Goal: Task Accomplishment & Management: Complete application form

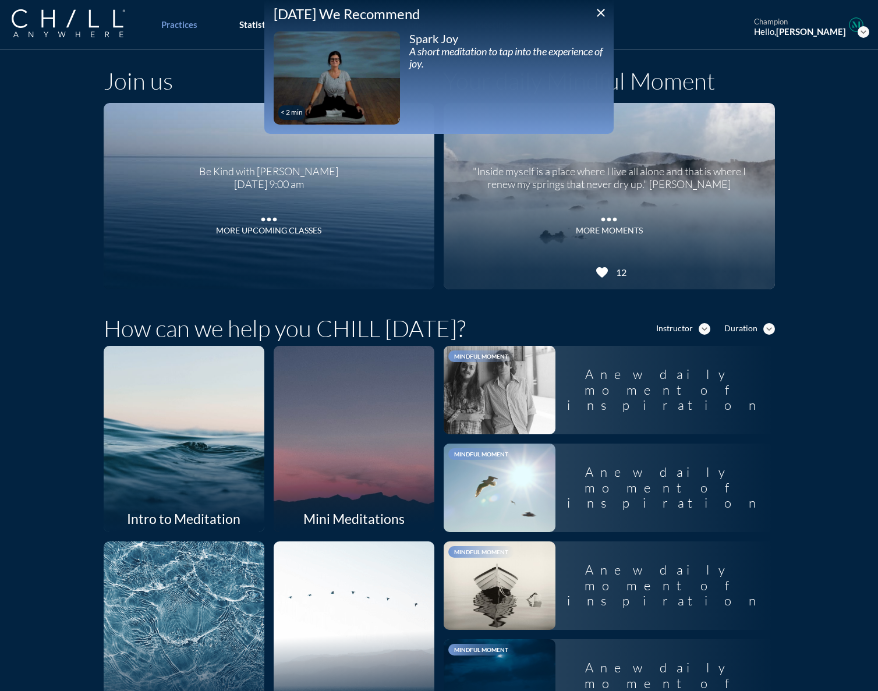
click at [606, 9] on icon "close" at bounding box center [601, 13] width 14 height 14
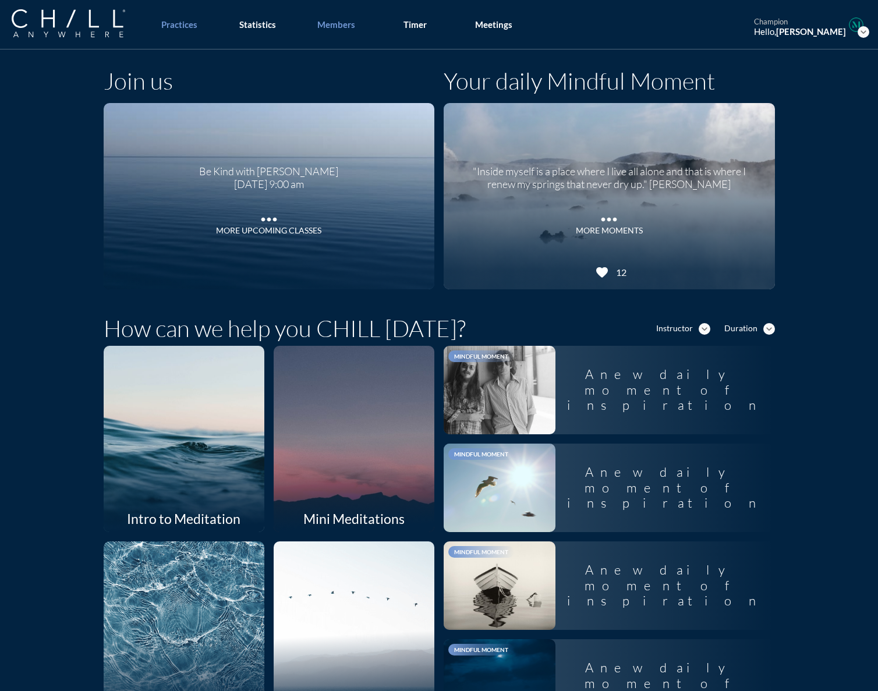
click at [335, 29] on div "Members" at bounding box center [336, 24] width 38 height 10
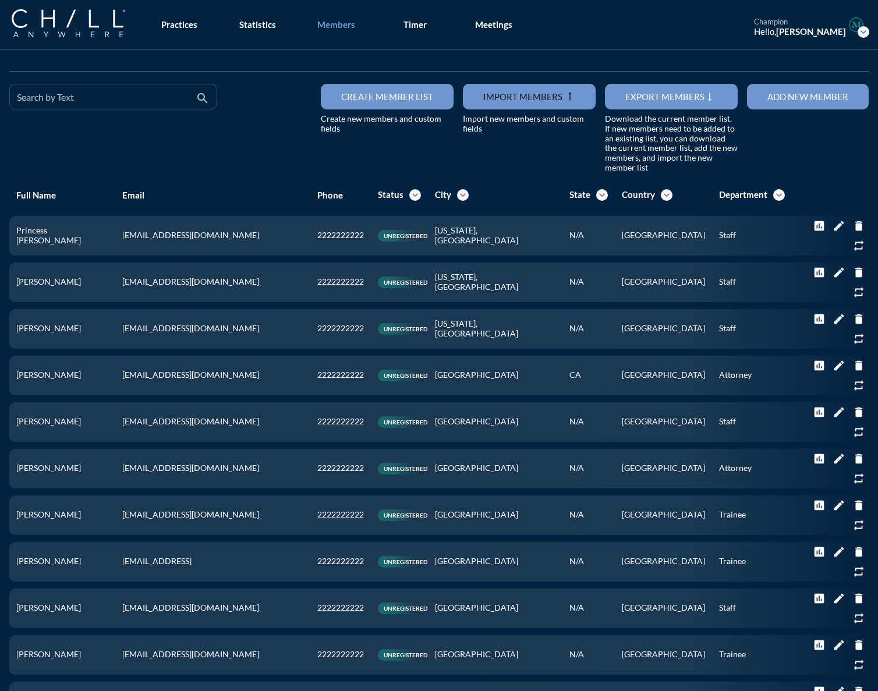
click at [125, 97] on input "Search by Text" at bounding box center [105, 101] width 176 height 15
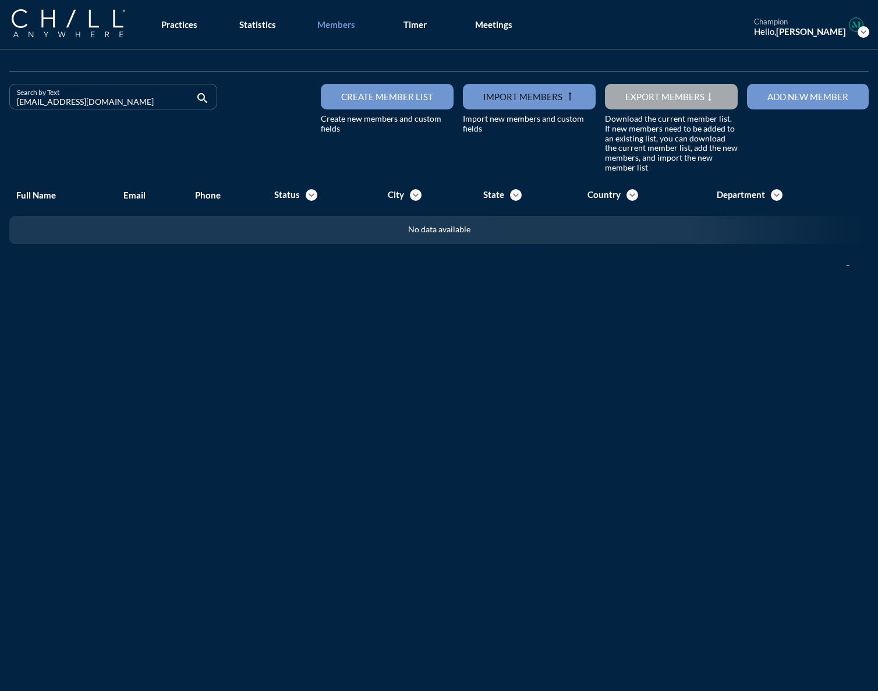
drag, startPoint x: 81, startPoint y: 104, endPoint x: -43, endPoint y: 114, distance: 123.9
click at [0, 114] on html "All Administrative Administrative (non-[PERSON_NAME]) Assistant Associate Attor…" at bounding box center [439, 345] width 878 height 691
drag, startPoint x: 101, startPoint y: 100, endPoint x: 11, endPoint y: 105, distance: 90.4
click at [11, 105] on div "Search by Text [EMAIL_ADDRESS][DOMAIN_NAME] search" at bounding box center [113, 97] width 208 height 26
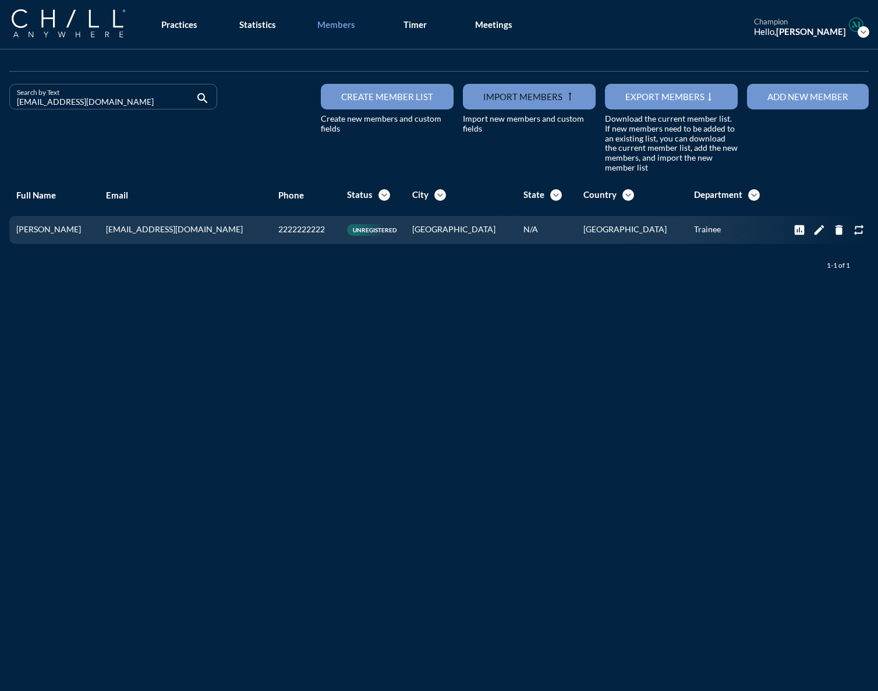
drag, startPoint x: 121, startPoint y: 103, endPoint x: -22, endPoint y: 107, distance: 143.3
click at [0, 107] on html "All Administrative Administrative (non-[PERSON_NAME]) Assistant Associate Attor…" at bounding box center [439, 345] width 878 height 691
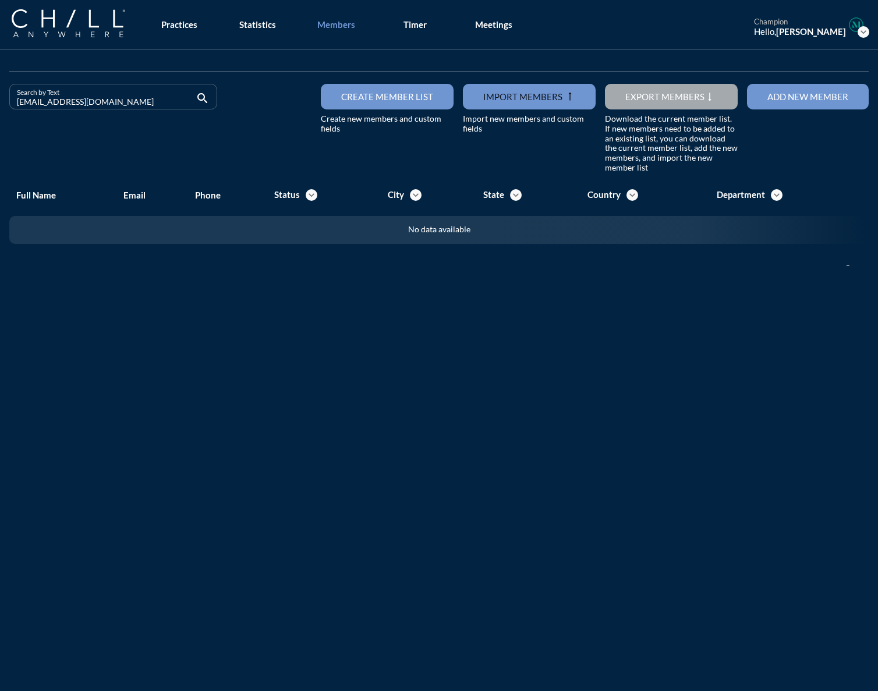
drag, startPoint x: 104, startPoint y: 104, endPoint x: 1, endPoint y: 101, distance: 103.1
click at [1, 101] on div "Search by Text [EMAIL_ADDRESS][DOMAIN_NAME] search Create member list Create ne…" at bounding box center [439, 171] width 878 height 243
drag, startPoint x: 99, startPoint y: 104, endPoint x: -30, endPoint y: 101, distance: 129.3
click at [0, 101] on html "All Administrative Administrative (non-[PERSON_NAME]) Assistant Associate Attor…" at bounding box center [439, 345] width 878 height 691
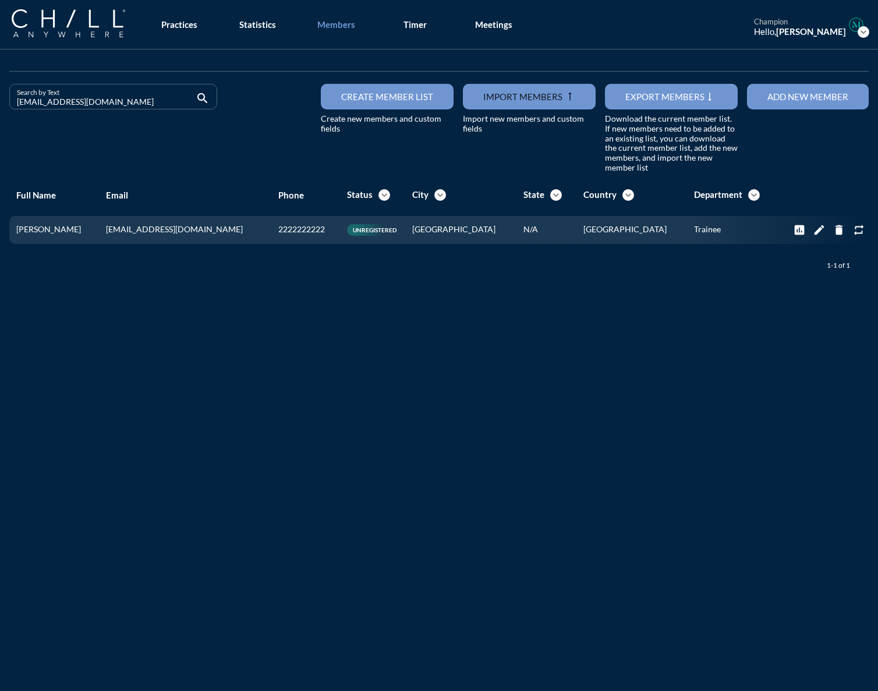
drag, startPoint x: 109, startPoint y: 101, endPoint x: -16, endPoint y: 109, distance: 125.5
click at [0, 109] on html "All Administrative Administrative (non-[PERSON_NAME]) Assistant Associate Attor…" at bounding box center [439, 345] width 878 height 691
drag, startPoint x: 111, startPoint y: 104, endPoint x: -75, endPoint y: 107, distance: 185.2
click at [0, 107] on html "All Administrative Administrative (non-[PERSON_NAME]) Assistant Associate Attor…" at bounding box center [439, 345] width 878 height 691
drag, startPoint x: 138, startPoint y: 103, endPoint x: 5, endPoint y: 101, distance: 133.4
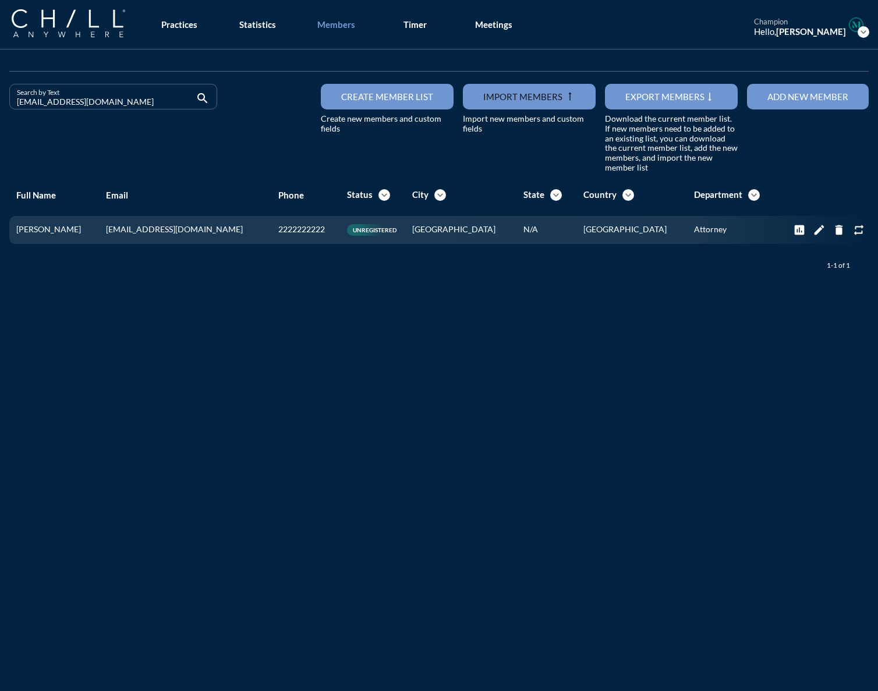
click at [5, 101] on div "Search by Text [EMAIL_ADDRESS][DOMAIN_NAME] search" at bounding box center [113, 128] width 217 height 89
drag, startPoint x: 116, startPoint y: 100, endPoint x: -52, endPoint y: 99, distance: 167.7
click at [0, 99] on html "All Administrative Administrative (non-[PERSON_NAME]) Assistant Associate Attor…" at bounding box center [439, 345] width 878 height 691
drag, startPoint x: 105, startPoint y: 108, endPoint x: -33, endPoint y: 103, distance: 138.1
click at [0, 103] on html "All Administrative Administrative (non-[PERSON_NAME]) Assistant Associate Attor…" at bounding box center [439, 345] width 878 height 691
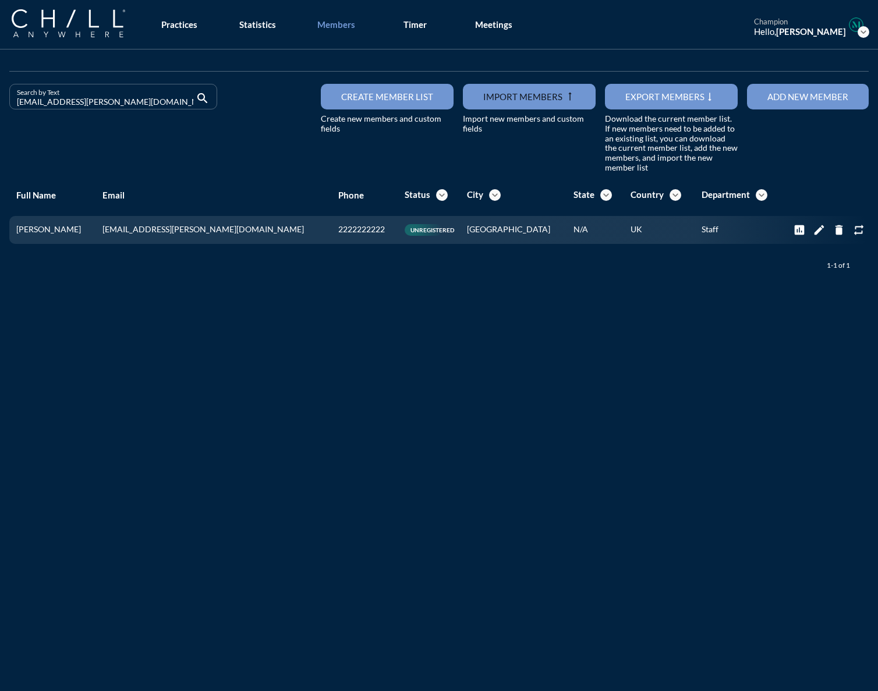
drag, startPoint x: 119, startPoint y: 104, endPoint x: -65, endPoint y: 105, distance: 183.5
click at [0, 105] on html "All Administrative Administrative (non-[PERSON_NAME]) Assistant Associate Attor…" at bounding box center [439, 345] width 878 height 691
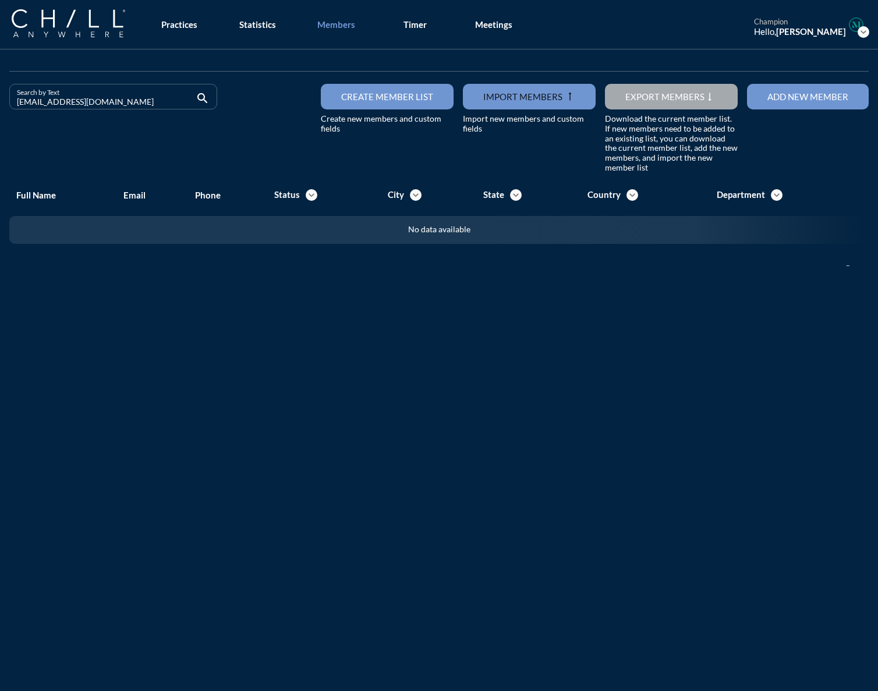
drag, startPoint x: 96, startPoint y: 103, endPoint x: -45, endPoint y: 103, distance: 140.4
click at [0, 103] on html "All Administrative Administrative (non-[PERSON_NAME]) Assistant Associate Attor…" at bounding box center [439, 345] width 878 height 691
drag, startPoint x: 109, startPoint y: 97, endPoint x: -25, endPoint y: 101, distance: 134.0
click at [0, 101] on html "All Administrative Administrative (non-[PERSON_NAME]) Assistant Associate Attor…" at bounding box center [439, 345] width 878 height 691
drag, startPoint x: 112, startPoint y: 101, endPoint x: -41, endPoint y: 107, distance: 152.7
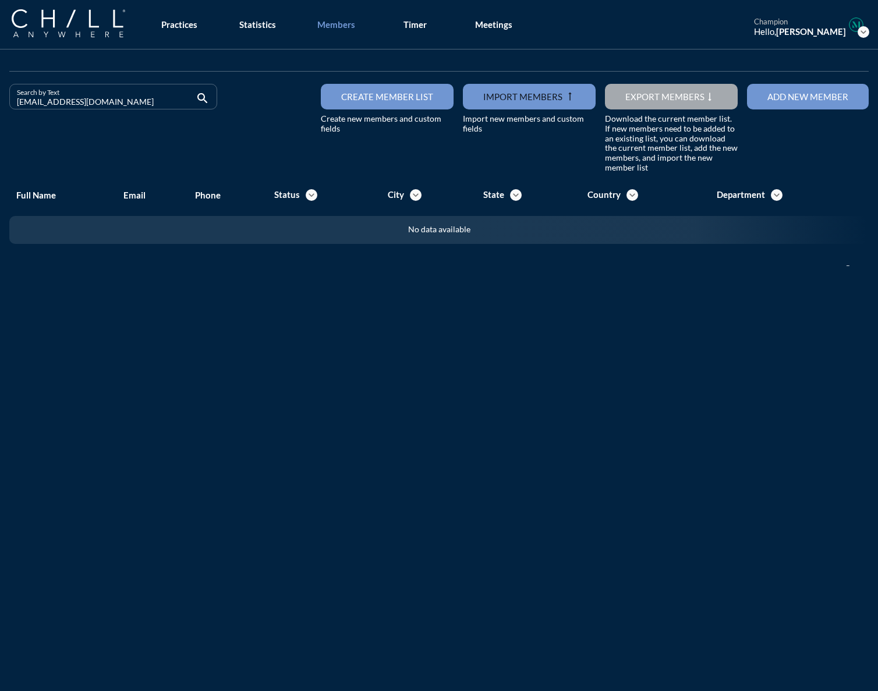
click at [0, 107] on html "All Administrative Administrative (non-[PERSON_NAME]) Assistant Associate Attor…" at bounding box center [439, 345] width 878 height 691
drag, startPoint x: 76, startPoint y: 108, endPoint x: -43, endPoint y: 106, distance: 118.8
click at [0, 106] on html "All Administrative Administrative (non-[PERSON_NAME]) Assistant Associate Attor…" at bounding box center [439, 345] width 878 height 691
drag, startPoint x: 109, startPoint y: 101, endPoint x: -48, endPoint y: 104, distance: 157.3
click at [0, 104] on html "All Administrative Administrative (non-[PERSON_NAME]) Assistant Associate Attor…" at bounding box center [439, 345] width 878 height 691
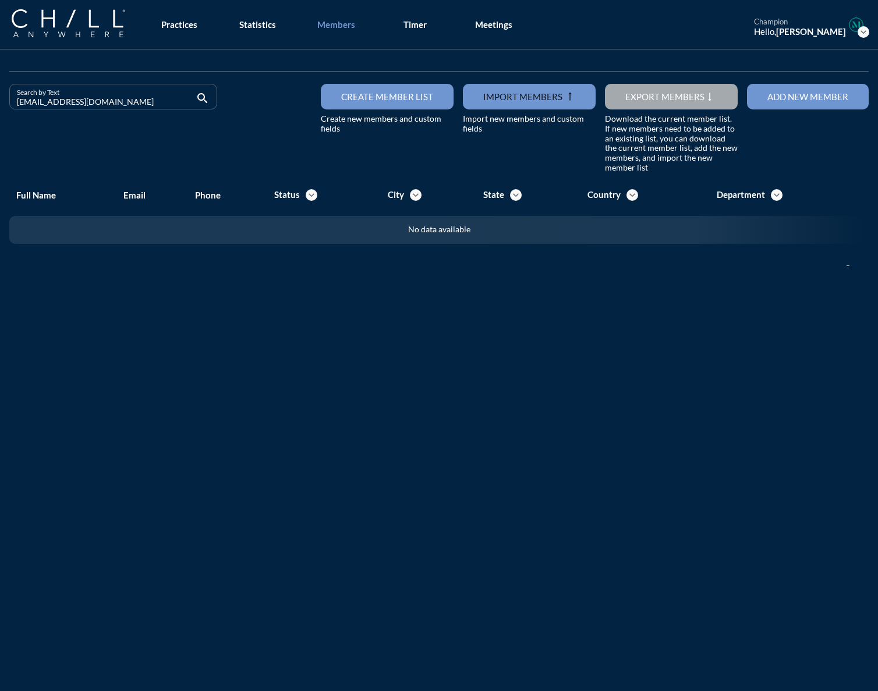
drag, startPoint x: 114, startPoint y: 108, endPoint x: -76, endPoint y: 105, distance: 189.3
click at [0, 105] on html "All Administrative Administrative (non-[PERSON_NAME]) Assistant Associate Attor…" at bounding box center [439, 345] width 878 height 691
drag, startPoint x: 120, startPoint y: 96, endPoint x: -85, endPoint y: 108, distance: 205.4
click at [0, 108] on html "All Administrative Administrative (non-[PERSON_NAME]) Assistant Associate Attor…" at bounding box center [439, 345] width 878 height 691
drag, startPoint x: 122, startPoint y: 96, endPoint x: -41, endPoint y: 100, distance: 163.1
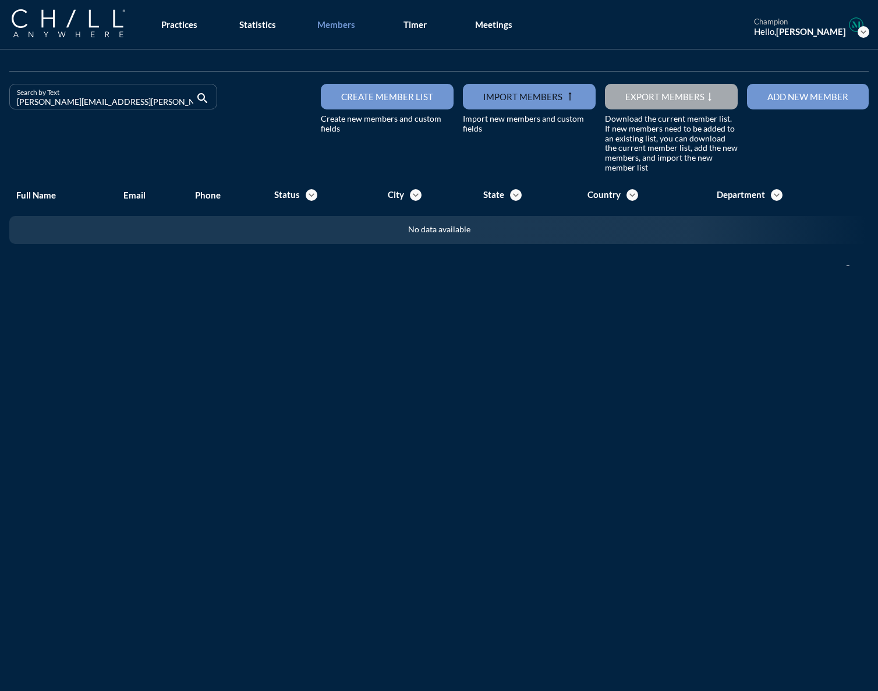
click at [0, 100] on html "All Administrative Administrative (non-[PERSON_NAME]) Assistant Associate Attor…" at bounding box center [439, 345] width 878 height 691
drag, startPoint x: 102, startPoint y: 107, endPoint x: -29, endPoint y: 107, distance: 130.5
click at [0, 107] on html "All Administrative Administrative (non-[PERSON_NAME]) Assistant Associate Attor…" at bounding box center [439, 345] width 878 height 691
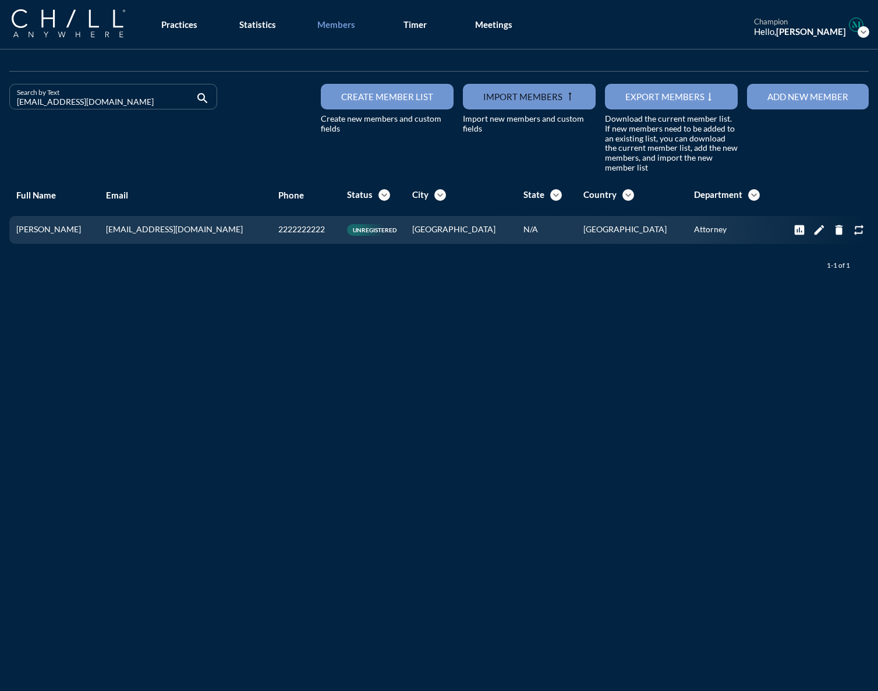
drag, startPoint x: 126, startPoint y: 104, endPoint x: 9, endPoint y: 104, distance: 116.5
click at [9, 104] on div "Search by Text [EMAIL_ADDRESS][DOMAIN_NAME] search" at bounding box center [113, 97] width 208 height 26
drag, startPoint x: 96, startPoint y: 100, endPoint x: -3, endPoint y: 107, distance: 99.2
click at [0, 107] on html "All Administrative Administrative (non-[PERSON_NAME]) Assistant Associate Attor…" at bounding box center [439, 345] width 878 height 691
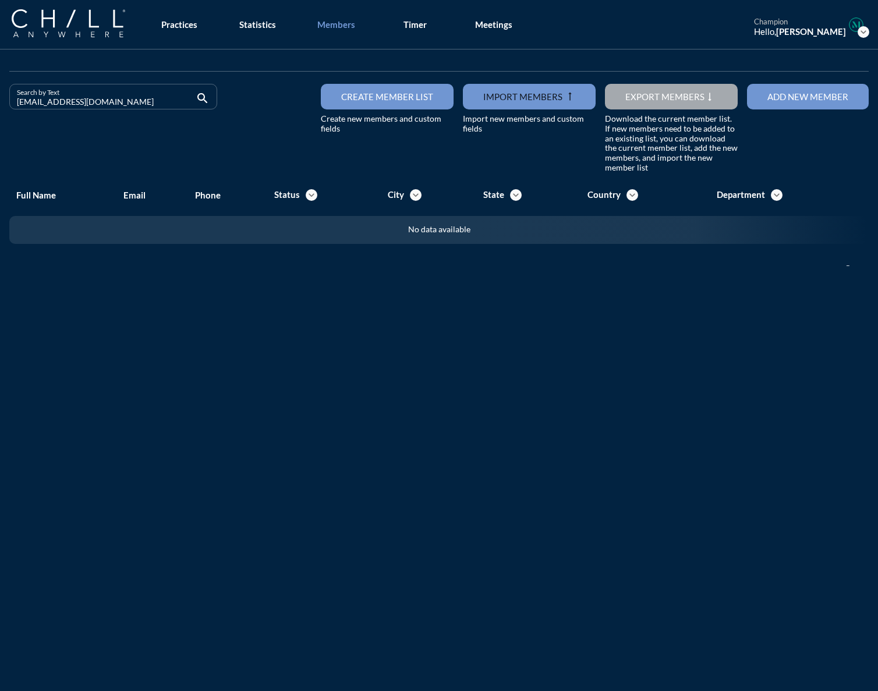
drag, startPoint x: 113, startPoint y: 107, endPoint x: -16, endPoint y: 109, distance: 128.7
click at [0, 109] on html "All Administrative Administrative (non-[PERSON_NAME]) Assistant Associate Attor…" at bounding box center [439, 345] width 878 height 691
drag, startPoint x: 97, startPoint y: 105, endPoint x: -63, endPoint y: 105, distance: 160.2
click at [0, 105] on html "All Administrative Administrative (non-[PERSON_NAME]) Assistant Associate Attor…" at bounding box center [439, 345] width 878 height 691
drag, startPoint x: 116, startPoint y: 100, endPoint x: -40, endPoint y: 101, distance: 155.5
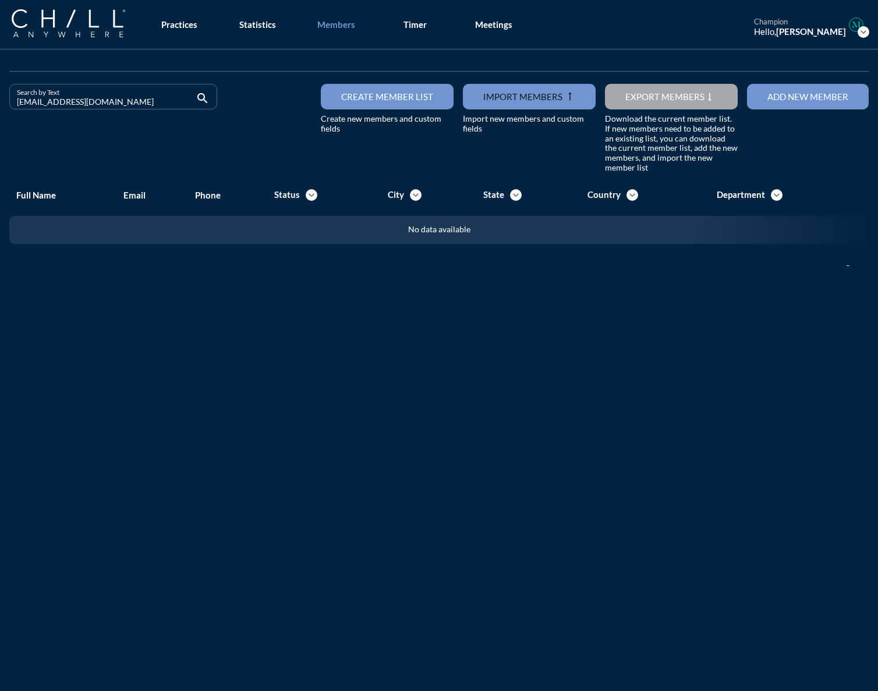
click at [0, 101] on html "All Administrative Administrative (non-[PERSON_NAME]) Assistant Associate Attor…" at bounding box center [439, 345] width 878 height 691
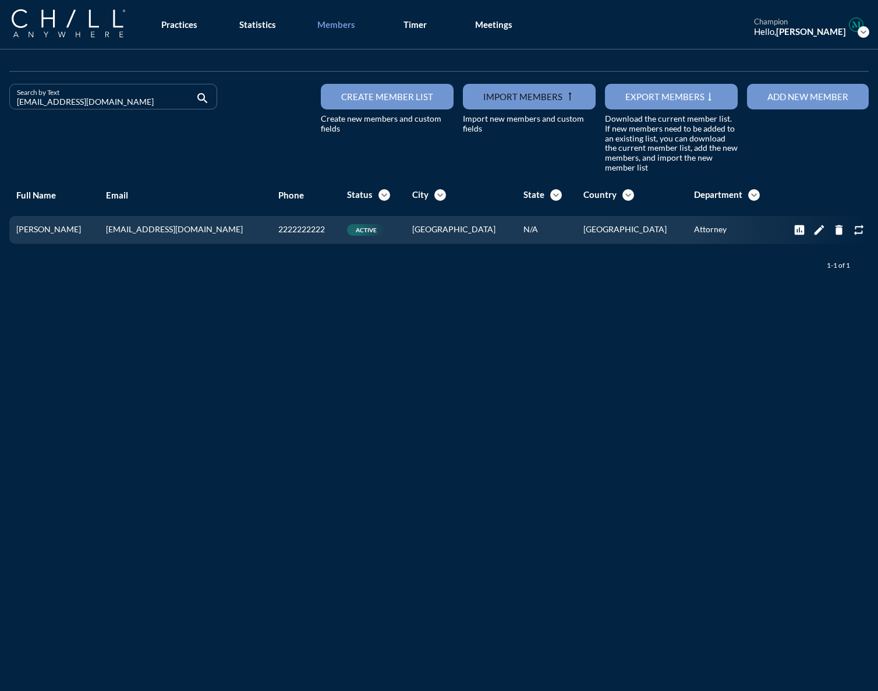
drag, startPoint x: 130, startPoint y: 102, endPoint x: -34, endPoint y: 103, distance: 164.2
click at [0, 103] on html "All Administrative Administrative (non-[PERSON_NAME]) Assistant Associate Attor…" at bounding box center [439, 345] width 878 height 691
drag, startPoint x: 100, startPoint y: 102, endPoint x: -97, endPoint y: 86, distance: 197.5
click at [0, 86] on html "All Administrative Administrative (non-[PERSON_NAME]) Assistant Associate Attor…" at bounding box center [439, 345] width 878 height 691
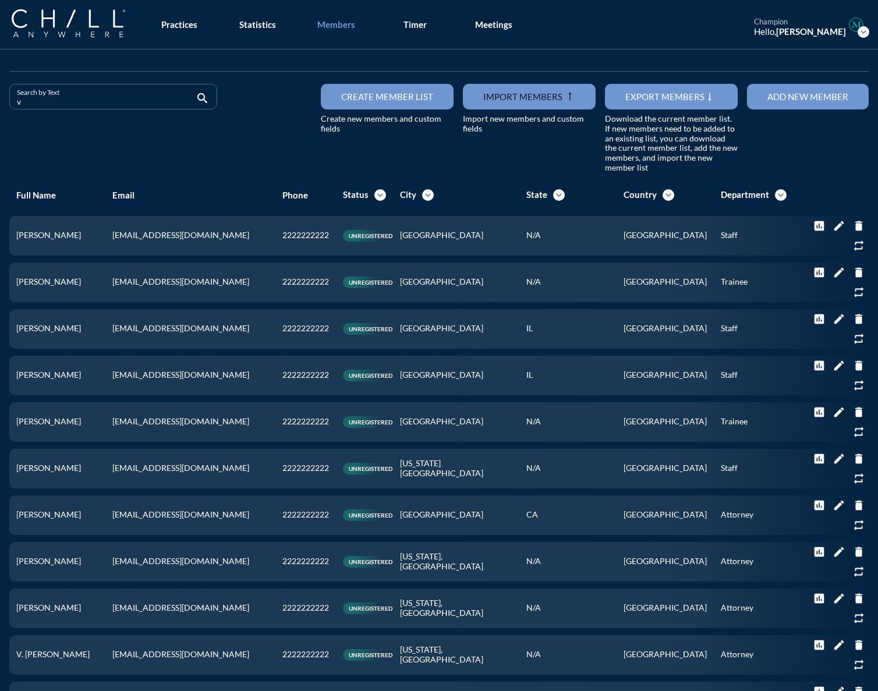
drag, startPoint x: 47, startPoint y: 101, endPoint x: -22, endPoint y: 112, distance: 69.5
click at [0, 112] on html "All Administrative Administrative (non-[PERSON_NAME]) Assistant Associate Attor…" at bounding box center [439, 345] width 878 height 691
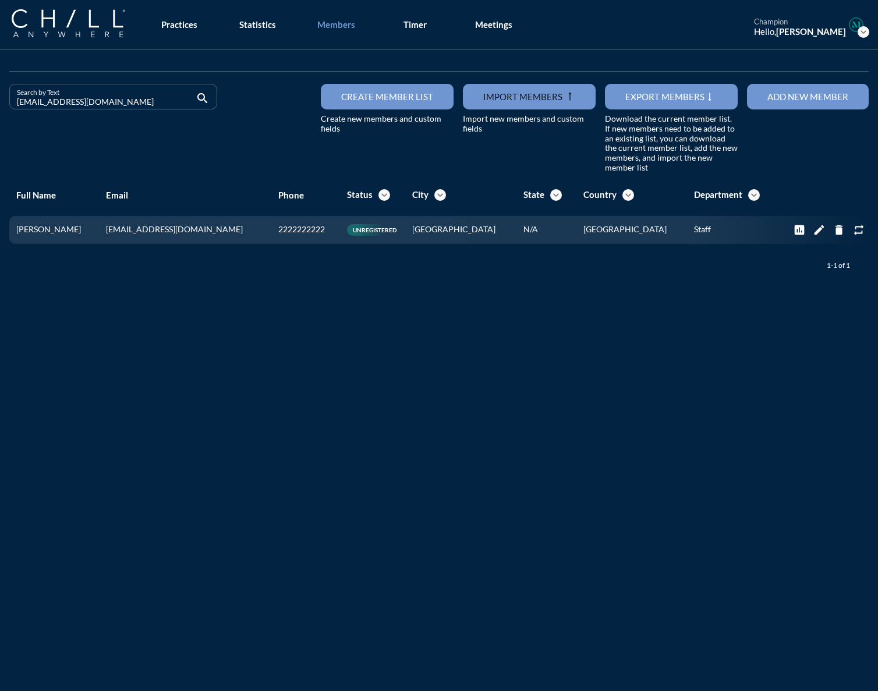
drag, startPoint x: 107, startPoint y: 103, endPoint x: 14, endPoint y: 113, distance: 93.7
click at [14, 113] on div "Search by Text [EMAIL_ADDRESS][DOMAIN_NAME] search" at bounding box center [113, 102] width 208 height 36
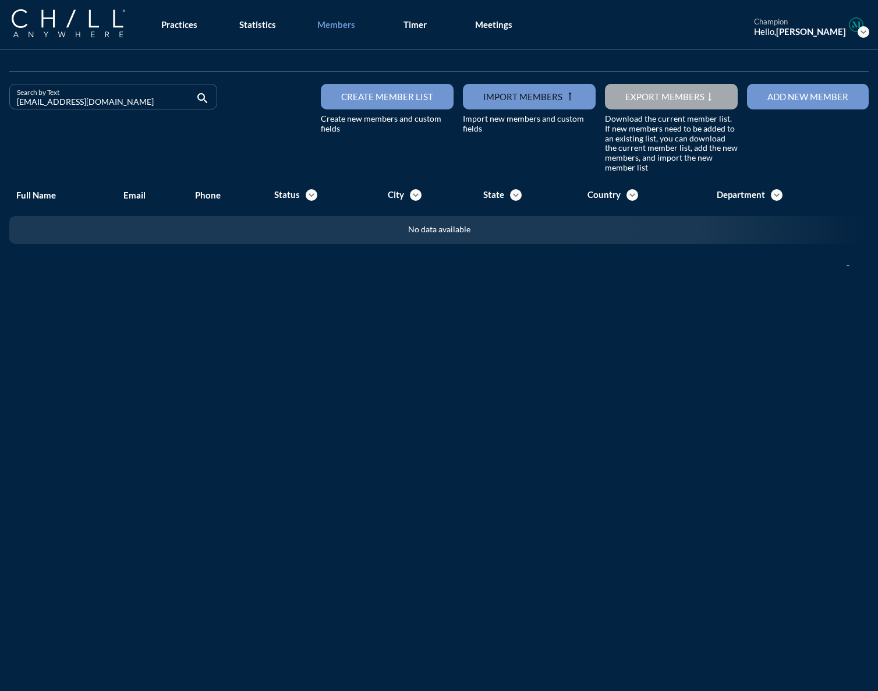
drag, startPoint x: 88, startPoint y: 102, endPoint x: -164, endPoint y: 102, distance: 251.6
click at [0, 102] on html "All Administrative Administrative (non-[PERSON_NAME]) Assistant Associate Attor…" at bounding box center [439, 345] width 878 height 691
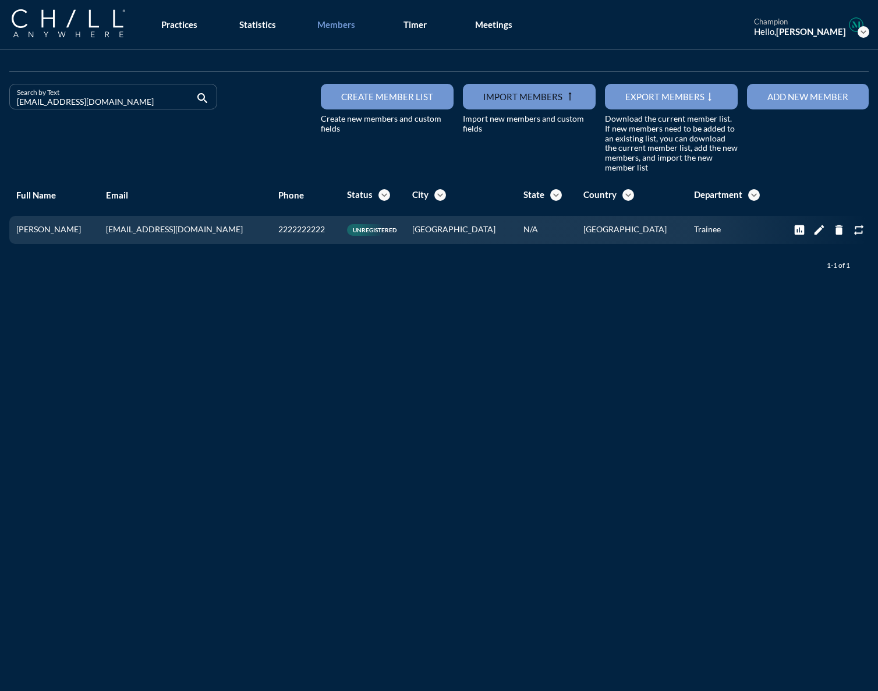
drag, startPoint x: 94, startPoint y: 101, endPoint x: -24, endPoint y: 96, distance: 118.3
click at [0, 96] on html "All Administrative Administrative (non-[PERSON_NAME]) Assistant Associate Attor…" at bounding box center [439, 345] width 878 height 691
drag, startPoint x: 107, startPoint y: 96, endPoint x: -36, endPoint y: 109, distance: 142.8
click at [0, 109] on html "All Administrative Administrative (non-[PERSON_NAME]) Assistant Associate Attor…" at bounding box center [439, 345] width 878 height 691
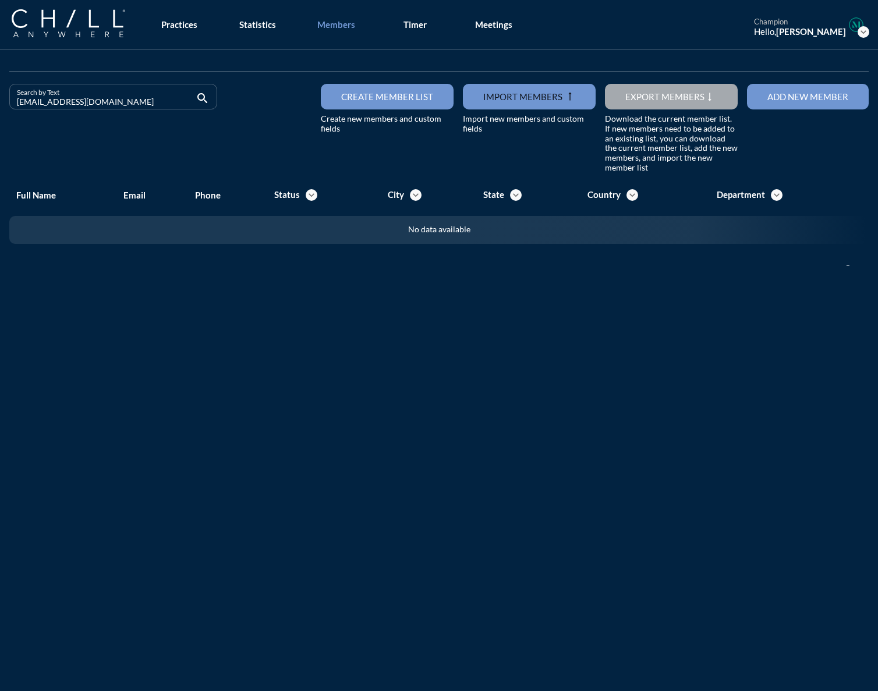
drag, startPoint x: 112, startPoint y: 100, endPoint x: -2, endPoint y: 102, distance: 114.2
click at [0, 102] on html "All Administrative Administrative (non-[PERSON_NAME]) Assistant Associate Attor…" at bounding box center [439, 345] width 878 height 691
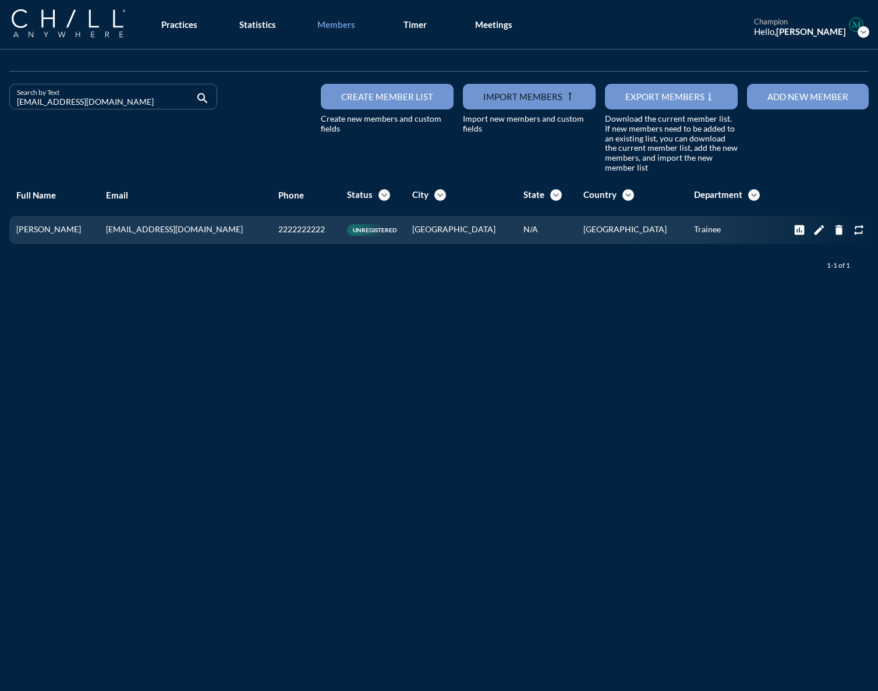
drag, startPoint x: 125, startPoint y: 96, endPoint x: -78, endPoint y: 106, distance: 203.5
click at [0, 106] on html "All Administrative Administrative (non-[PERSON_NAME]) Assistant Associate Attor…" at bounding box center [439, 345] width 878 height 691
drag, startPoint x: 105, startPoint y: 101, endPoint x: -79, endPoint y: 103, distance: 183.5
click at [0, 103] on html "All Administrative Administrative (non-[PERSON_NAME]) Assistant Associate Attor…" at bounding box center [439, 345] width 878 height 691
drag, startPoint x: 142, startPoint y: 102, endPoint x: -111, endPoint y: 105, distance: 252.8
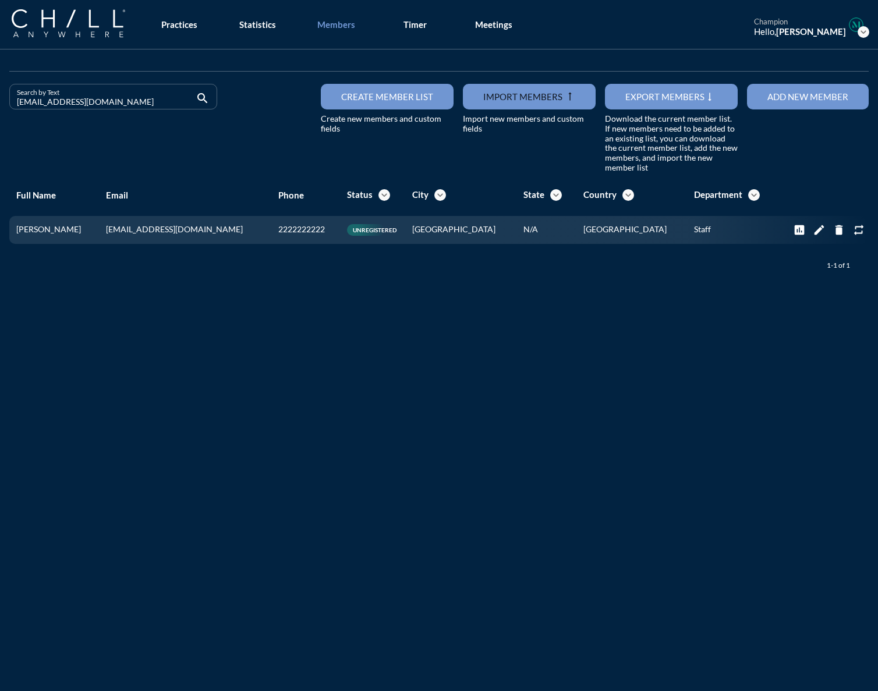
click at [0, 105] on html "All Administrative Administrative (non-[PERSON_NAME]) Assistant Associate Attor…" at bounding box center [439, 345] width 878 height 691
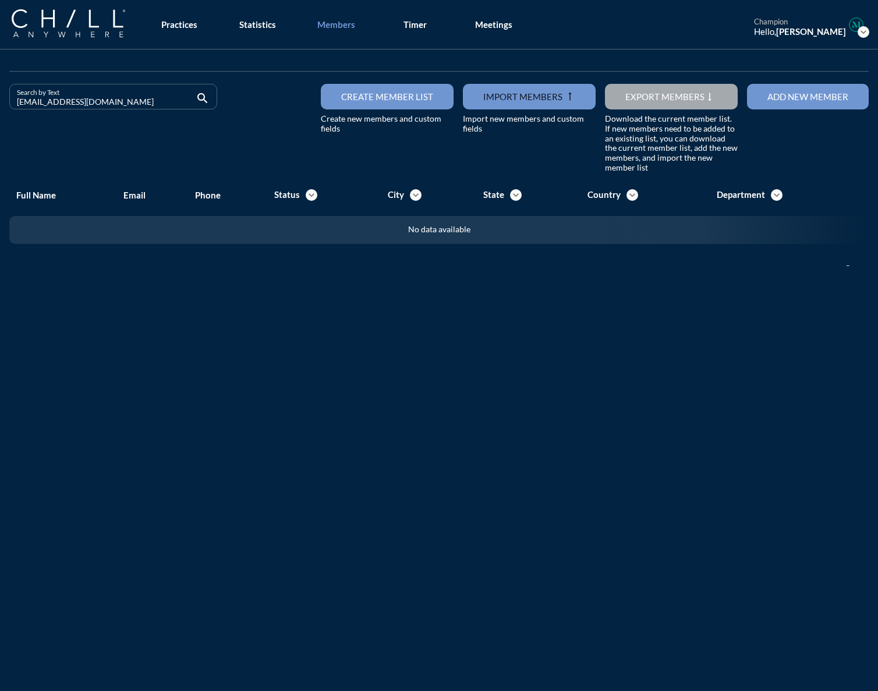
drag, startPoint x: 96, startPoint y: 102, endPoint x: -10, endPoint y: 104, distance: 106.6
click at [0, 104] on html "All Administrative Administrative (non-[PERSON_NAME]) Assistant Associate Attor…" at bounding box center [439, 345] width 878 height 691
drag, startPoint x: 113, startPoint y: 104, endPoint x: -87, endPoint y: 108, distance: 199.8
click at [0, 108] on html "All Administrative Administrative (non-[PERSON_NAME]) Assistant Associate Attor…" at bounding box center [439, 345] width 878 height 691
type input "[PERSON_NAME][EMAIL_ADDRESS][DOMAIN_NAME]"
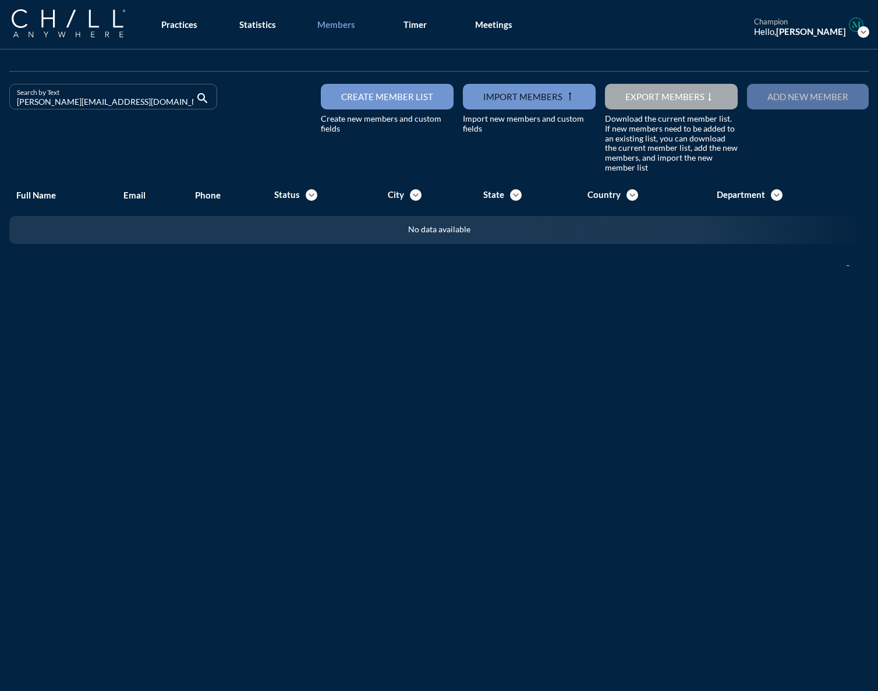
click at [651, 96] on div "Add new member" at bounding box center [808, 96] width 81 height 10
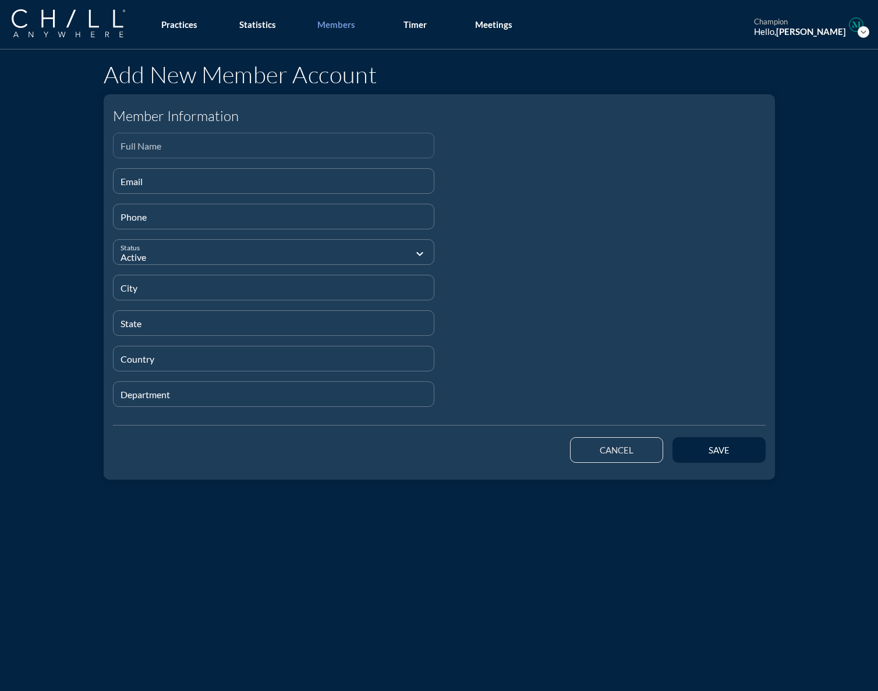
click at [168, 146] on input "Full Name" at bounding box center [274, 150] width 307 height 15
paste input "[PERSON_NAME]"
type input "[PERSON_NAME]"
click at [132, 179] on input "Email" at bounding box center [274, 186] width 307 height 15
paste input "[EMAIL_ADDRESS][DOMAIN_NAME]"
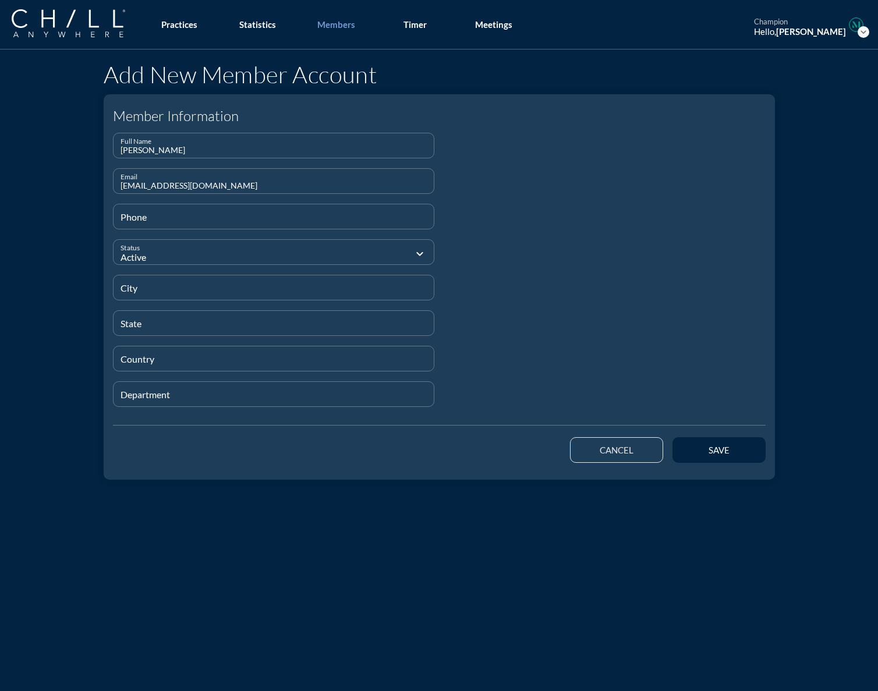
type input "[EMAIL_ADDRESS][DOMAIN_NAME]"
type input "[PHONE_NUMBER]"
type input "[GEOGRAPHIC_DATA]"
type input "MA"
type input "[GEOGRAPHIC_DATA]"
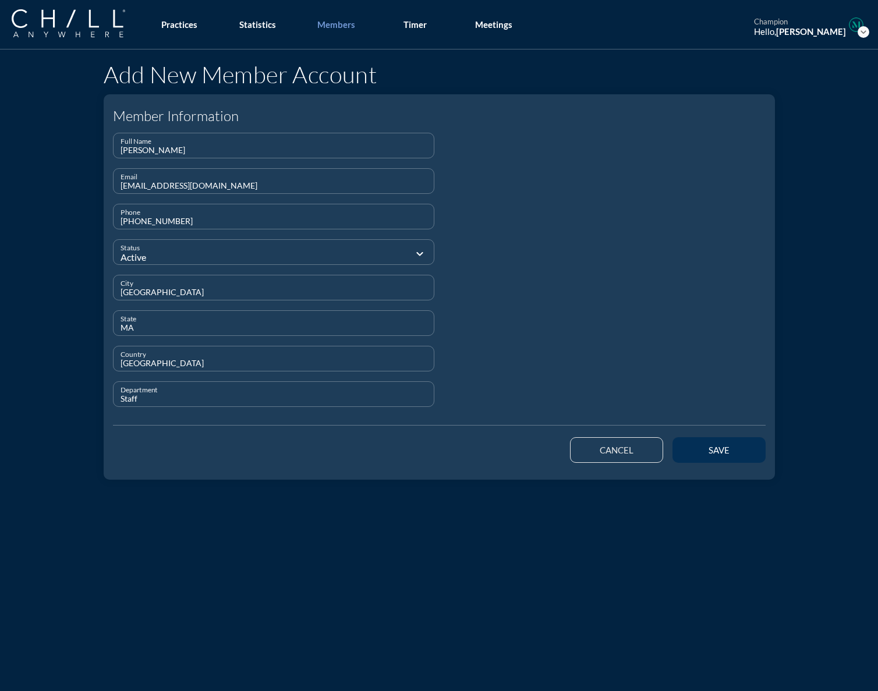
type input "Staff"
click at [651, 453] on div "save" at bounding box center [719, 450] width 52 height 10
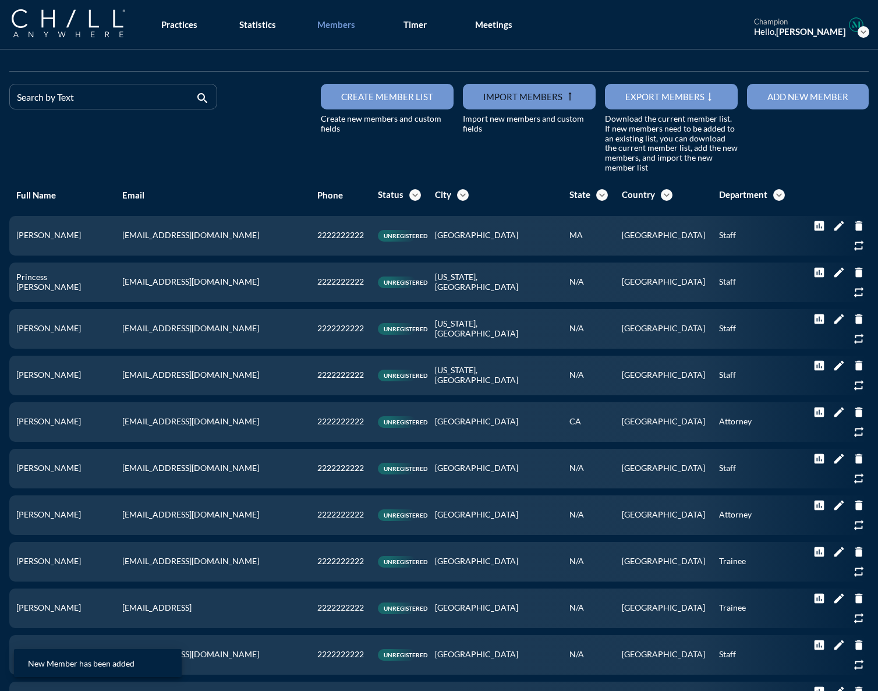
click at [651, 102] on button "Add new member" at bounding box center [808, 97] width 122 height 26
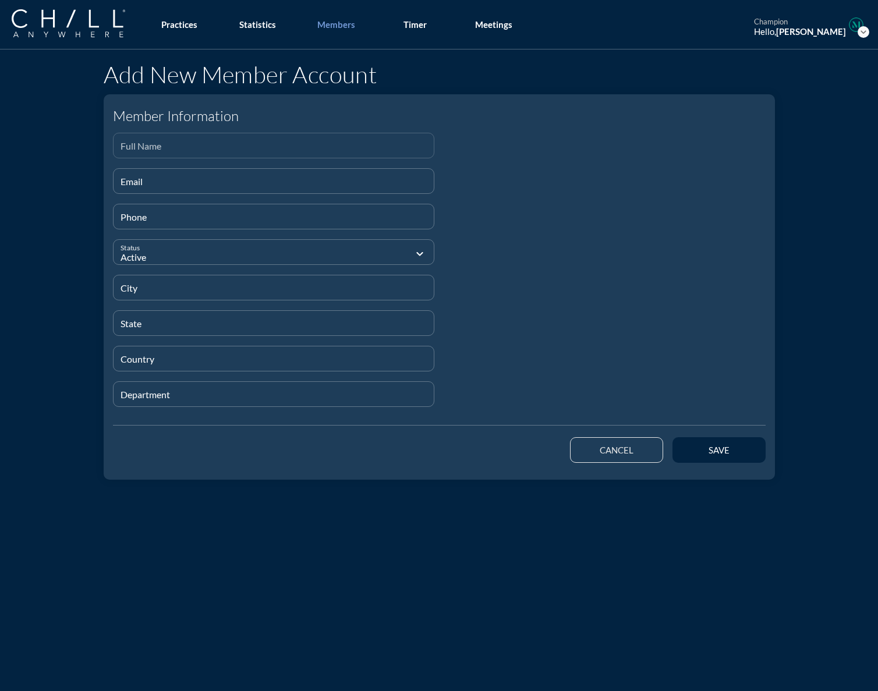
click at [126, 150] on input "Full Name" at bounding box center [274, 150] width 307 height 15
paste input "[PERSON_NAME]"
type input "[PERSON_NAME]"
click at [129, 185] on input "Email" at bounding box center [274, 186] width 307 height 15
paste input "[EMAIL_ADDRESS][DOMAIN_NAME]"
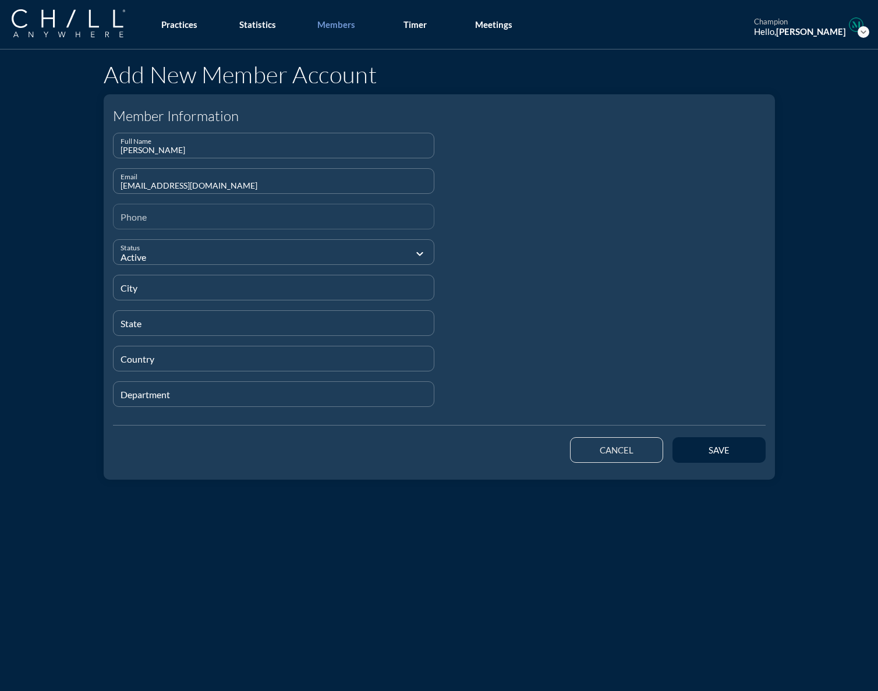
type input "[EMAIL_ADDRESS][DOMAIN_NAME]"
click at [129, 216] on input "Phone" at bounding box center [274, 221] width 307 height 15
type input "[PHONE_NUMBER]"
type input "[GEOGRAPHIC_DATA]"
type input "MA"
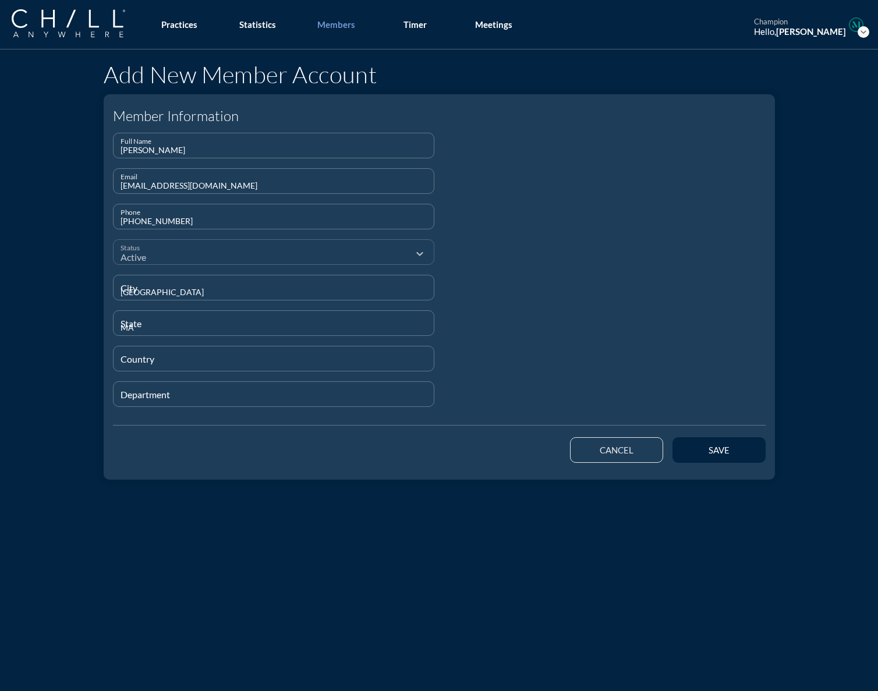
type input "[GEOGRAPHIC_DATA]"
type input "Staff"
click at [651, 446] on button "save" at bounding box center [719, 450] width 93 height 26
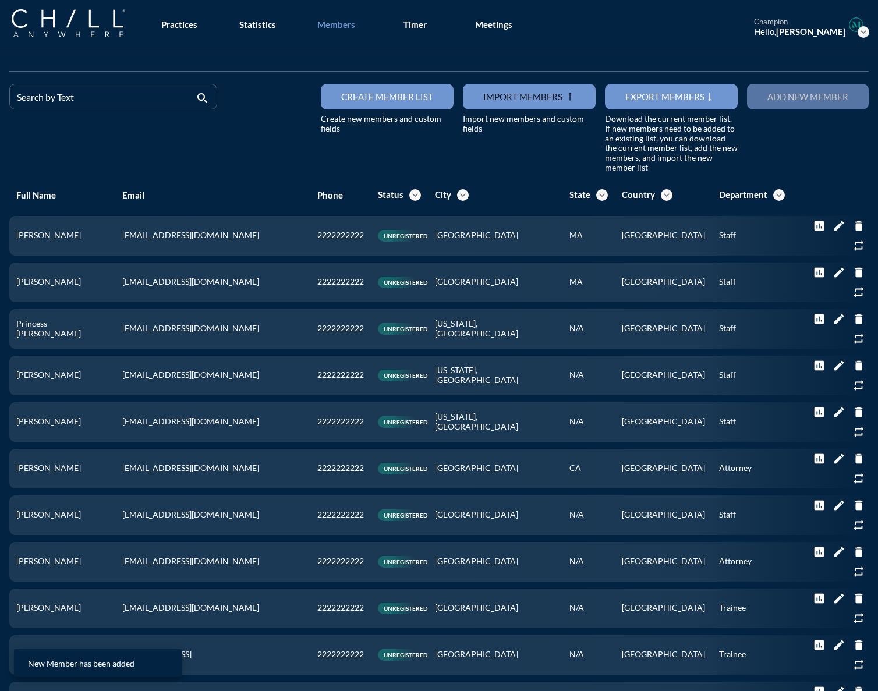
click at [651, 100] on div "Add new member" at bounding box center [808, 96] width 81 height 10
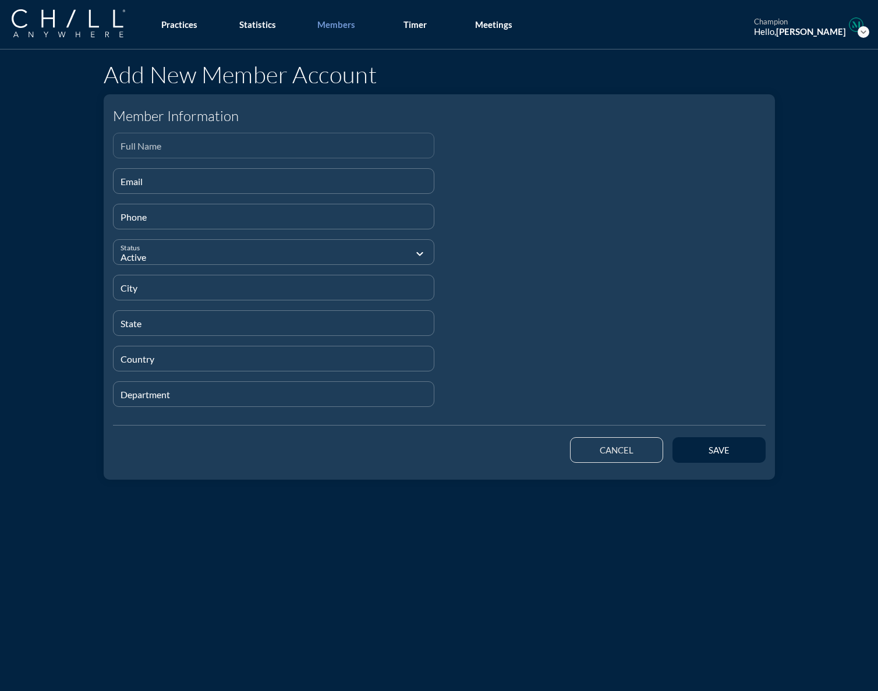
click at [130, 149] on input "Full Name" at bounding box center [274, 150] width 307 height 15
paste input "[PERSON_NAME]"
type input "[PERSON_NAME]"
click at [217, 181] on input "Email" at bounding box center [274, 186] width 307 height 15
paste input "[EMAIL_ADDRESS][DOMAIN_NAME]"
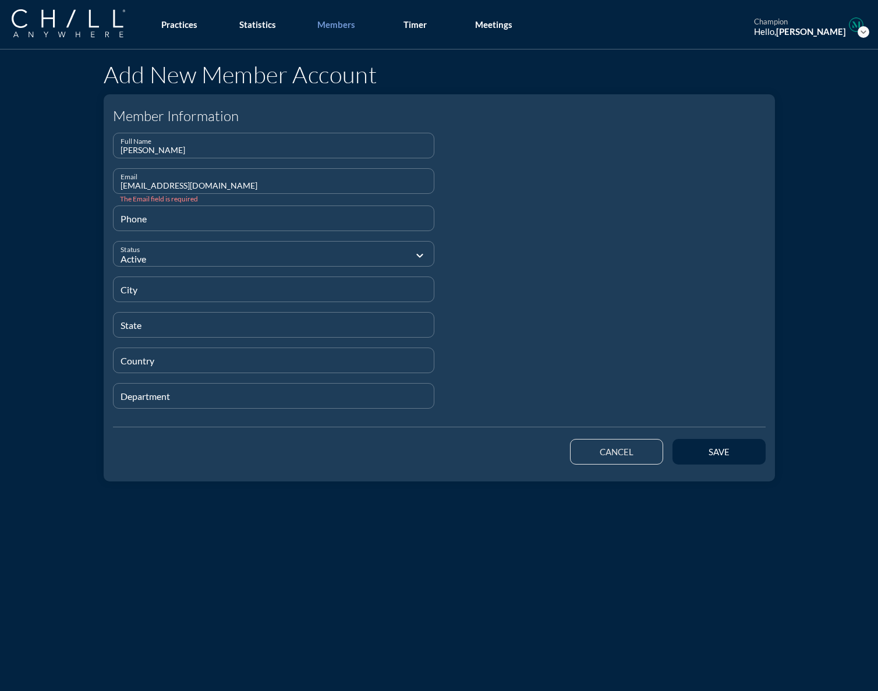
type input "[EMAIL_ADDRESS][DOMAIN_NAME]"
type input "[PHONE_NUMBER]"
type input "[GEOGRAPHIC_DATA]"
type input "IL"
type input "[GEOGRAPHIC_DATA]"
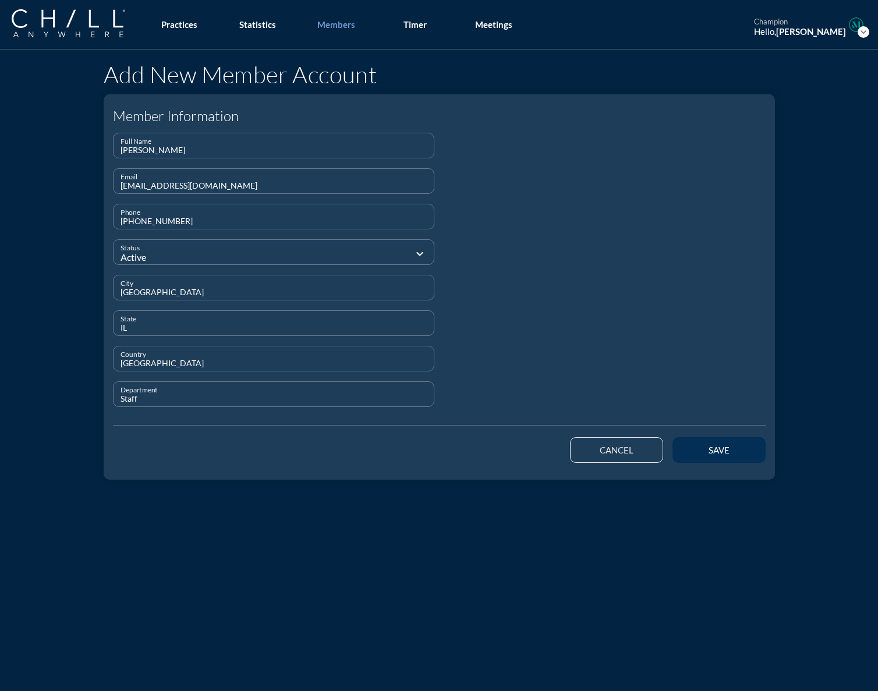
type input "Staff"
click at [651, 447] on div "save" at bounding box center [719, 450] width 52 height 10
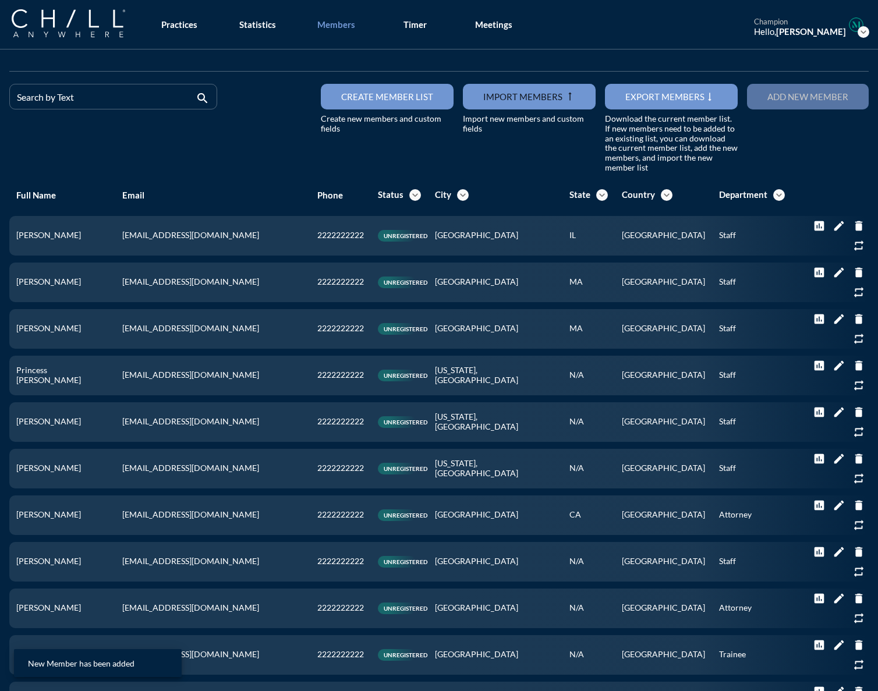
click at [651, 103] on button "Add new member" at bounding box center [808, 97] width 122 height 26
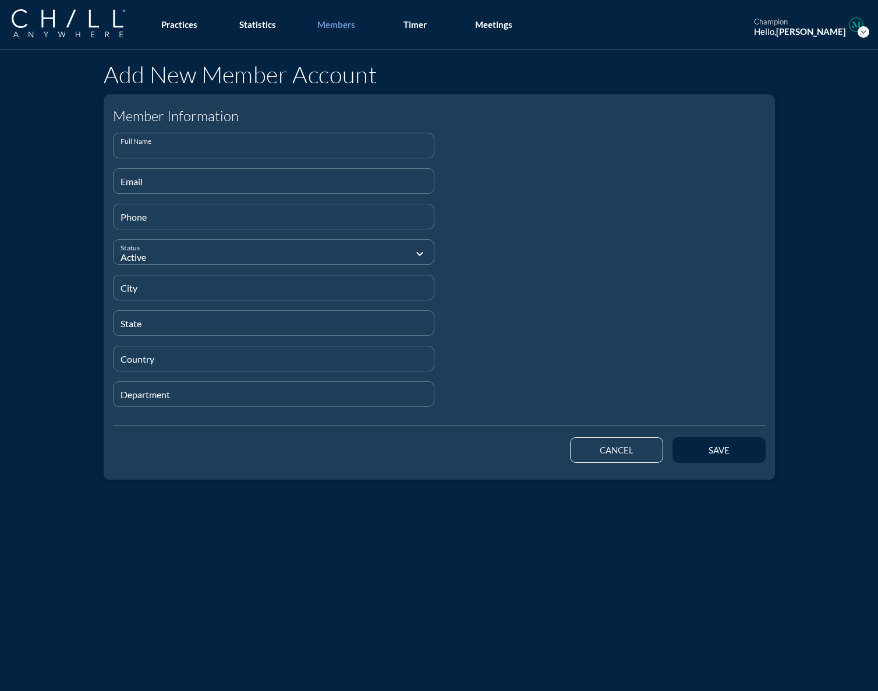
click at [135, 152] on input "Full Name" at bounding box center [274, 150] width 307 height 15
paste input "[PERSON_NAME]"
type input "[PERSON_NAME]"
click at [124, 179] on input "Email" at bounding box center [274, 186] width 307 height 15
paste input "[EMAIL_ADDRESS][DOMAIN_NAME]"
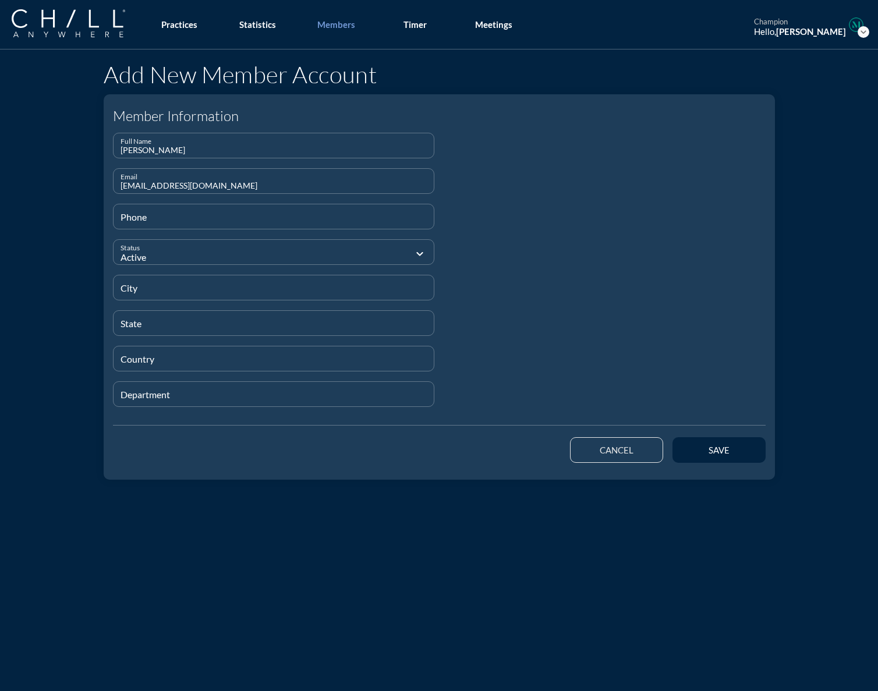
type input "[EMAIL_ADDRESS][DOMAIN_NAME]"
type input "[PHONE_NUMBER]"
type input "[GEOGRAPHIC_DATA]"
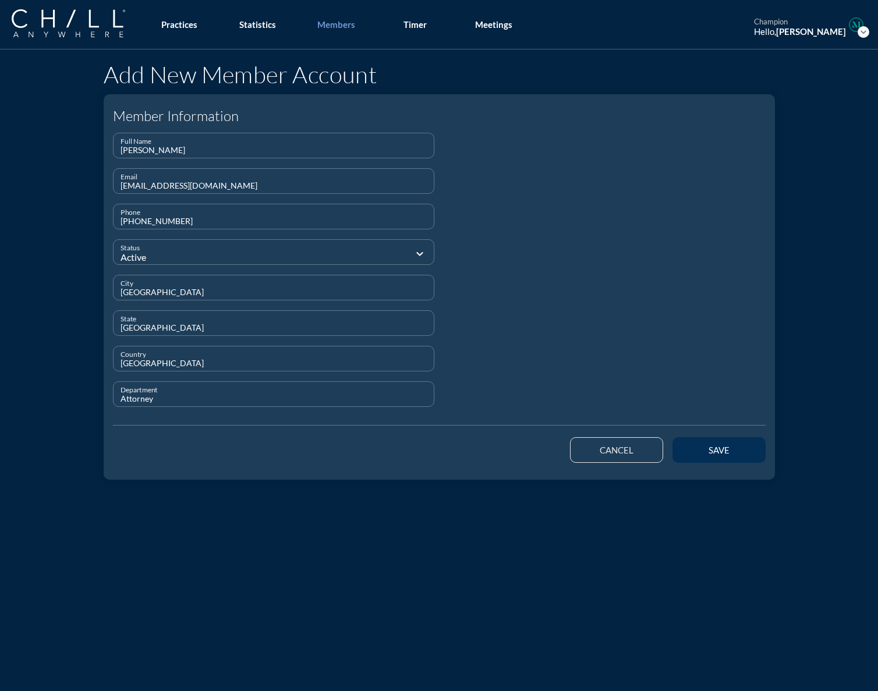
type input "Attorney"
click at [651, 451] on div "save" at bounding box center [719, 450] width 52 height 10
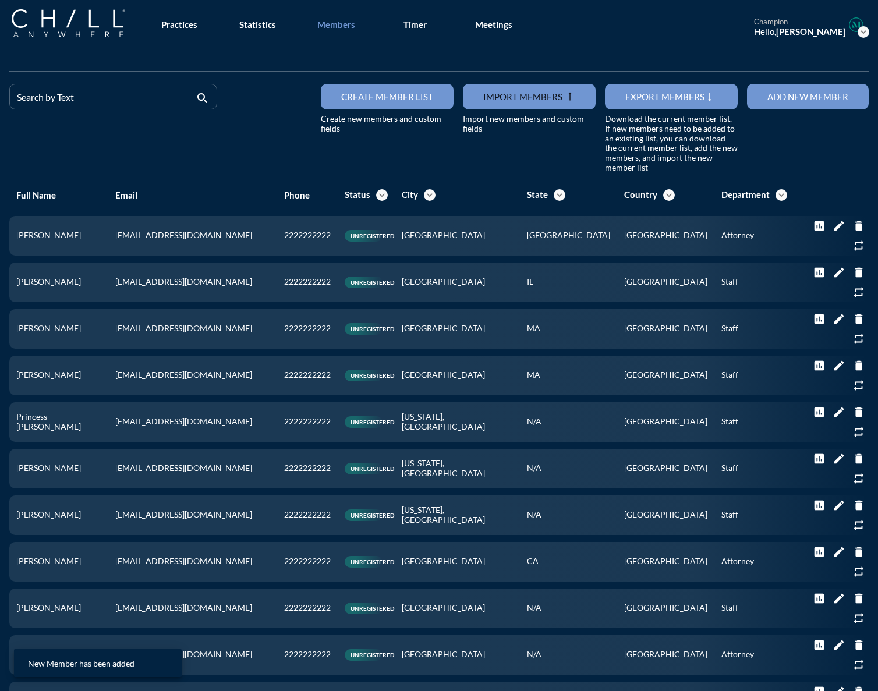
click at [651, 104] on button "Add new member" at bounding box center [808, 97] width 122 height 26
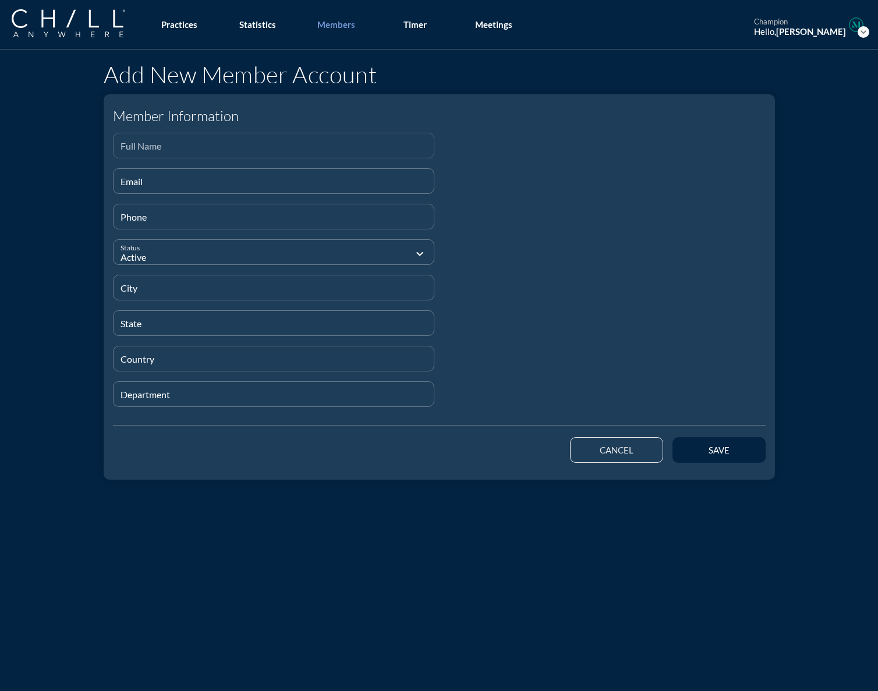
click at [122, 146] on input "Full Name" at bounding box center [274, 150] width 307 height 15
paste input "[PERSON_NAME]"
type input "[PERSON_NAME]"
click at [151, 187] on input "Email" at bounding box center [274, 186] width 307 height 15
paste input "[EMAIL_ADDRESS][DOMAIN_NAME]"
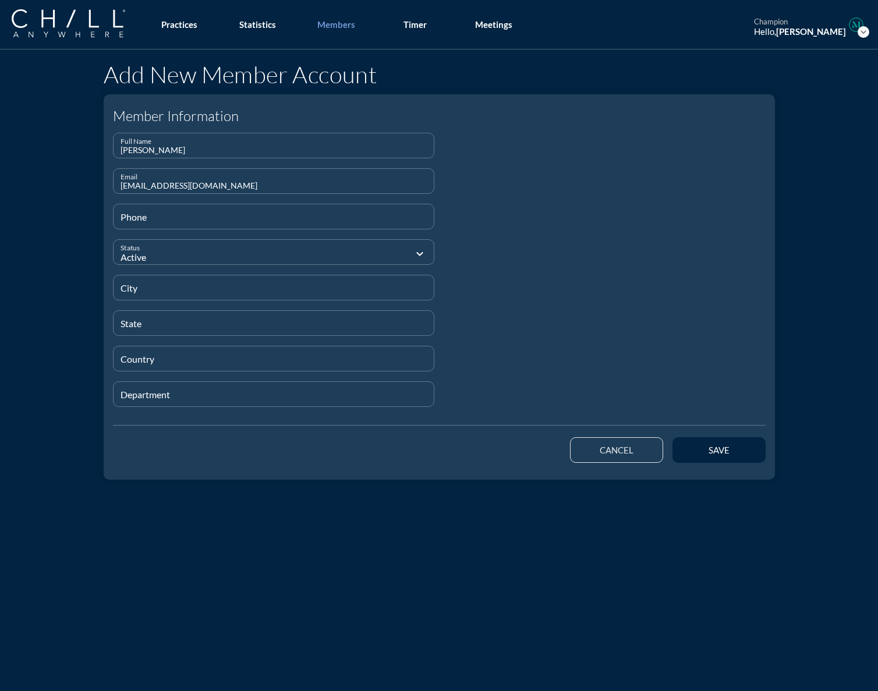
type input "[EMAIL_ADDRESS][DOMAIN_NAME]"
type input "[PHONE_NUMBER]"
type input "[GEOGRAPHIC_DATA]"
type input "N/A"
type input "UK"
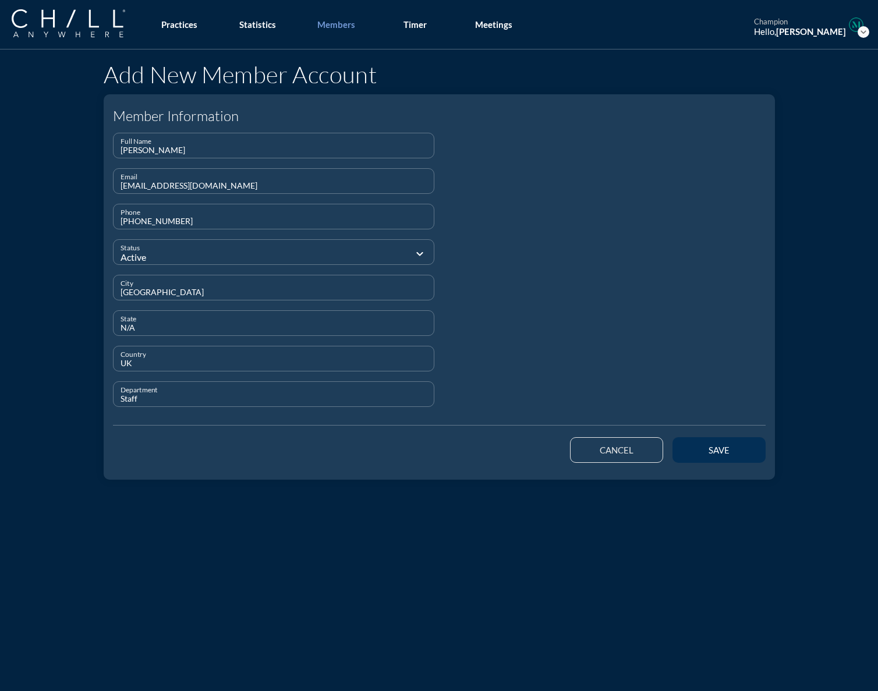
type input "Staff"
drag, startPoint x: 702, startPoint y: 450, endPoint x: 607, endPoint y: 437, distance: 95.8
click at [651, 450] on div "save" at bounding box center [719, 450] width 52 height 10
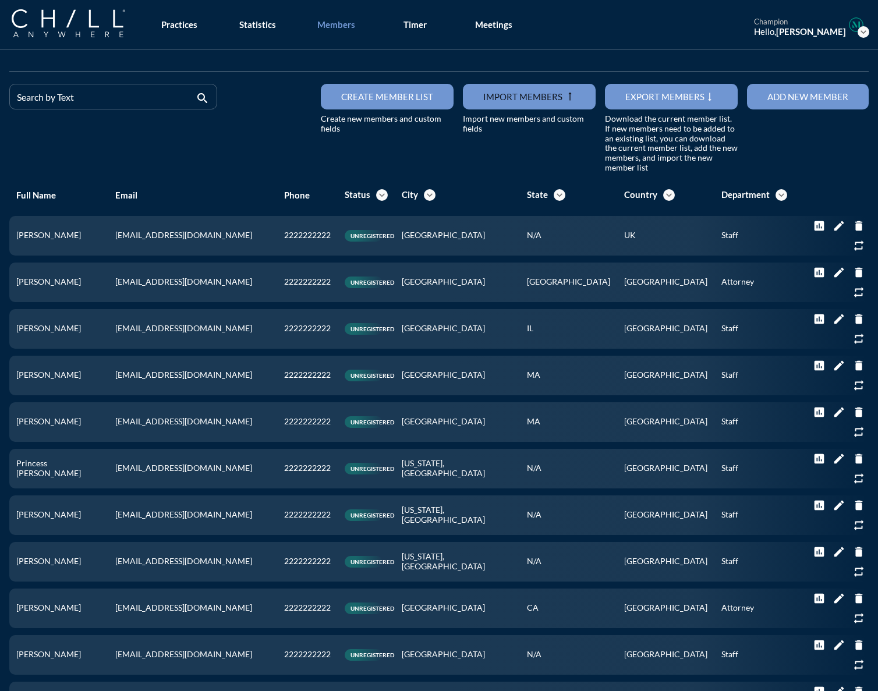
click at [175, 166] on div "Search by Text search" at bounding box center [113, 128] width 217 height 89
click at [651, 96] on div "Add new member" at bounding box center [808, 96] width 81 height 10
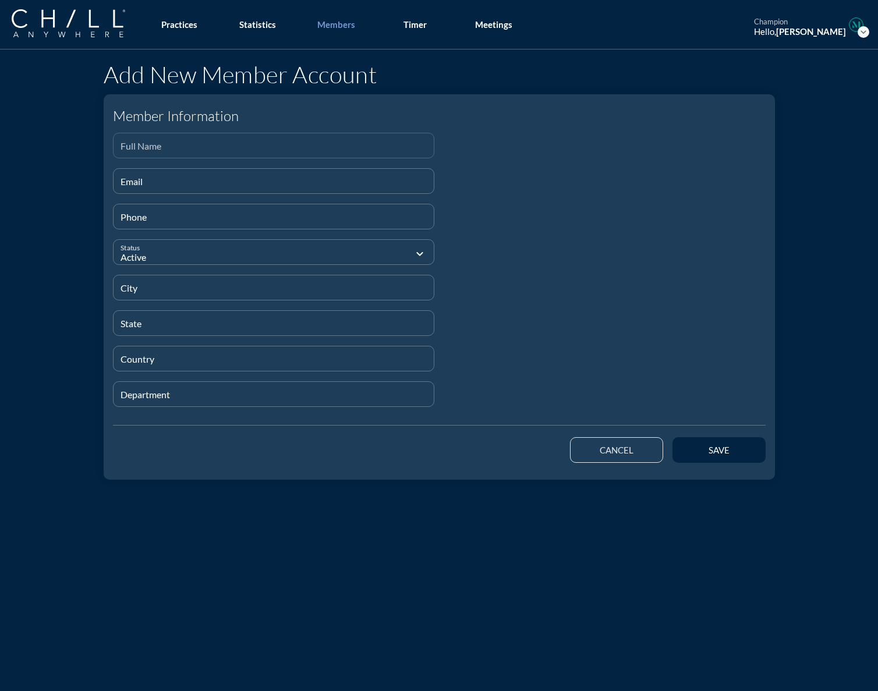
click at [133, 146] on input "Full Name" at bounding box center [274, 150] width 307 height 15
paste input "[PERSON_NAME]"
type input "[PERSON_NAME]"
click at [130, 184] on input "Email" at bounding box center [274, 186] width 307 height 15
paste input "[EMAIL_ADDRESS][DOMAIN_NAME]"
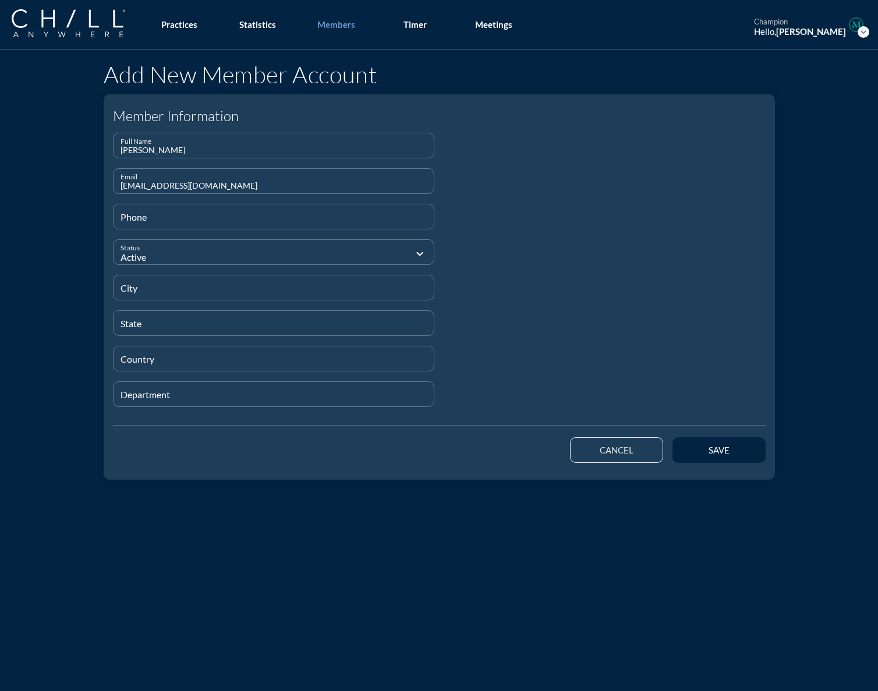
type input "[EMAIL_ADDRESS][DOMAIN_NAME]"
type input "[PHONE_NUMBER]"
type input "[GEOGRAPHIC_DATA]"
type input "N/A"
type input "UK"
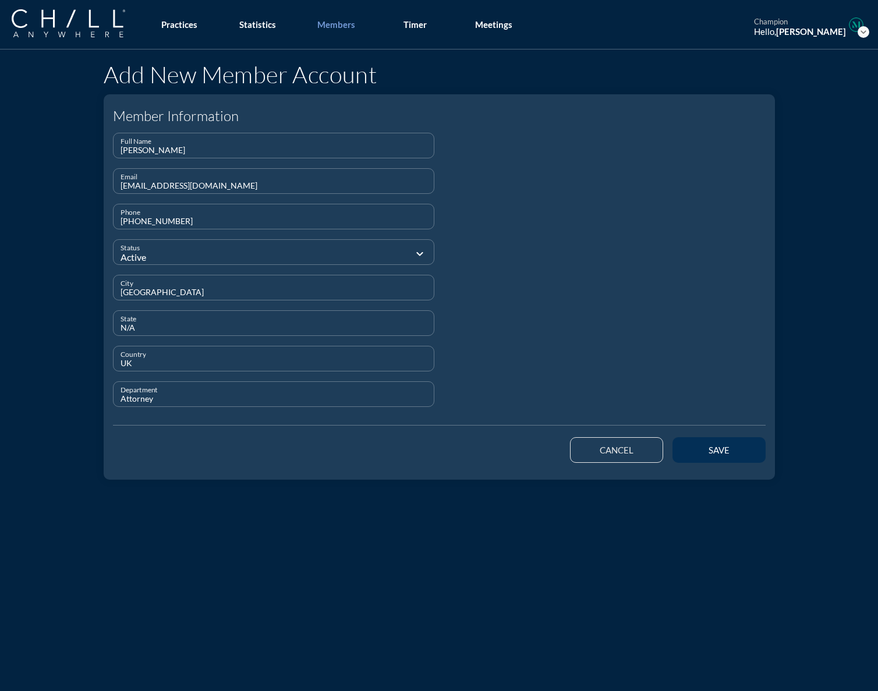
type input "Attorney"
click at [651, 449] on button "save" at bounding box center [719, 450] width 93 height 26
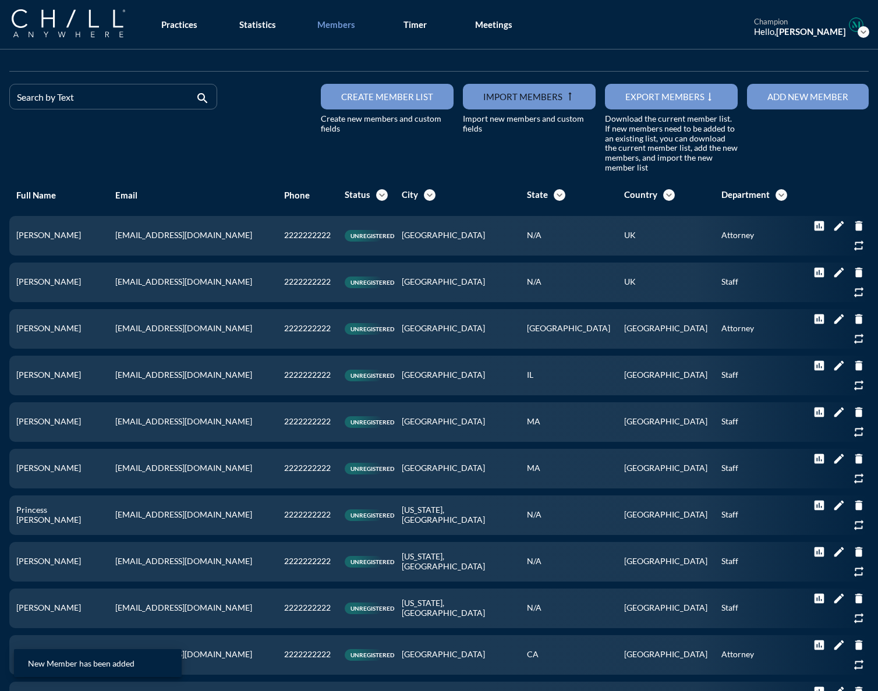
click at [651, 104] on button "Add new member" at bounding box center [808, 97] width 122 height 26
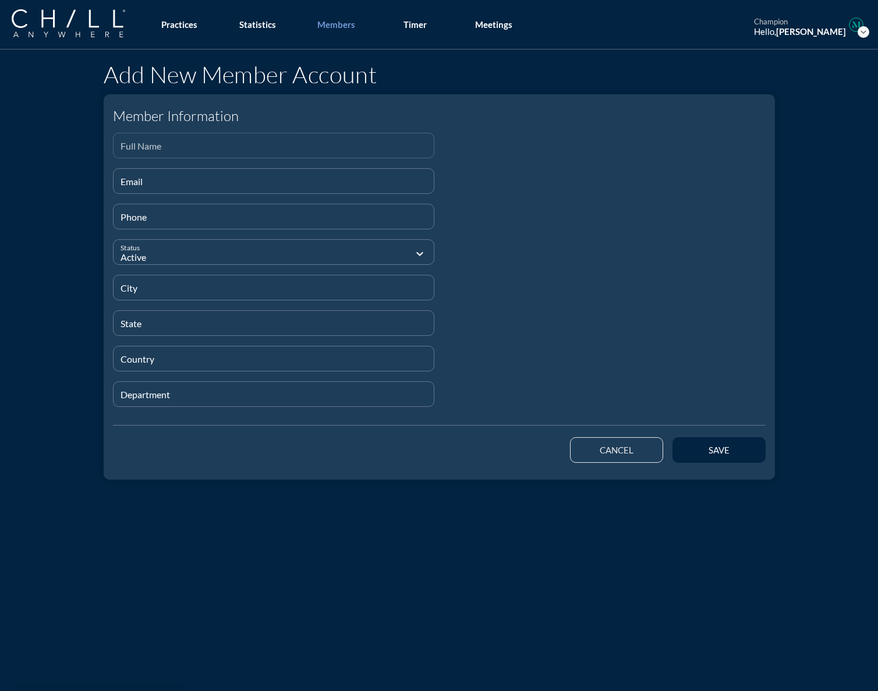
click at [160, 149] on input "Full Name" at bounding box center [274, 150] width 307 height 15
paste input "[PERSON_NAME]"
type input "[PERSON_NAME]"
click at [159, 186] on input "Email" at bounding box center [274, 186] width 307 height 15
paste input "[EMAIL_ADDRESS][DOMAIN_NAME]"
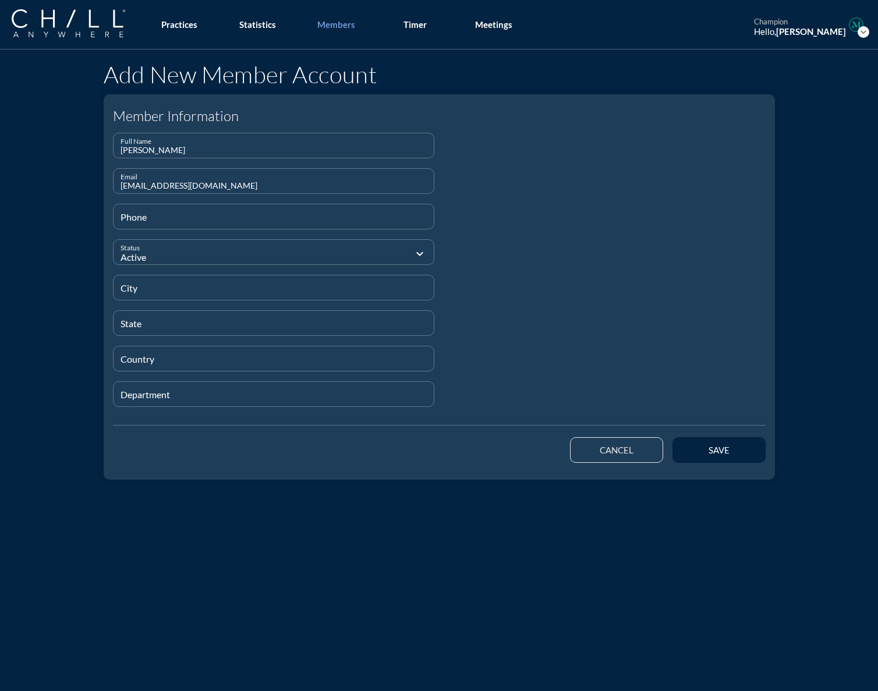
type input "[EMAIL_ADDRESS][DOMAIN_NAME]"
type input "[PHONE_NUMBER]"
type input "[GEOGRAPHIC_DATA]"
type input "N/A"
type input "UK"
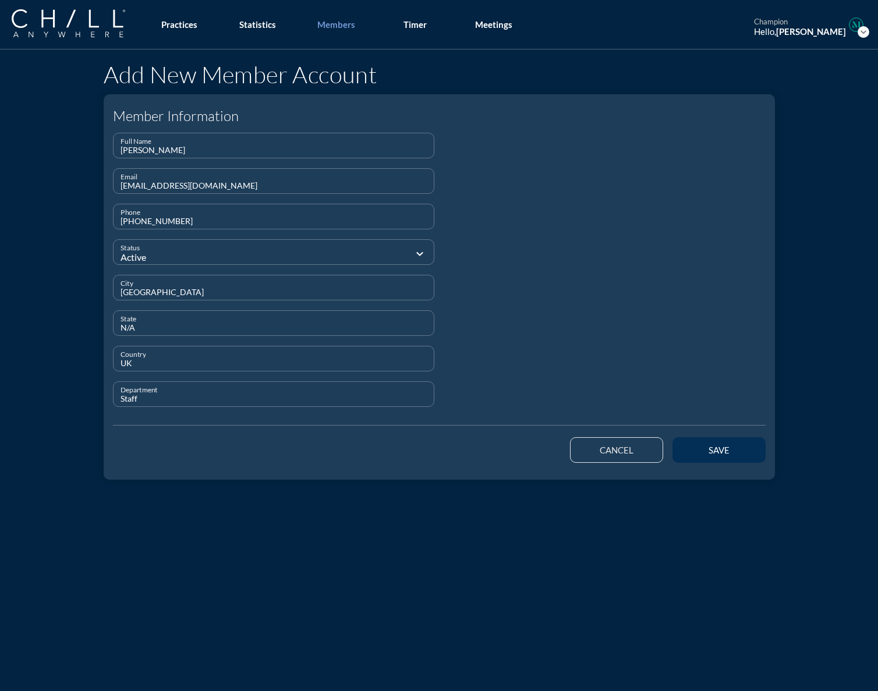
type input "Staff"
click at [651, 451] on button "save" at bounding box center [719, 450] width 93 height 26
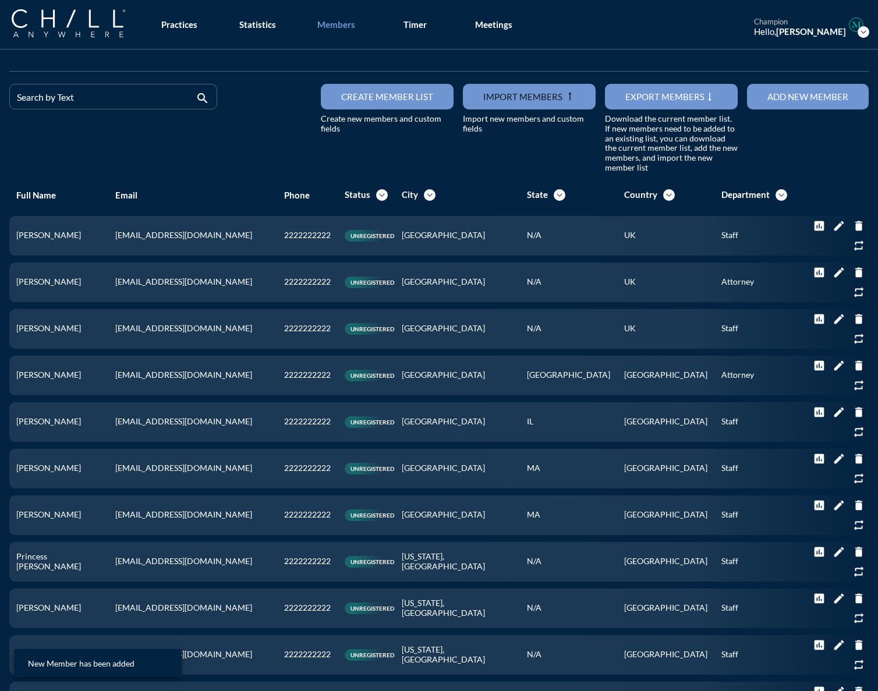
click at [651, 94] on div "Add new member" at bounding box center [808, 96] width 81 height 10
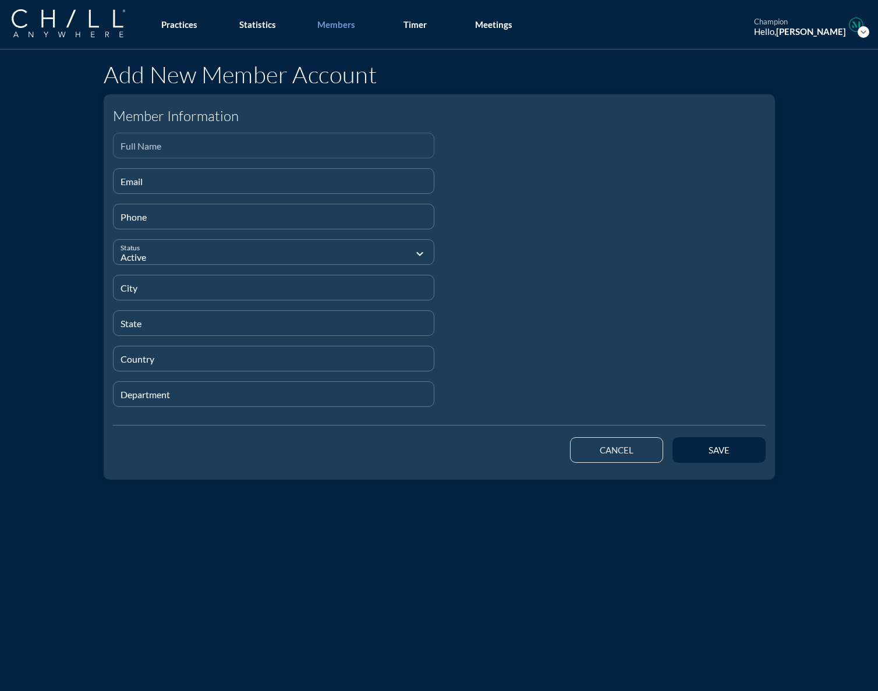
click at [310, 146] on input "Full Name" at bounding box center [274, 150] width 307 height 15
paste input "Fleur Saillard"
type input "Fleur Saillard"
click at [225, 183] on input "Email" at bounding box center [274, 186] width 307 height 15
paste input "[EMAIL_ADDRESS][DOMAIN_NAME]"
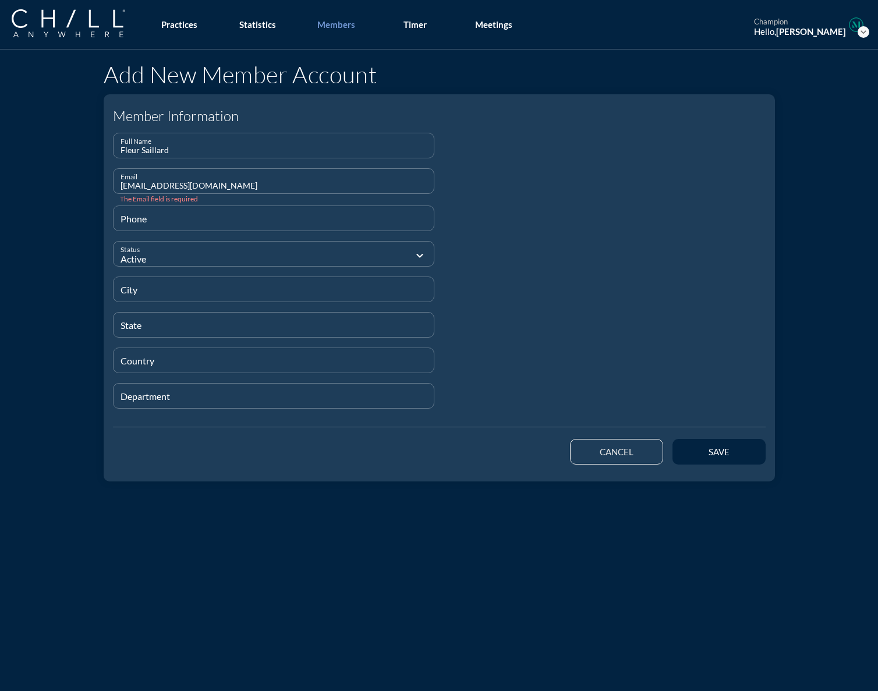
type input "[EMAIL_ADDRESS][DOMAIN_NAME]"
type input "[PHONE_NUMBER]"
type input "[GEOGRAPHIC_DATA]"
type input "N/A"
type input "UK"
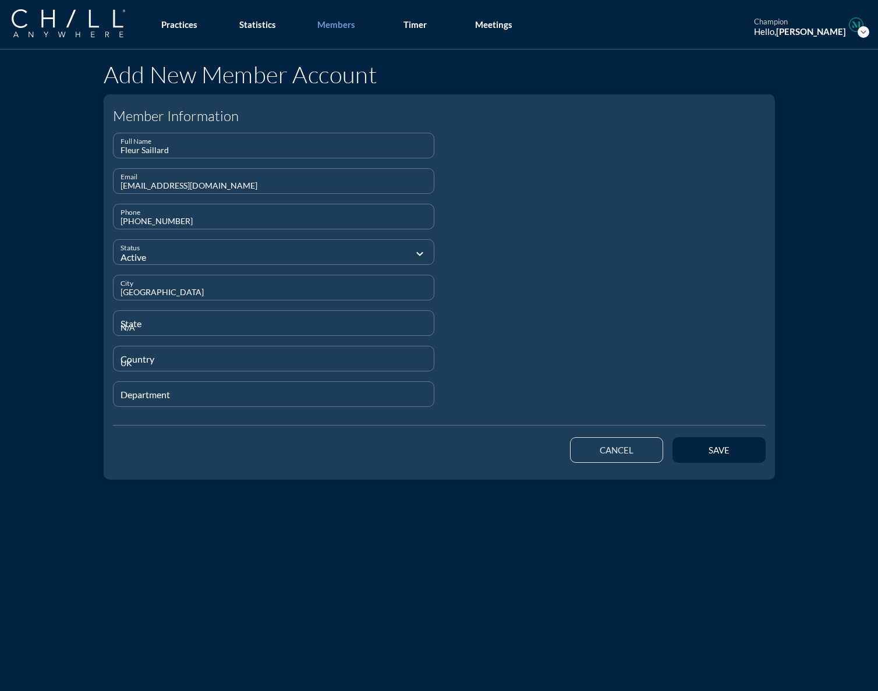
type input "Staff"
click at [651, 450] on div "save" at bounding box center [719, 450] width 52 height 10
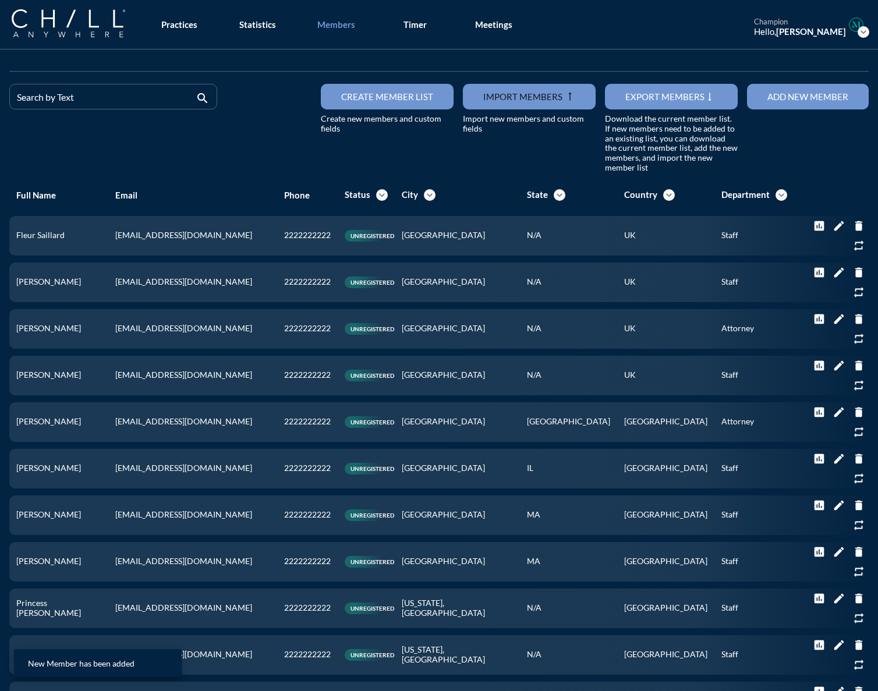
click at [651, 98] on div "Add new member" at bounding box center [808, 96] width 81 height 10
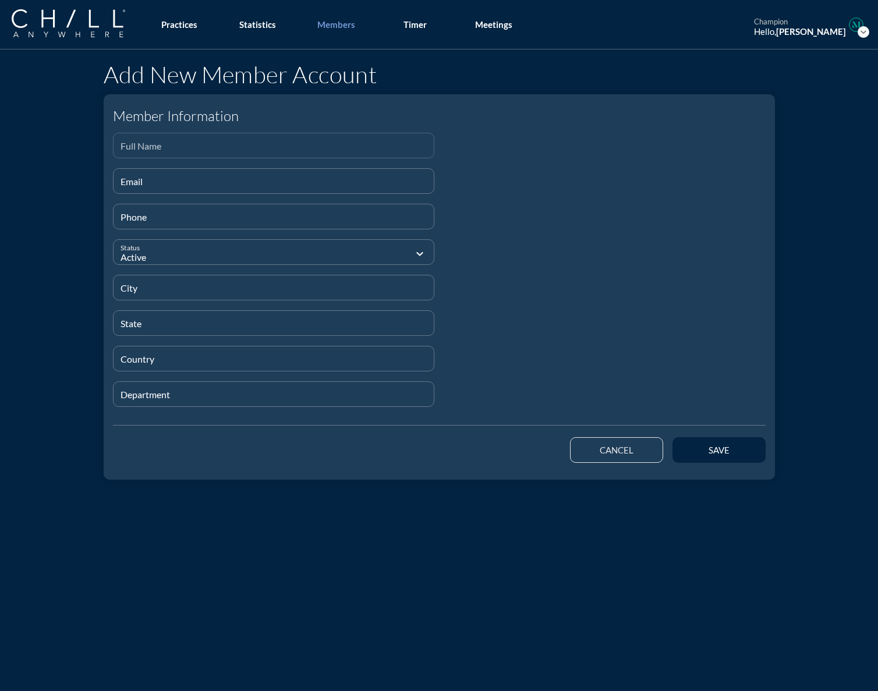
click at [264, 146] on input "Full Name" at bounding box center [274, 150] width 307 height 15
paste input "[PERSON_NAME]"
type input "[PERSON_NAME]"
click at [192, 183] on input "Email" at bounding box center [274, 186] width 307 height 15
paste input "[EMAIL_ADDRESS][DOMAIN_NAME]"
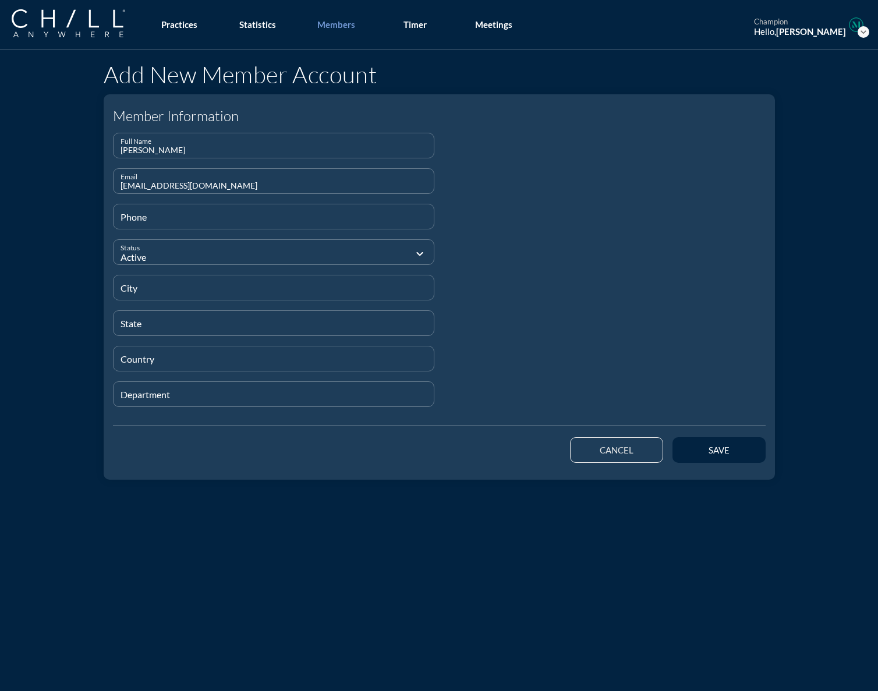
type input "[EMAIL_ADDRESS][DOMAIN_NAME]"
type input "[PHONE_NUMBER]"
type input "[GEOGRAPHIC_DATA]"
type input "N/A"
type input "UK"
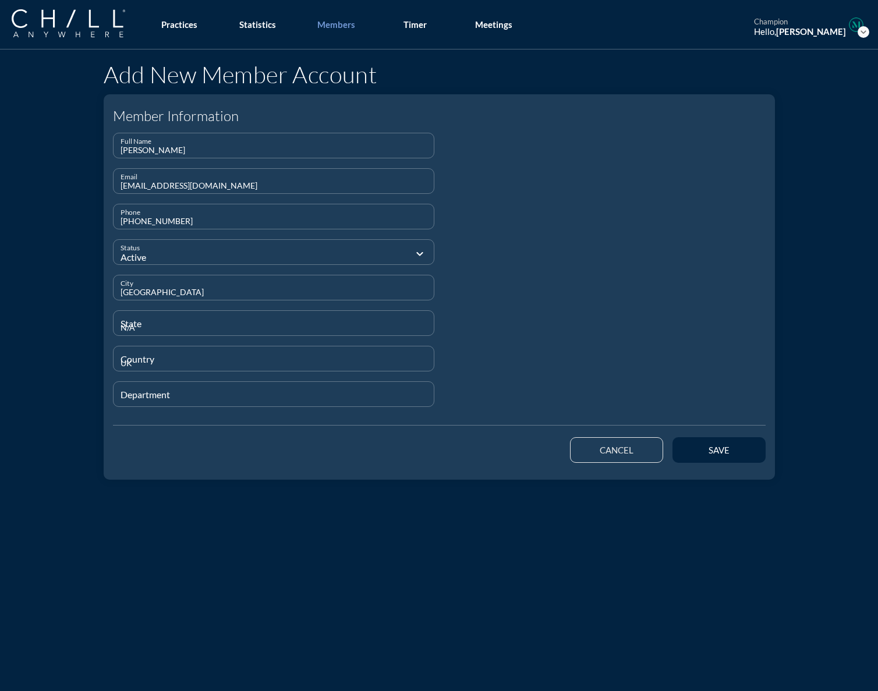
type input "Staff"
click at [651, 446] on div "save" at bounding box center [719, 450] width 52 height 10
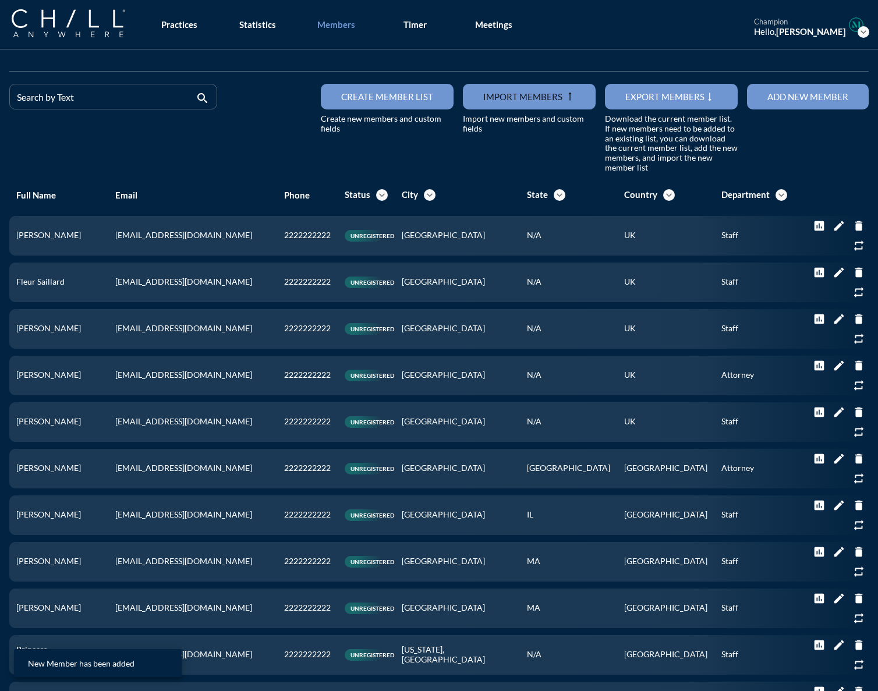
click at [651, 96] on button "Add new member" at bounding box center [808, 97] width 122 height 26
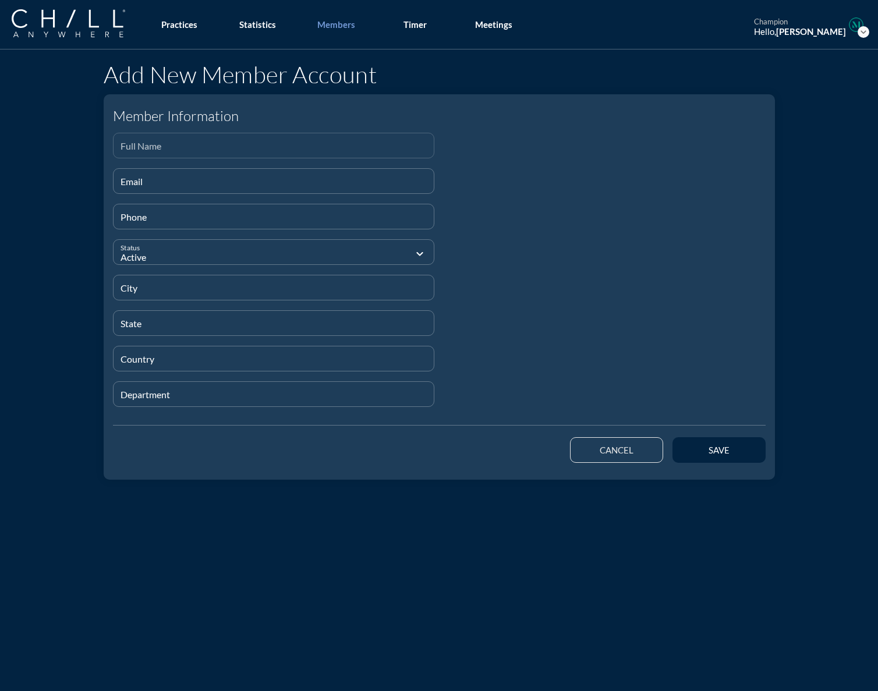
click at [162, 137] on div "Full Name" at bounding box center [274, 145] width 307 height 24
paste input "[PERSON_NAME]"
type input "[PERSON_NAME]"
drag, startPoint x: 181, startPoint y: 144, endPoint x: 95, endPoint y: 152, distance: 86.5
click at [99, 152] on div "Add New Member Account Member Information Full Name [PERSON_NAME] Email The Ema…" at bounding box center [439, 267] width 681 height 427
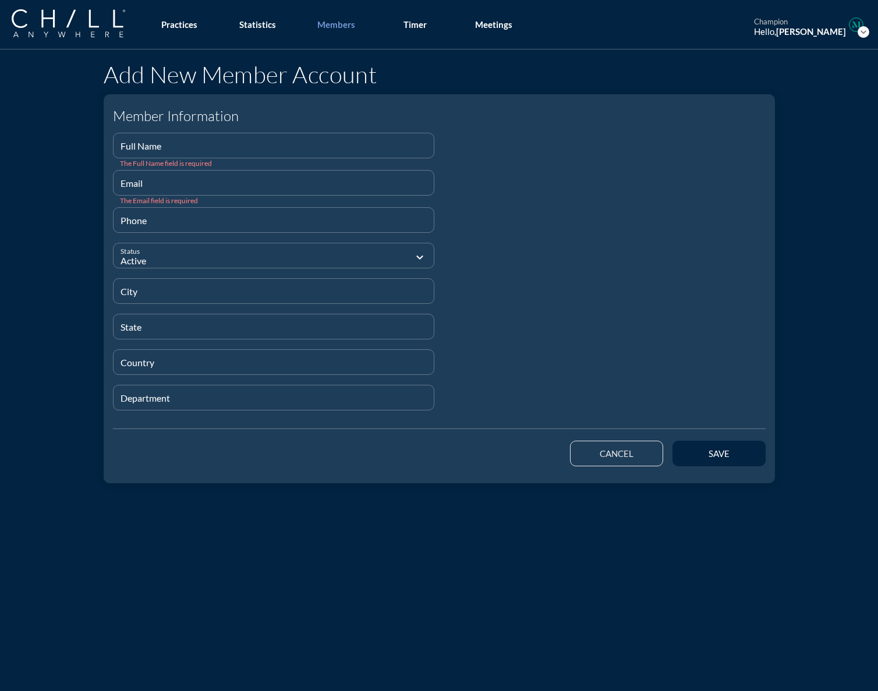
click at [154, 143] on input "Full Name" at bounding box center [274, 150] width 307 height 15
paste input "[PERSON_NAME] Unite"
type input "[PERSON_NAME] Unite"
click at [121, 182] on input "Email" at bounding box center [274, 186] width 307 height 15
paste input "[EMAIL_ADDRESS][DOMAIN_NAME]"
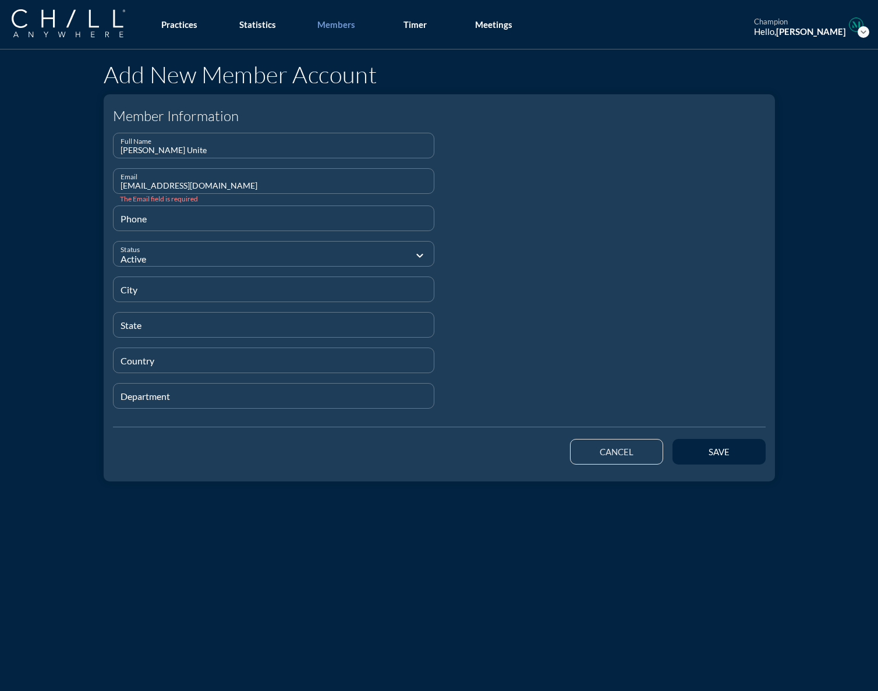
type input "[EMAIL_ADDRESS][DOMAIN_NAME]"
type input "[PHONE_NUMBER]"
type input "[GEOGRAPHIC_DATA]"
type input "CA"
type input "[GEOGRAPHIC_DATA]"
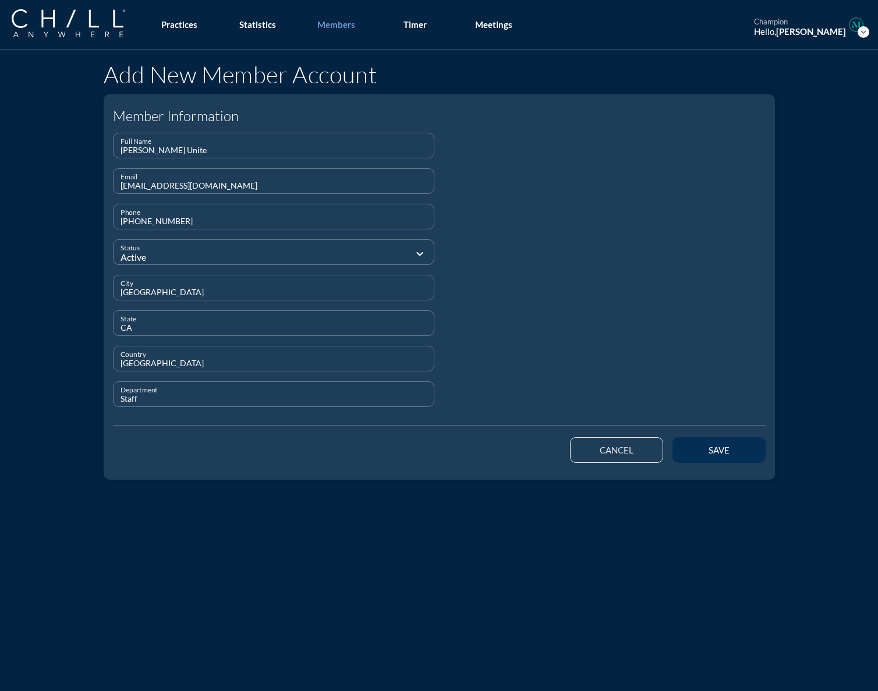
type input "Staff"
click at [651, 453] on div "save" at bounding box center [719, 450] width 52 height 10
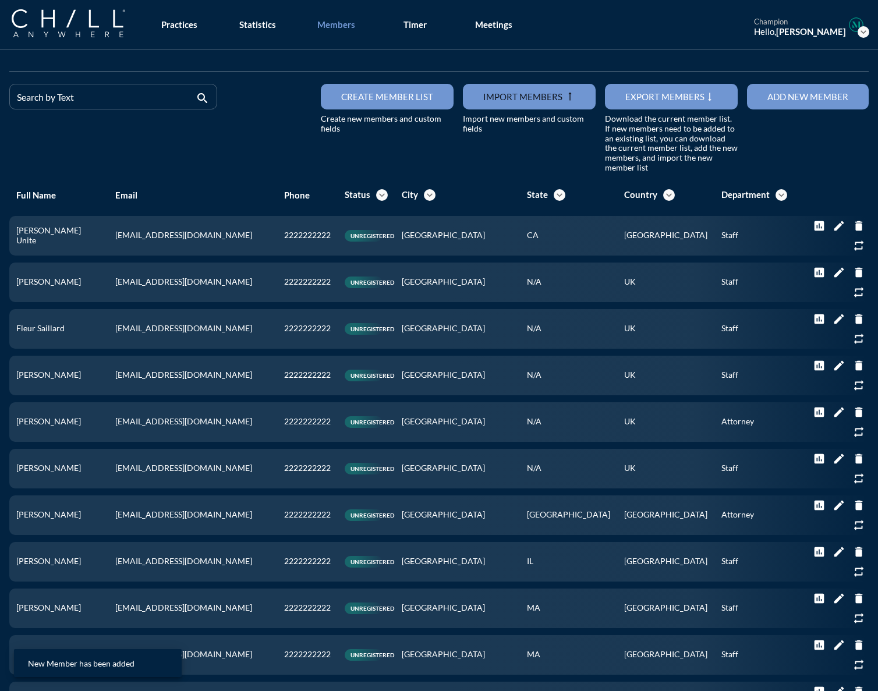
click at [651, 101] on div "Add new member" at bounding box center [808, 96] width 81 height 10
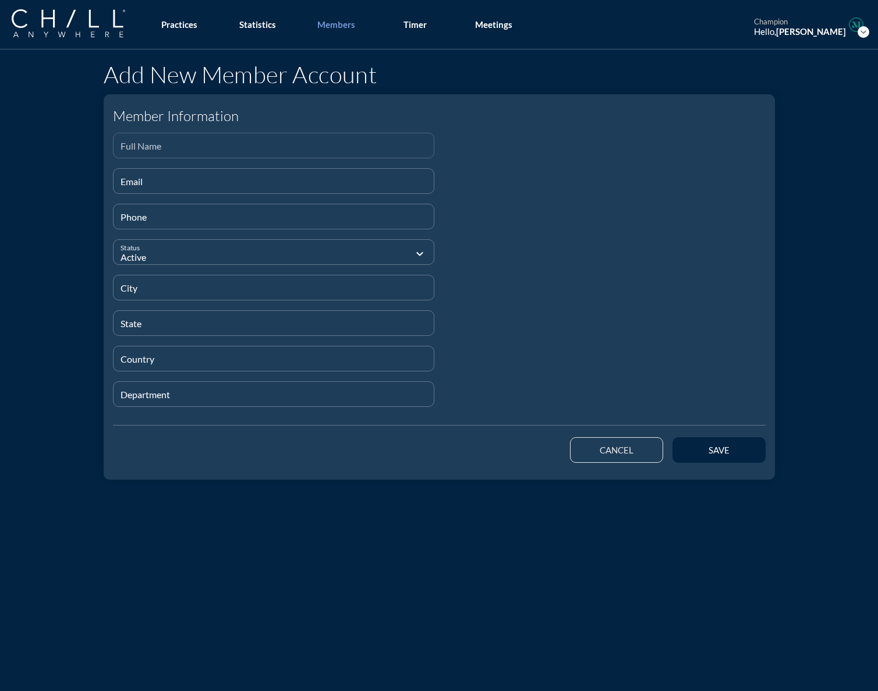
click at [122, 151] on input "Full Name" at bounding box center [274, 150] width 307 height 15
paste input "[PERSON_NAME]"
type input "[PERSON_NAME]"
click at [122, 184] on input "Email" at bounding box center [274, 186] width 307 height 15
paste input "[PERSON_NAME][EMAIL_ADDRESS][PERSON_NAME][DOMAIN_NAME]"
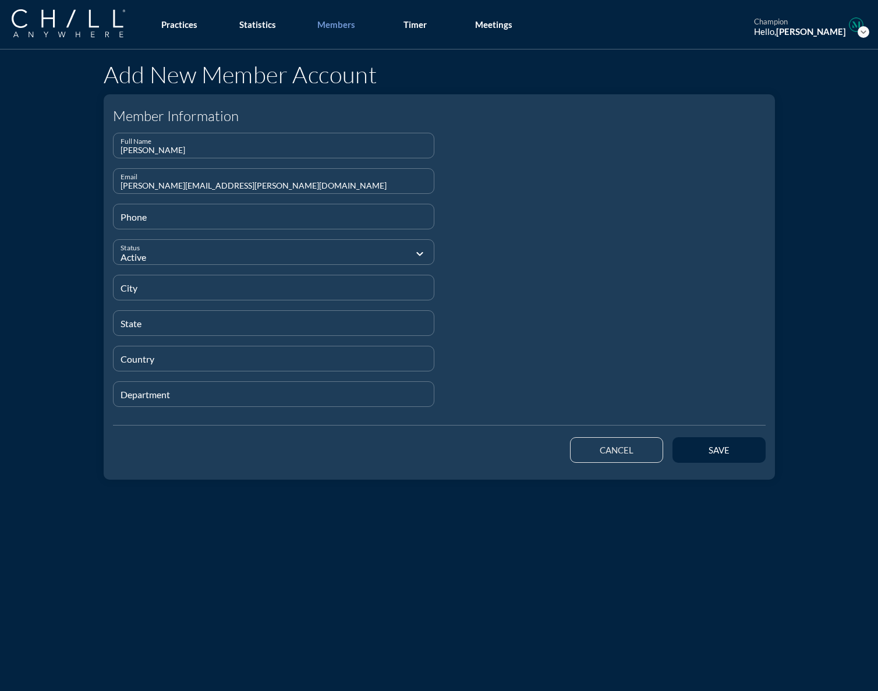
type input "[PERSON_NAME][EMAIL_ADDRESS][PERSON_NAME][DOMAIN_NAME]"
type input "[PHONE_NUMBER]"
type input "[GEOGRAPHIC_DATA]"
type input "CA"
type input "[GEOGRAPHIC_DATA]"
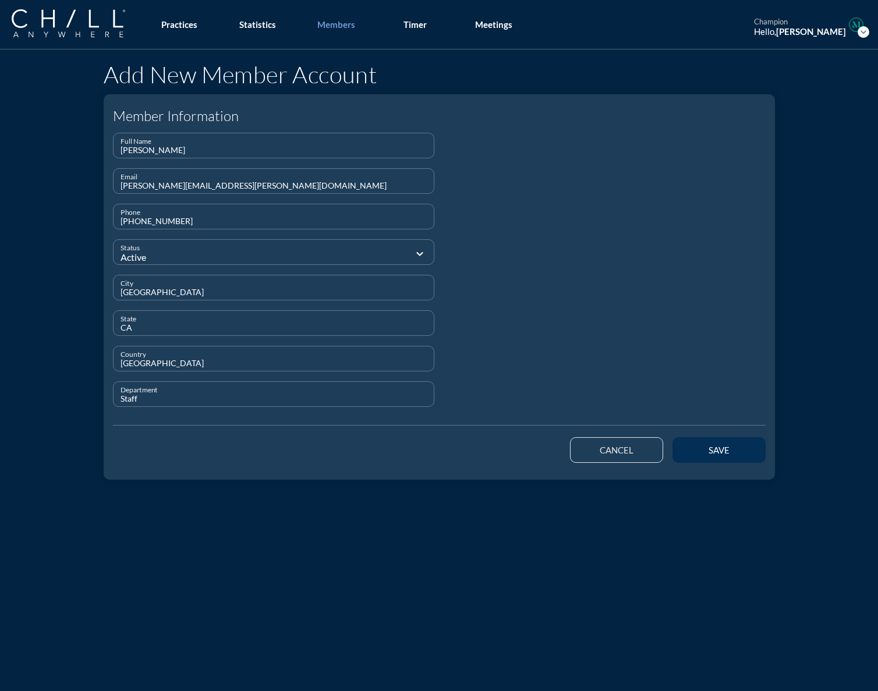
type input "Staff"
click at [651, 447] on div "save" at bounding box center [719, 450] width 52 height 10
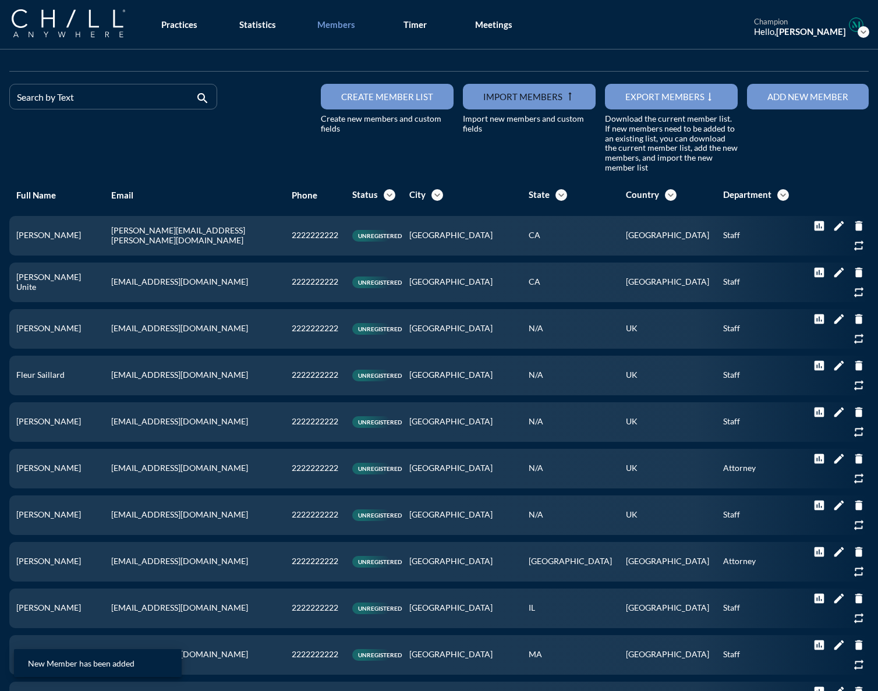
click at [651, 104] on button "Add new member" at bounding box center [808, 97] width 122 height 26
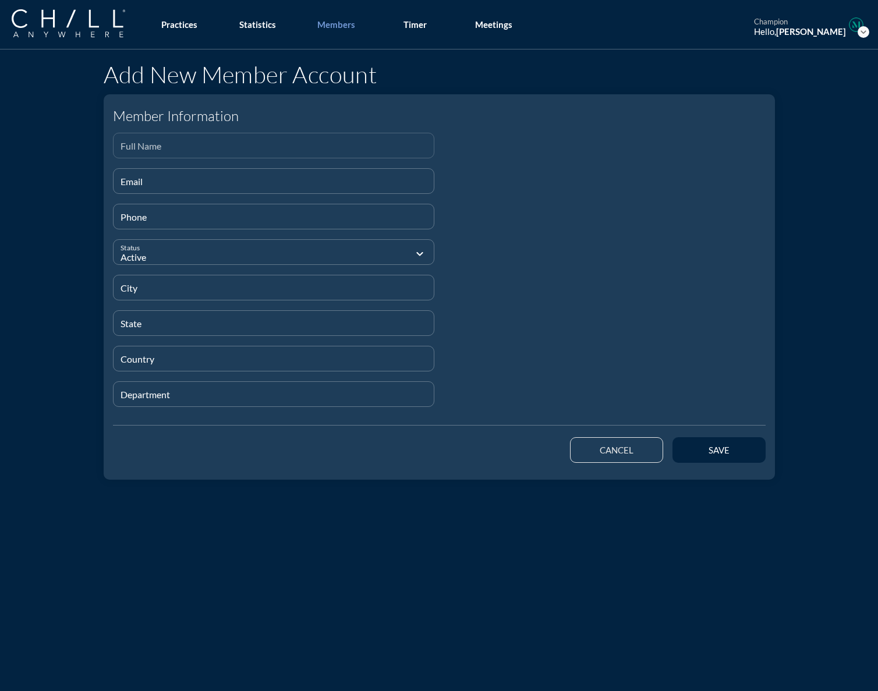
click at [281, 139] on div "Full Name" at bounding box center [274, 145] width 307 height 24
paste input "[PERSON_NAME]"
type input "[PERSON_NAME]"
click at [185, 177] on div "Email" at bounding box center [274, 181] width 307 height 24
paste input "[EMAIL_ADDRESS][DOMAIN_NAME]"
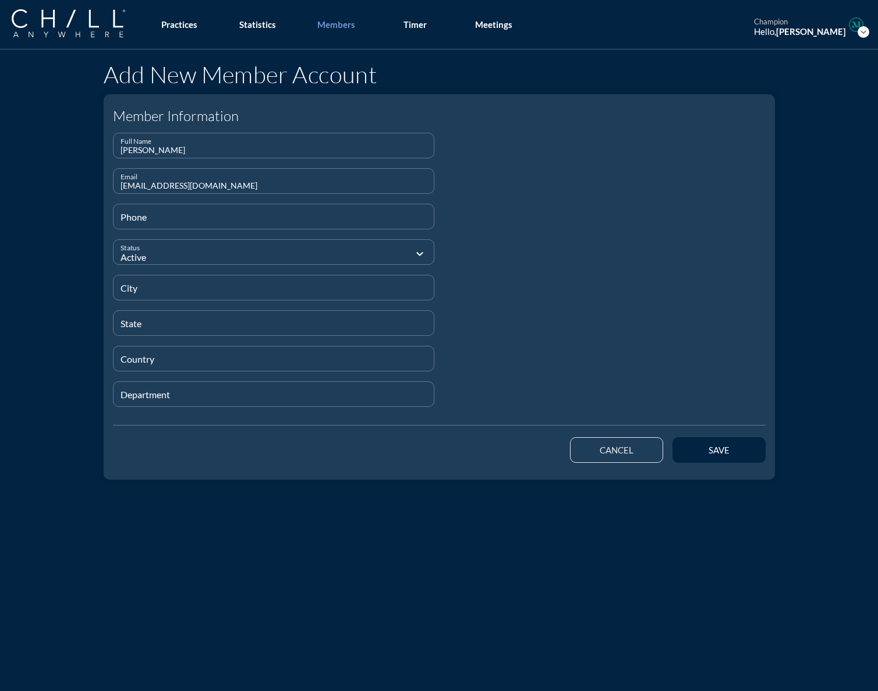
type input "[EMAIL_ADDRESS][DOMAIN_NAME]"
type input "[PHONE_NUMBER]"
type input "[GEOGRAPHIC_DATA]"
type input "CA"
type input "[GEOGRAPHIC_DATA]"
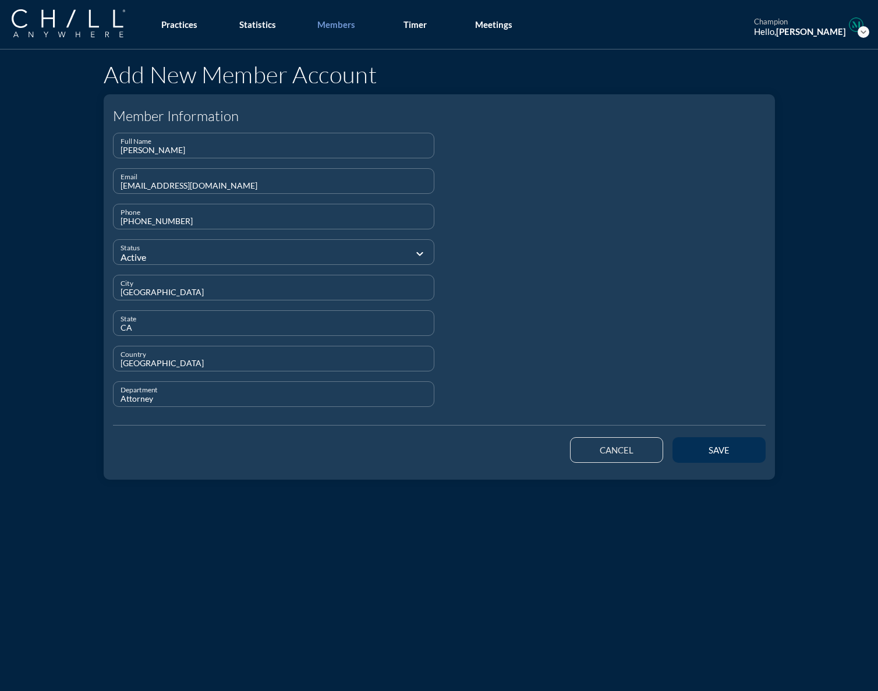
type input "Attorney"
click at [651, 454] on div "save" at bounding box center [719, 450] width 52 height 10
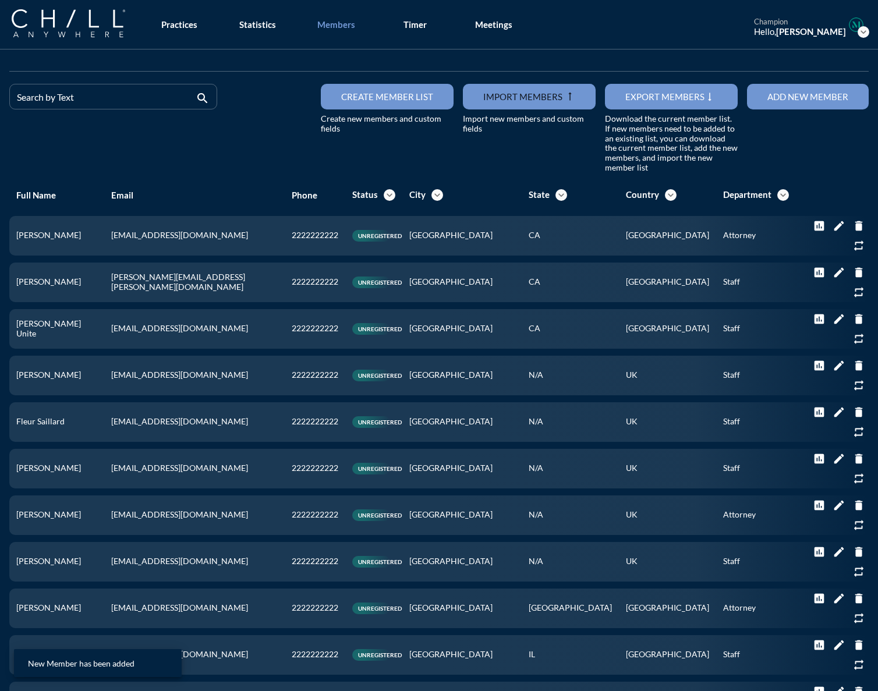
click at [651, 102] on button "Add new member" at bounding box center [808, 97] width 122 height 26
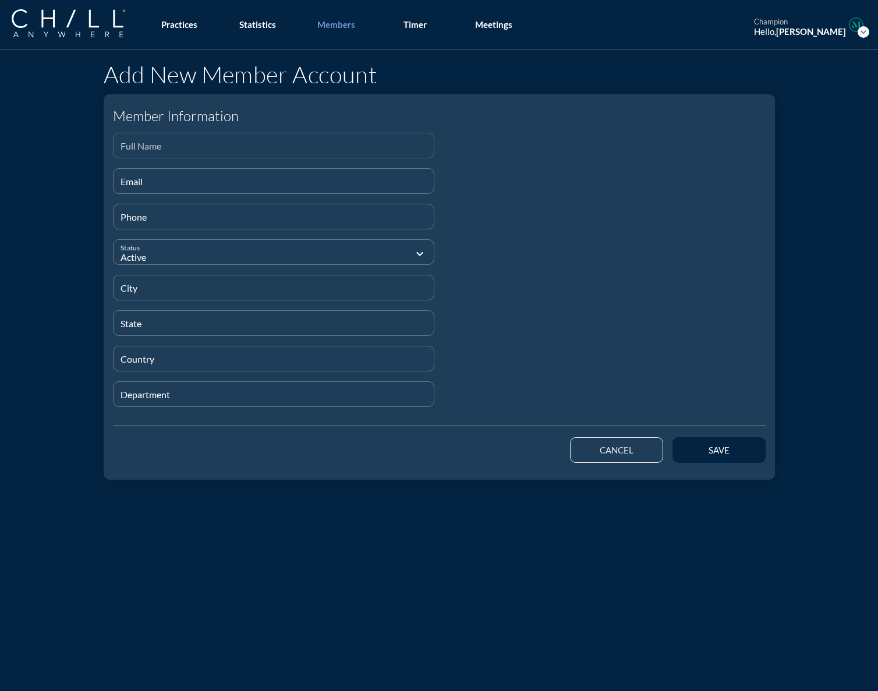
click at [133, 141] on div "Full Name" at bounding box center [274, 145] width 307 height 24
paste input "[PERSON_NAME]"
type input "[PERSON_NAME]"
click at [151, 185] on input "Email" at bounding box center [274, 186] width 307 height 15
paste input "[EMAIL_ADDRESS][DOMAIN_NAME]"
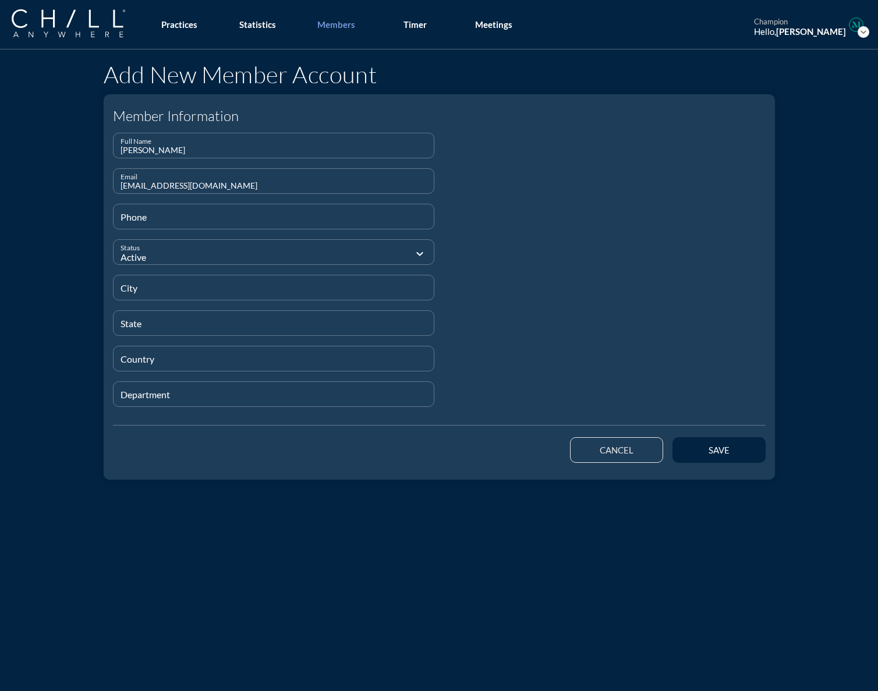
type input "[EMAIL_ADDRESS][DOMAIN_NAME]"
type input "[PHONE_NUMBER]"
type input "[GEOGRAPHIC_DATA]"
type input "N/A"
type input "[GEOGRAPHIC_DATA]"
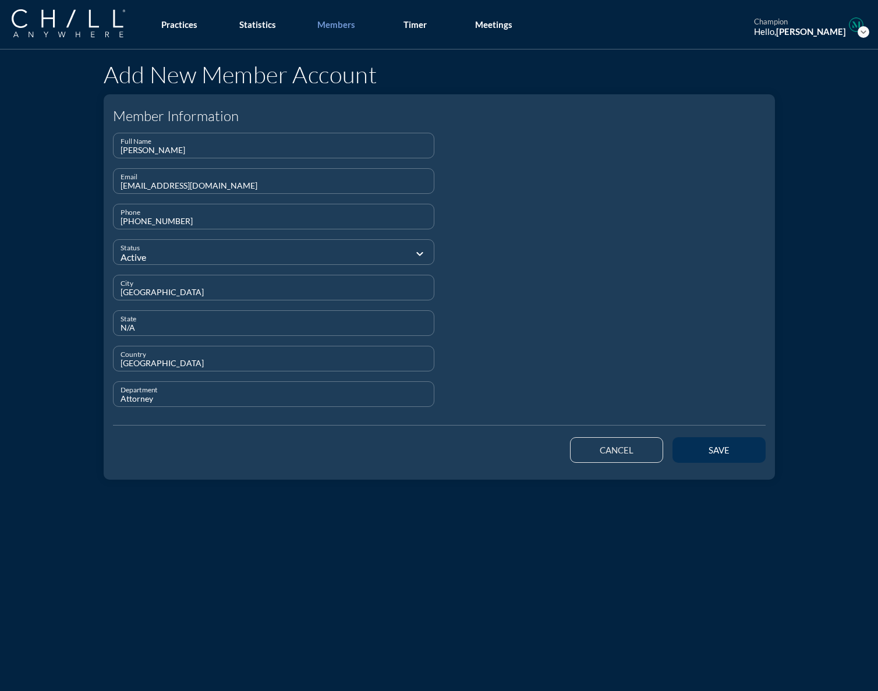
type input "Attorney"
click at [651, 447] on button "save" at bounding box center [719, 450] width 93 height 26
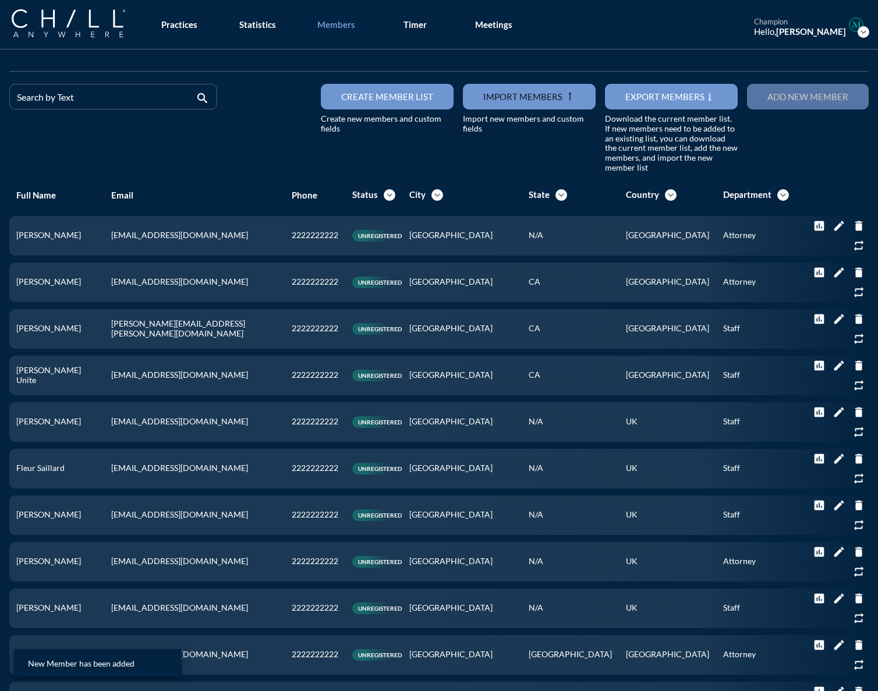
click at [651, 94] on button "Add new member" at bounding box center [808, 97] width 122 height 26
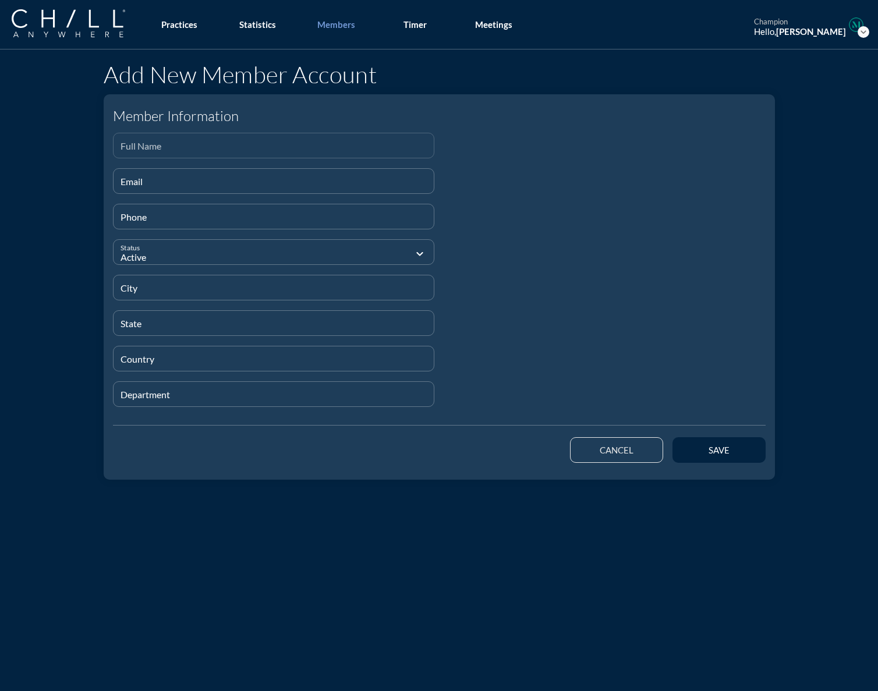
click at [179, 137] on div "Full Name" at bounding box center [274, 145] width 307 height 24
paste input "[PERSON_NAME]"
type input "[PERSON_NAME]"
click at [147, 176] on div "Email" at bounding box center [274, 181] width 307 height 24
paste input "[EMAIL_ADDRESS][DOMAIN_NAME]"
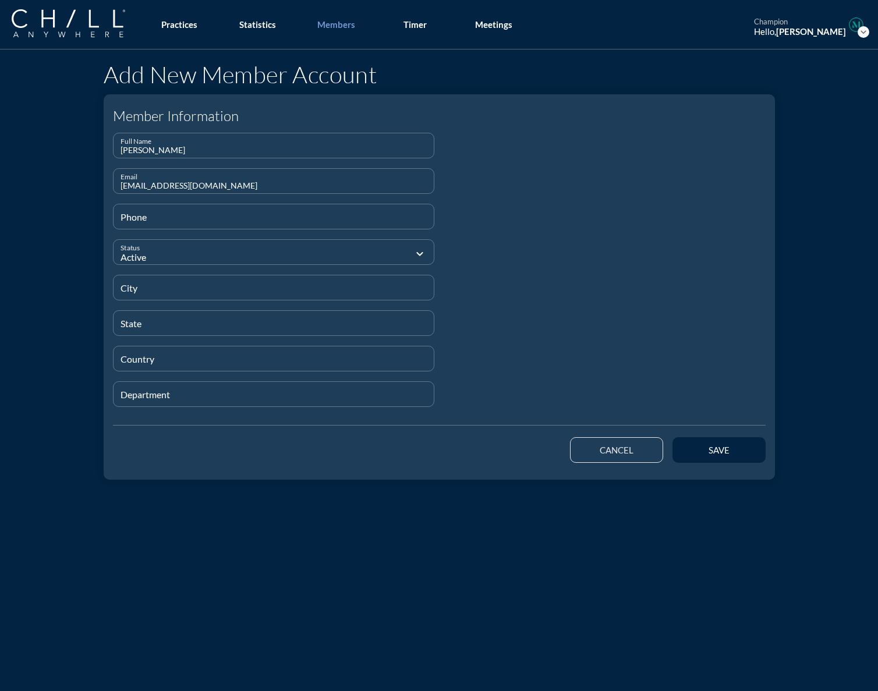
type input "[EMAIL_ADDRESS][DOMAIN_NAME]"
type input "[PHONE_NUMBER]"
type input "[US_STATE]"
type input "NY"
type input "[GEOGRAPHIC_DATA]"
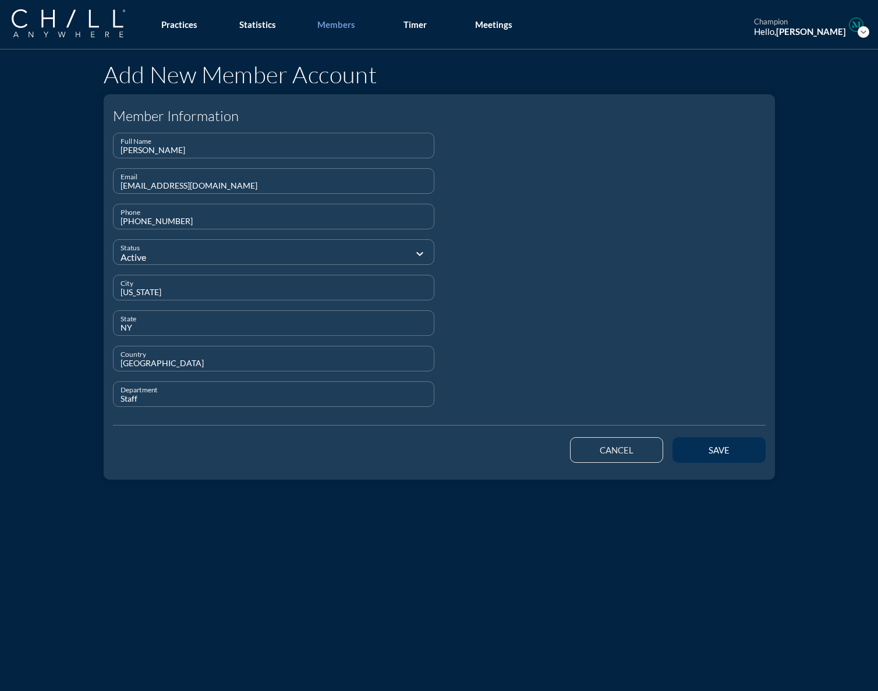
type input "Staff"
click at [651, 449] on div "save" at bounding box center [719, 450] width 52 height 10
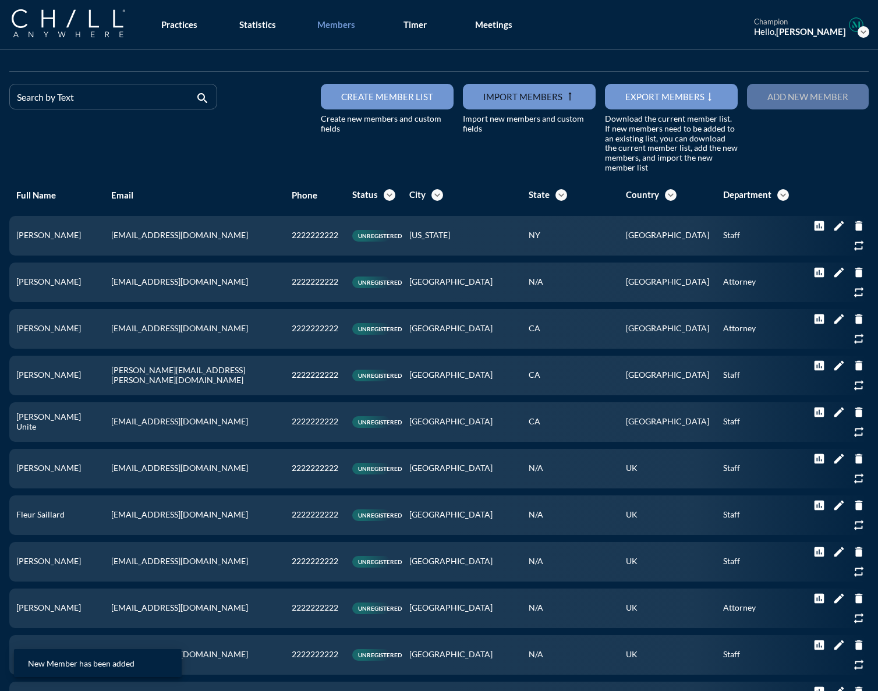
click at [651, 103] on button "Add new member" at bounding box center [808, 97] width 122 height 26
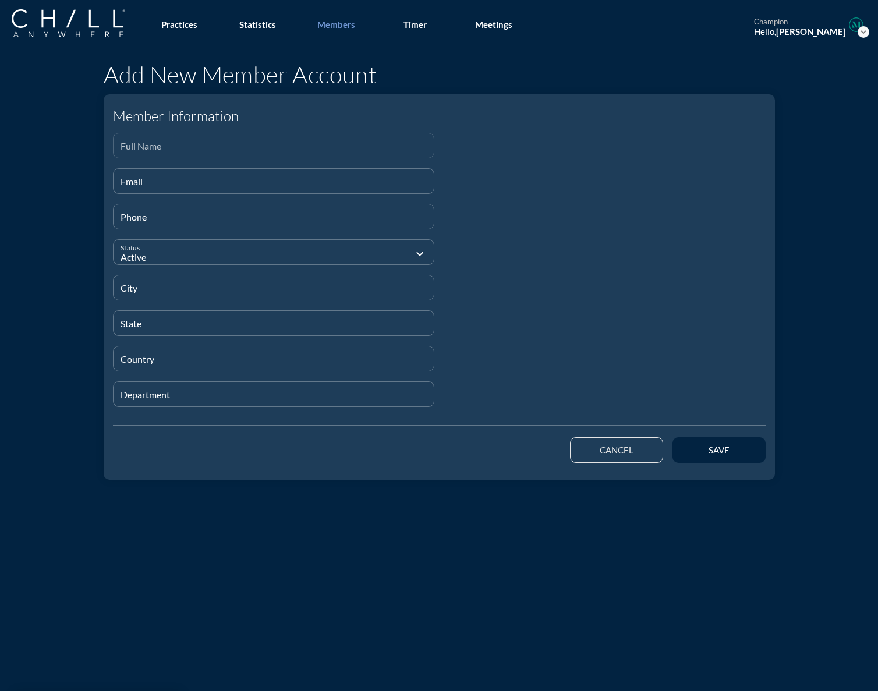
click at [135, 141] on div "Full Name" at bounding box center [274, 145] width 307 height 24
type input "v"
paste input "Vinicius [PERSON_NAME]"
type input "Vinicius [PERSON_NAME]"
click at [143, 188] on input "Email" at bounding box center [274, 186] width 307 height 15
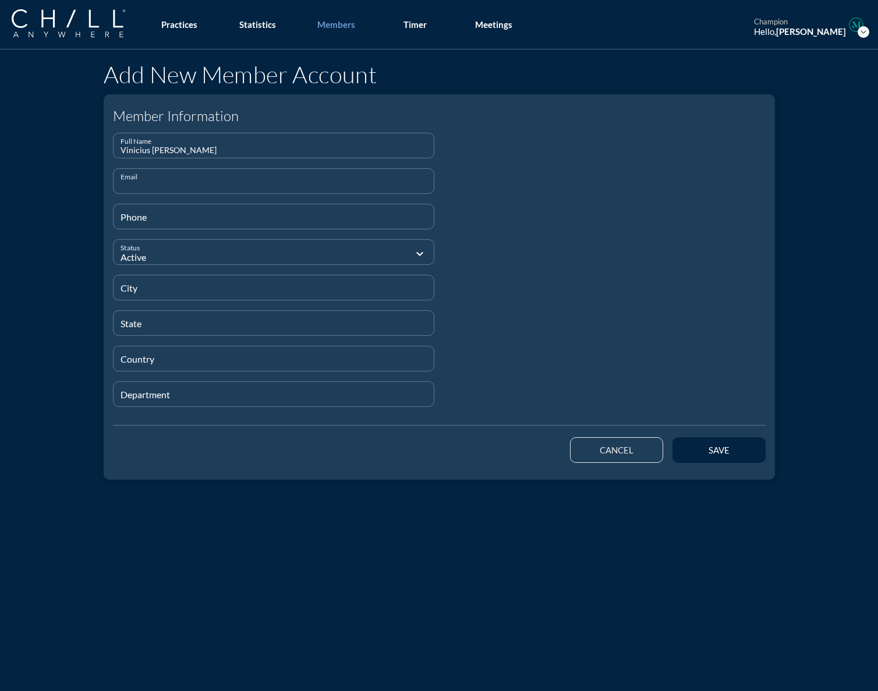
paste input "[EMAIL_ADDRESS][DOMAIN_NAME]"
click at [651, 455] on button "save" at bounding box center [719, 450] width 93 height 26
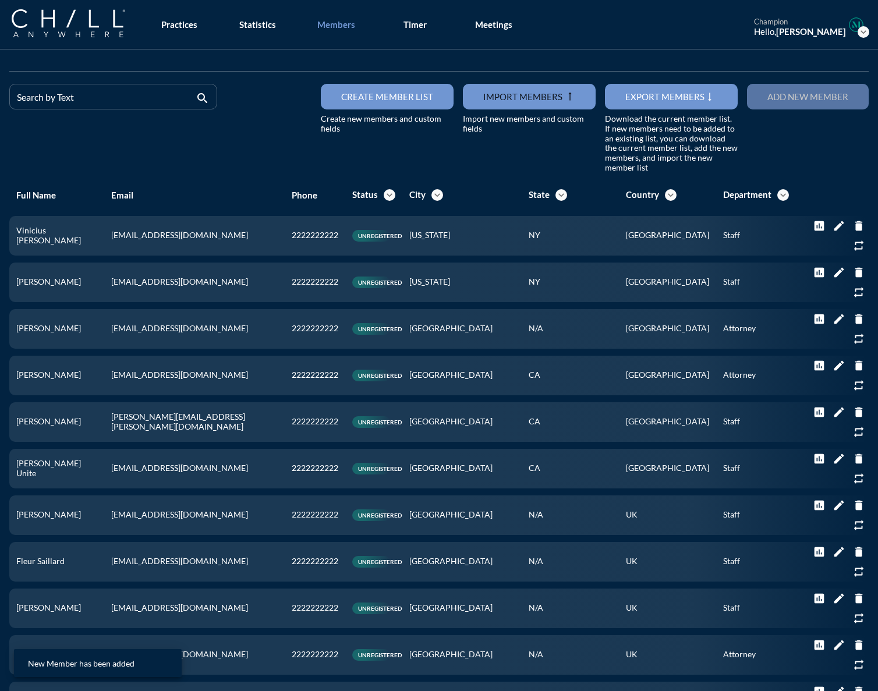
click at [651, 94] on button "Add new member" at bounding box center [808, 97] width 122 height 26
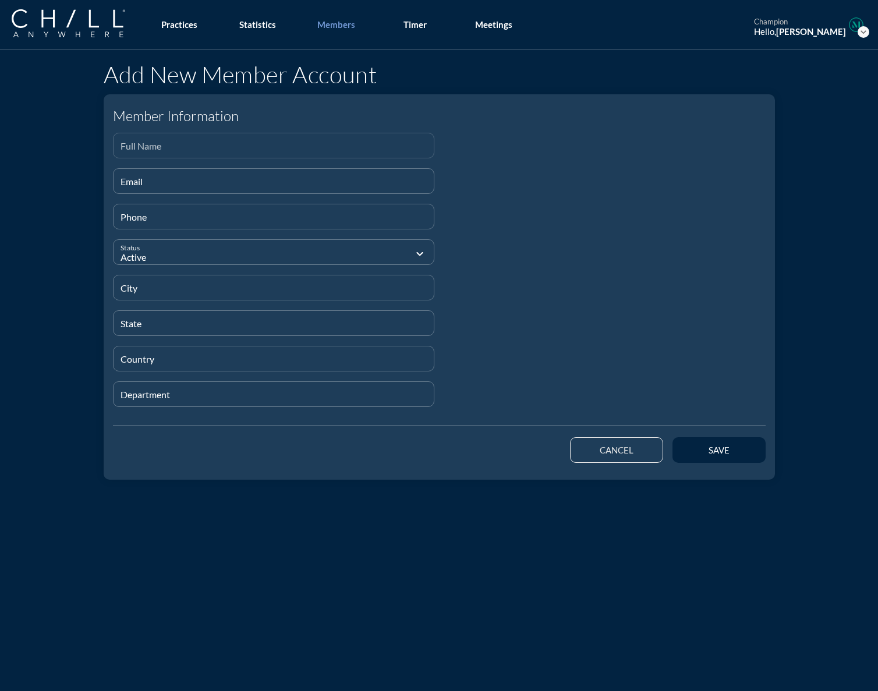
click at [172, 136] on div "Full Name" at bounding box center [274, 145] width 307 height 24
paste input "[PERSON_NAME]"
drag, startPoint x: 145, startPoint y: 194, endPoint x: 147, endPoint y: 188, distance: 6.1
click at [145, 195] on div at bounding box center [274, 198] width 308 height 7
click at [147, 187] on input "Email" at bounding box center [274, 186] width 307 height 15
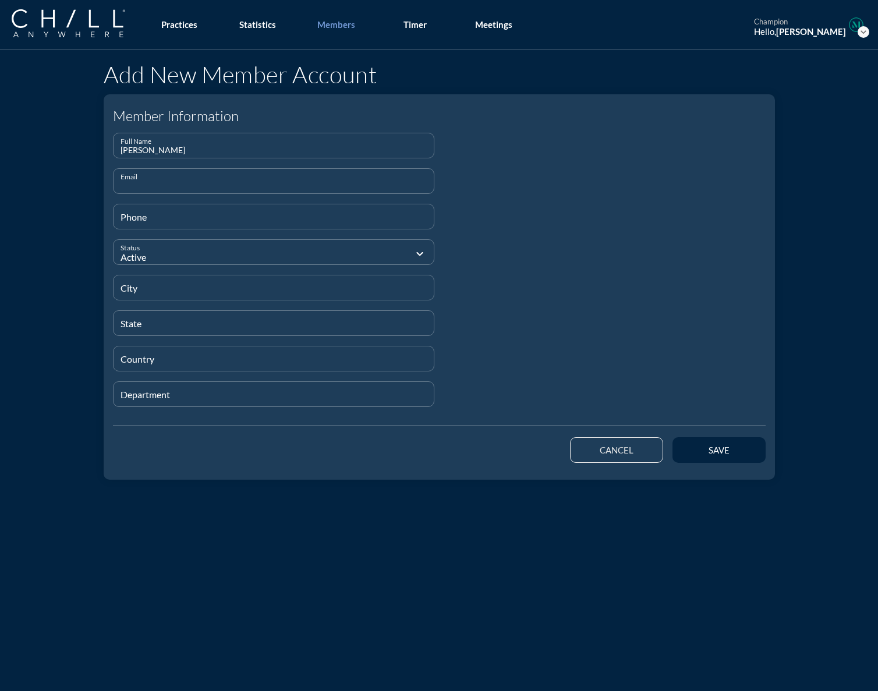
paste input "[EMAIL_ADDRESS][DOMAIN_NAME]"
click at [651, 459] on button "save" at bounding box center [719, 450] width 93 height 26
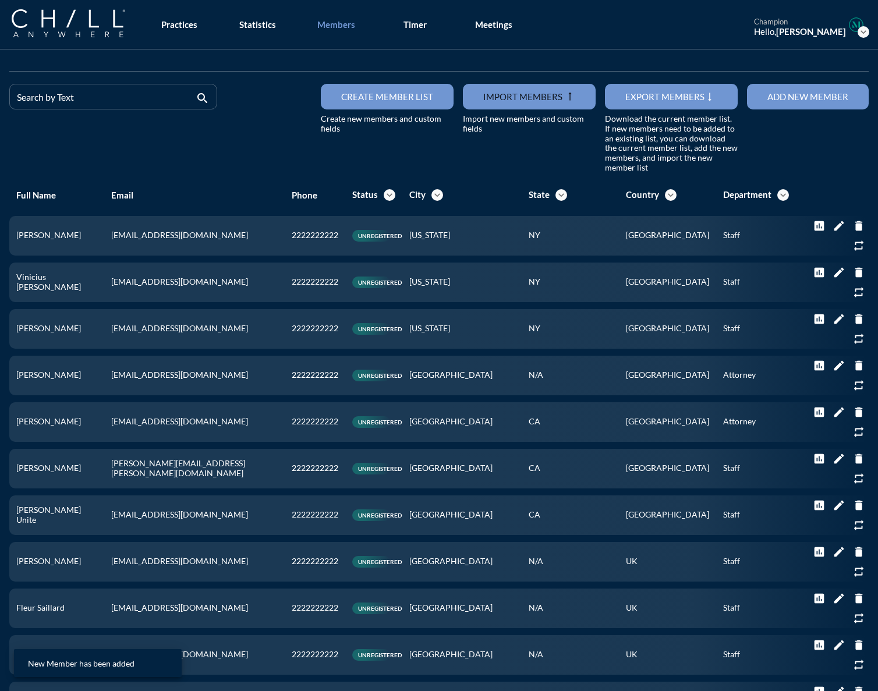
click at [651, 102] on button "Add new member" at bounding box center [808, 97] width 122 height 26
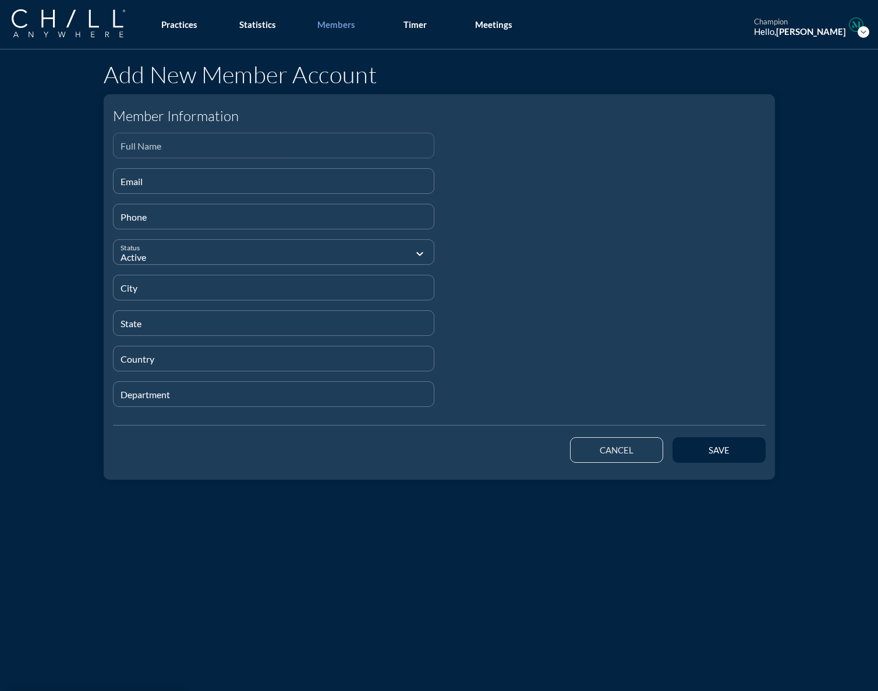
click at [142, 149] on input "Full Name" at bounding box center [274, 150] width 307 height 15
paste input "[PERSON_NAME]"
click at [163, 171] on div "Email" at bounding box center [274, 181] width 307 height 24
paste input "[EMAIL_ADDRESS][DOMAIN_NAME]"
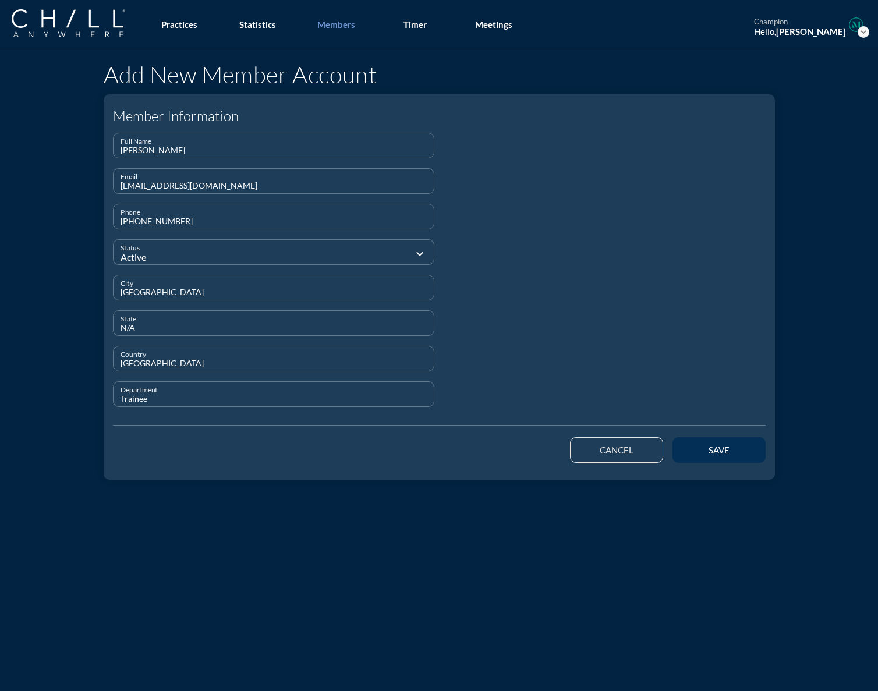
click at [651, 449] on button "save" at bounding box center [719, 450] width 93 height 26
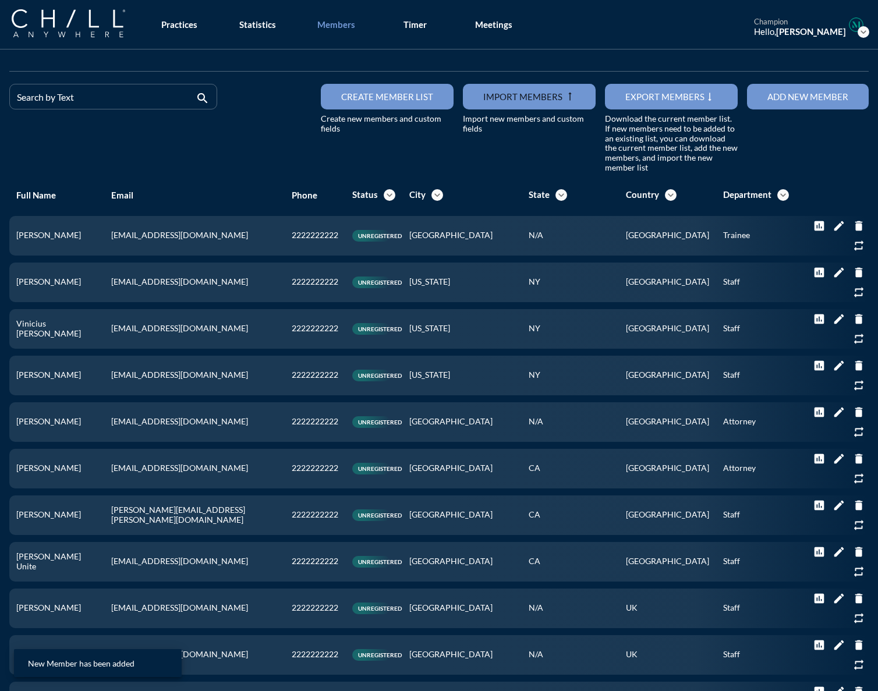
click at [651, 92] on div "Add new member" at bounding box center [808, 96] width 81 height 10
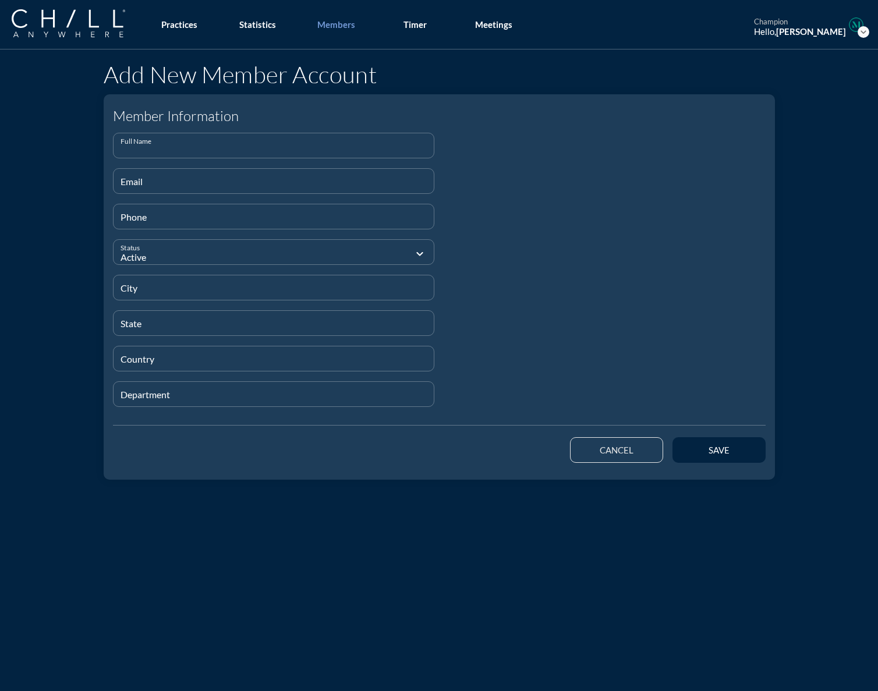
click at [261, 148] on input "Full Name" at bounding box center [274, 150] width 307 height 15
paste input "[PERSON_NAME]"
click at [200, 179] on input "Email" at bounding box center [274, 186] width 307 height 15
paste input "[EMAIL_ADDRESS][DOMAIN_NAME]"
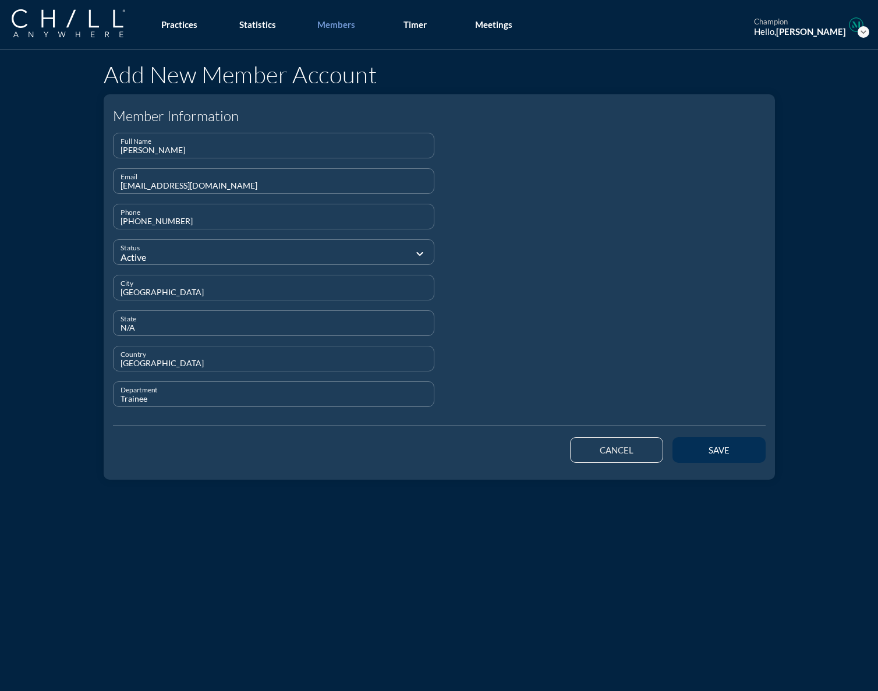
click at [651, 459] on button "save" at bounding box center [719, 450] width 93 height 26
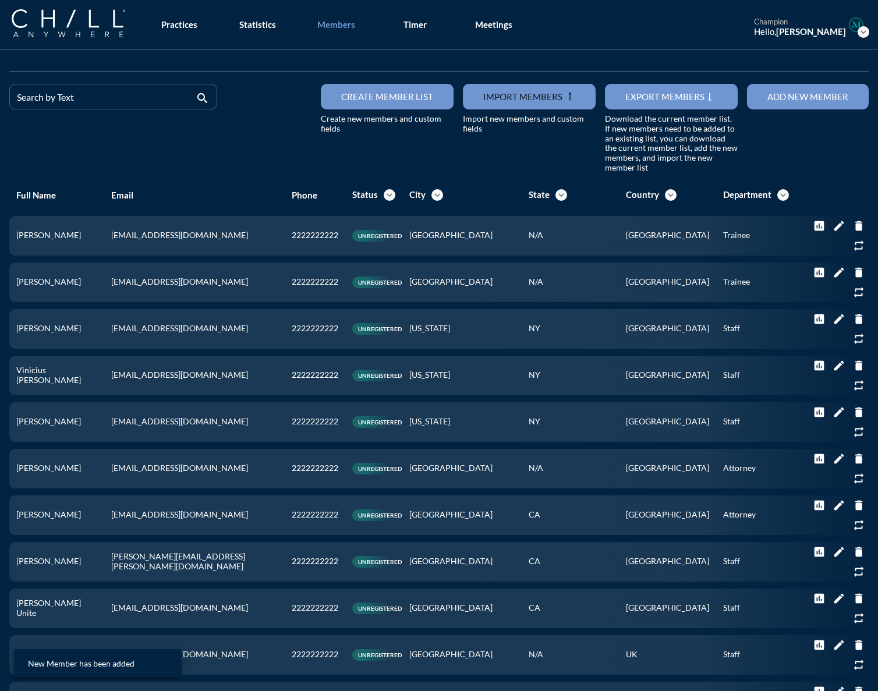
click at [651, 102] on button "Add new member" at bounding box center [808, 97] width 122 height 26
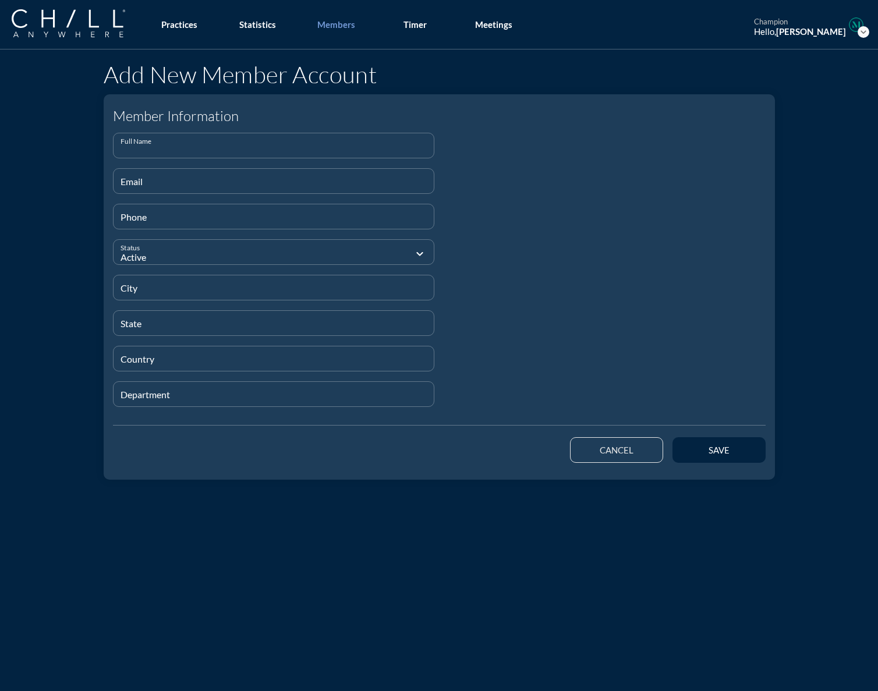
click at [217, 150] on input "Full Name" at bounding box center [274, 150] width 307 height 15
paste input "[PERSON_NAME]"
click at [129, 186] on input "Email" at bounding box center [274, 186] width 307 height 15
paste input "[EMAIL_ADDRESS][DOMAIN_NAME]"
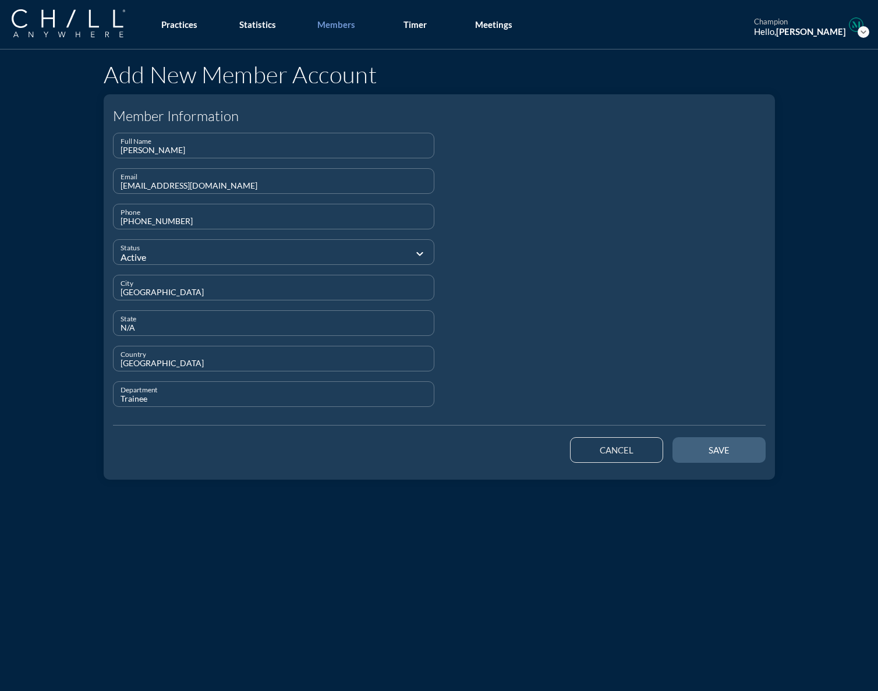
click at [651, 447] on button "save" at bounding box center [719, 450] width 93 height 26
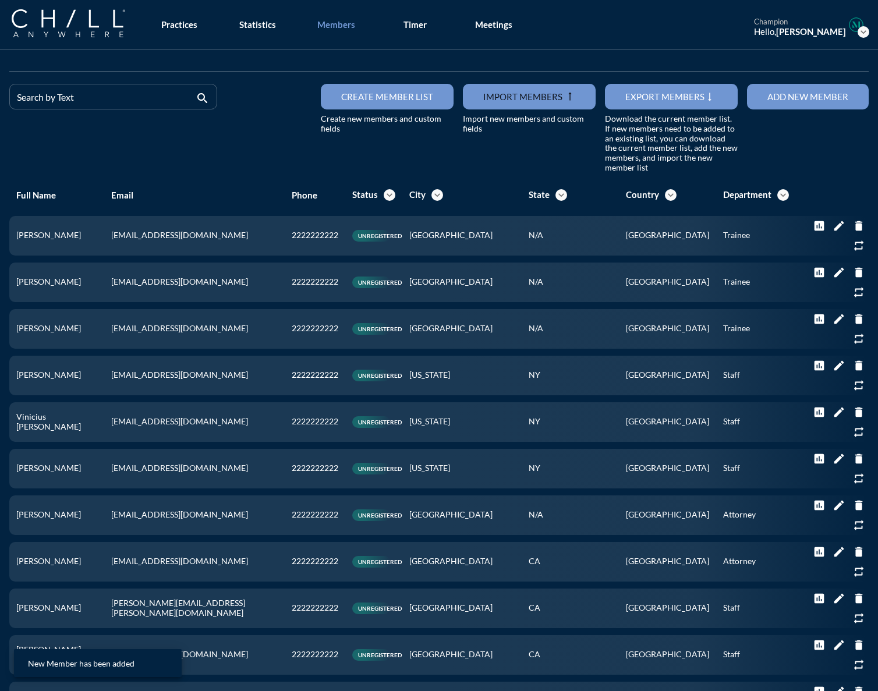
click at [651, 103] on button "Add new member" at bounding box center [808, 97] width 122 height 26
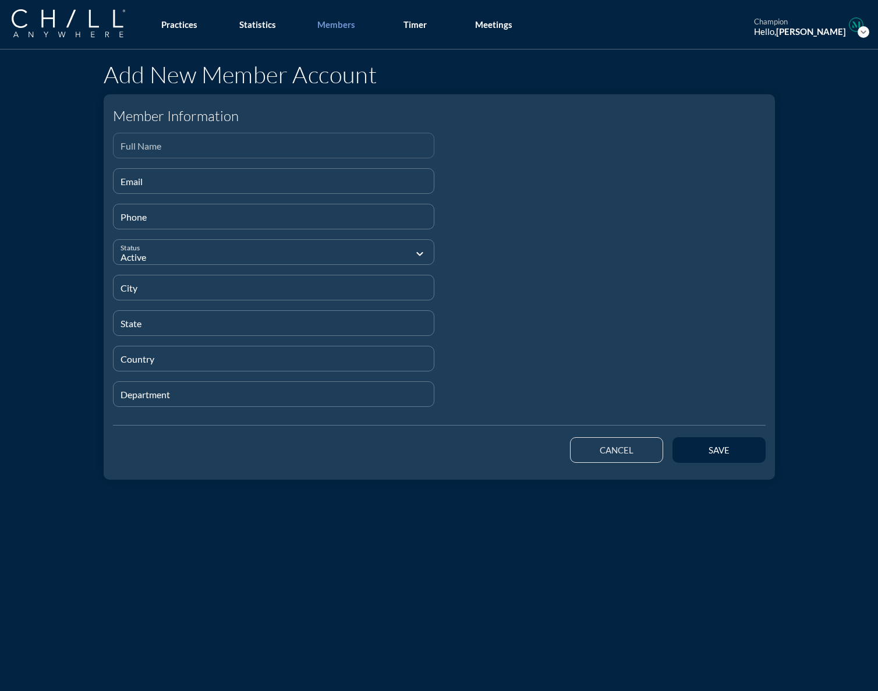
click at [304, 148] on input "Full Name" at bounding box center [274, 150] width 307 height 15
paste input "[PERSON_NAME]"
click at [132, 181] on input "Email" at bounding box center [274, 186] width 307 height 15
paste input "[EMAIL_ADDRESS][DOMAIN_NAME]"
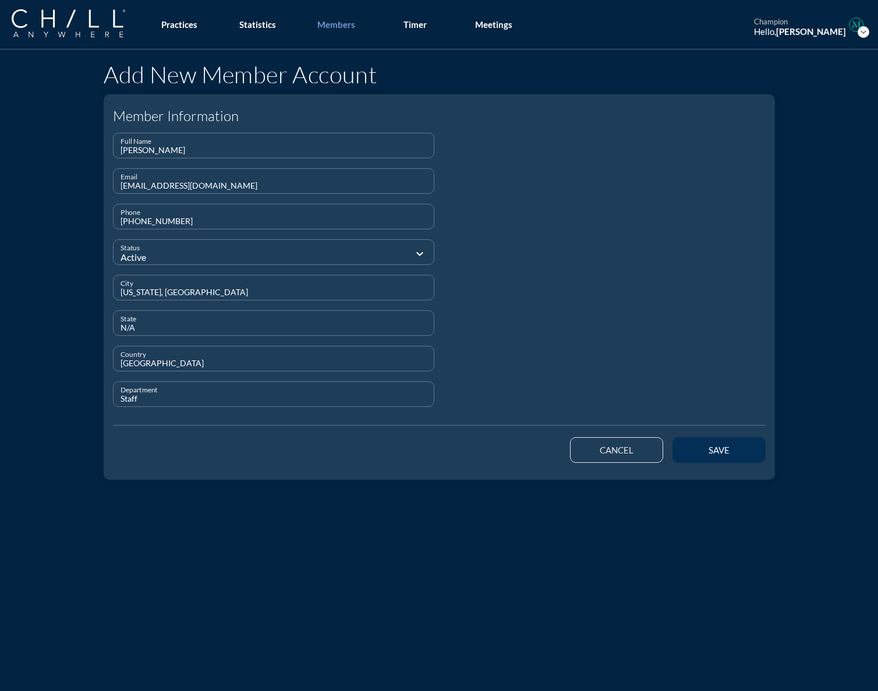
click at [651, 455] on button "save" at bounding box center [719, 450] width 93 height 26
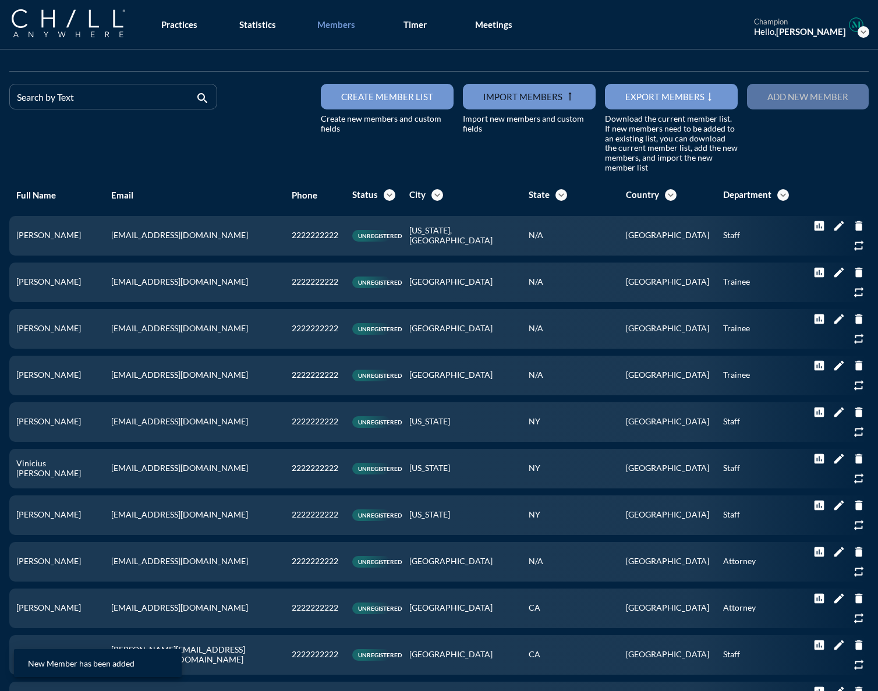
click at [651, 105] on button "Add new member" at bounding box center [808, 97] width 122 height 26
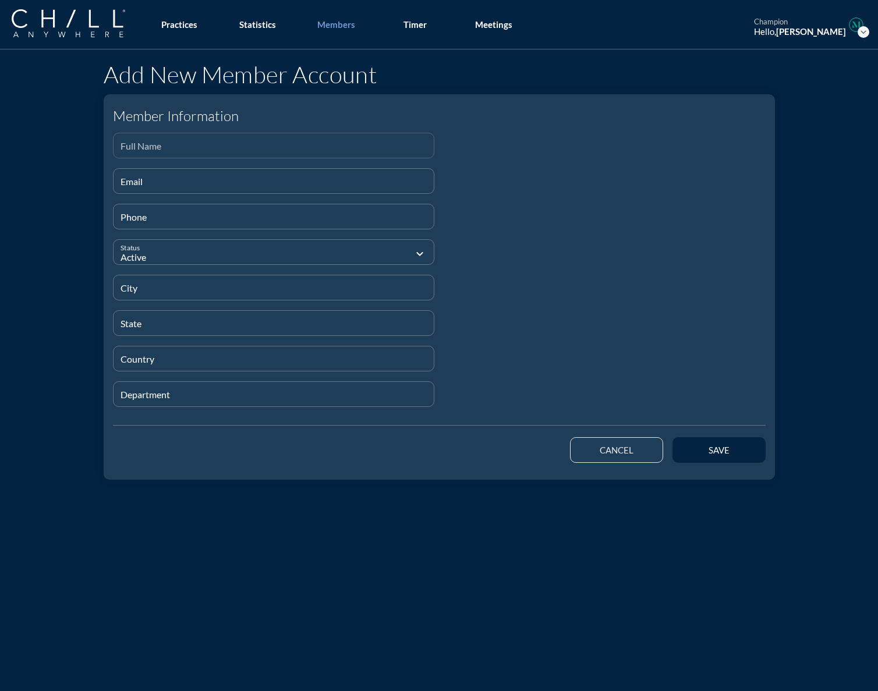
click at [147, 142] on div "Full Name" at bounding box center [274, 145] width 307 height 24
paste input "[PERSON_NAME]"
click at [143, 182] on input "Email" at bounding box center [274, 186] width 307 height 15
paste input "[PERSON_NAME][EMAIL_ADDRESS][DOMAIN_NAME]"
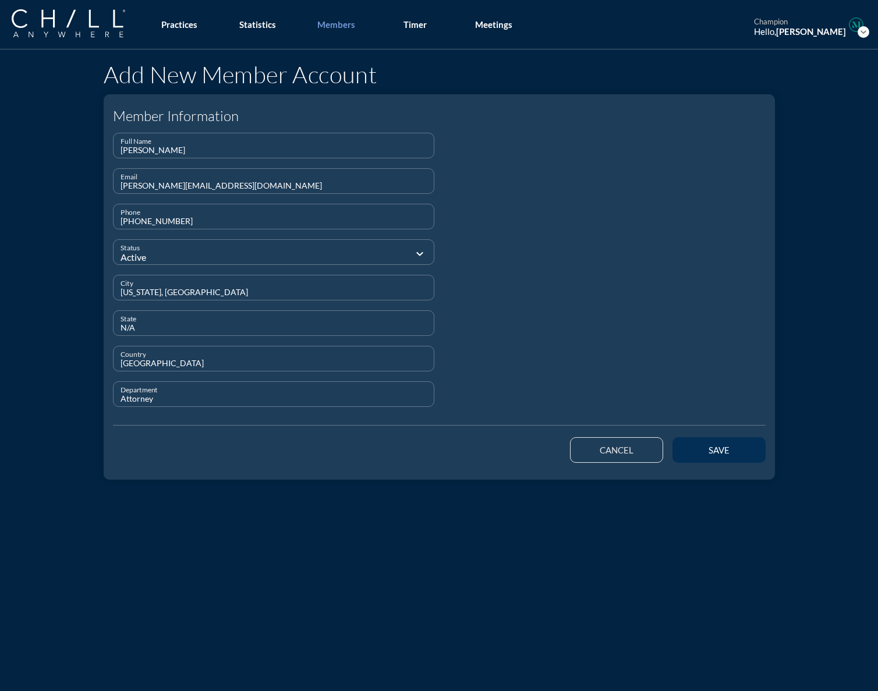
click at [651, 458] on button "save" at bounding box center [719, 450] width 93 height 26
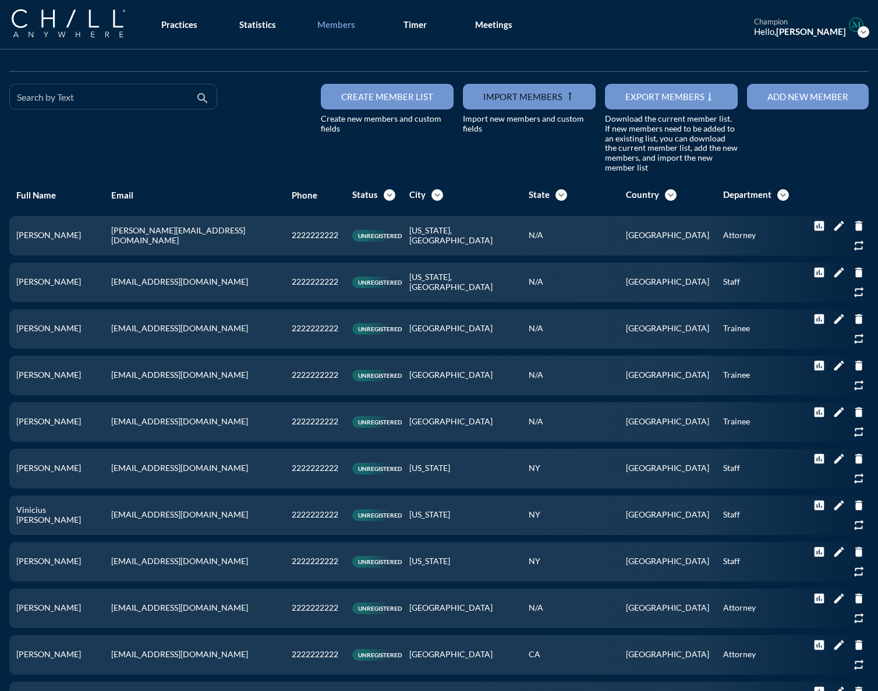
click at [36, 103] on input "Search by Text" at bounding box center [105, 101] width 176 height 15
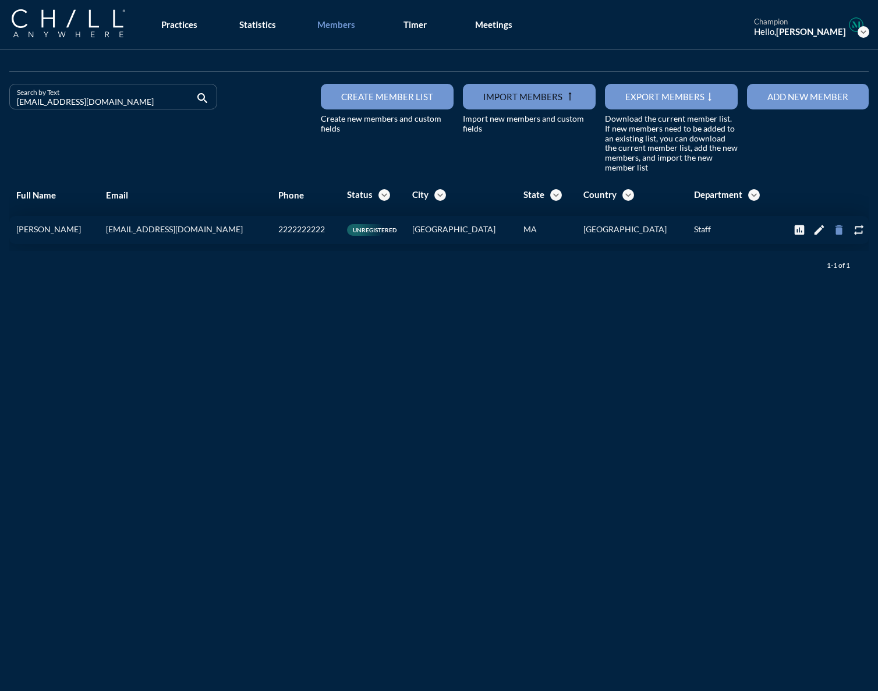
click at [651, 235] on icon "delete" at bounding box center [839, 230] width 13 height 13
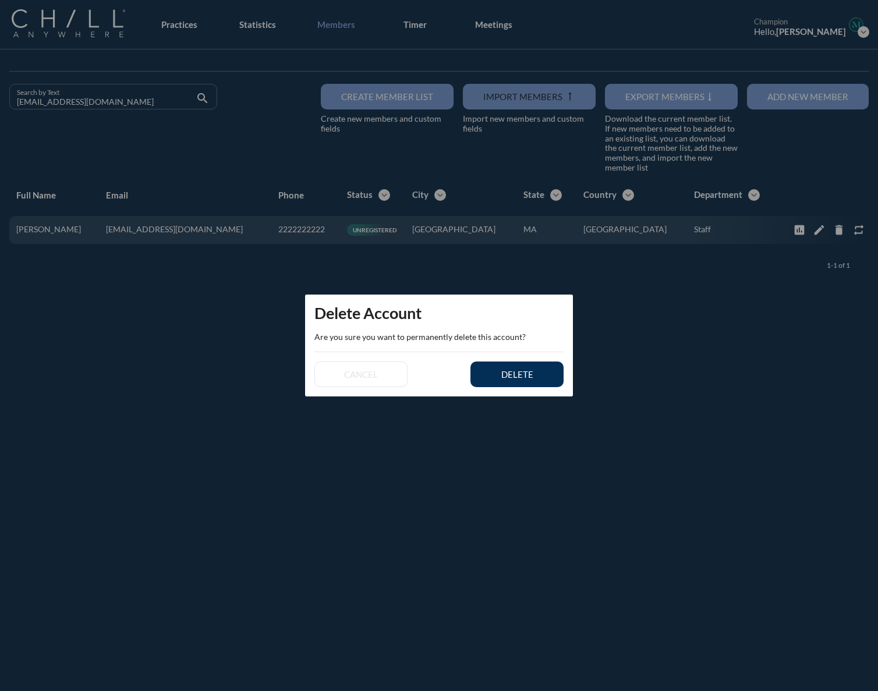
click at [536, 377] on div "delete" at bounding box center [517, 374] width 52 height 10
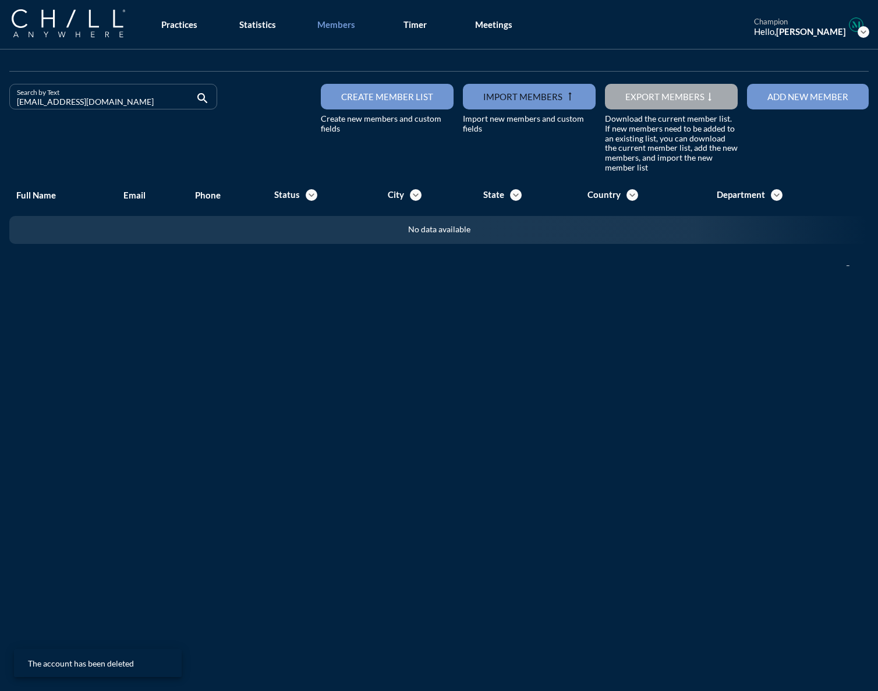
drag, startPoint x: 97, startPoint y: 99, endPoint x: -94, endPoint y: 101, distance: 191.6
click at [0, 101] on html "All Administrative Administrative (non-[PERSON_NAME]) Assistant Associate Attor…" at bounding box center [439, 345] width 878 height 691
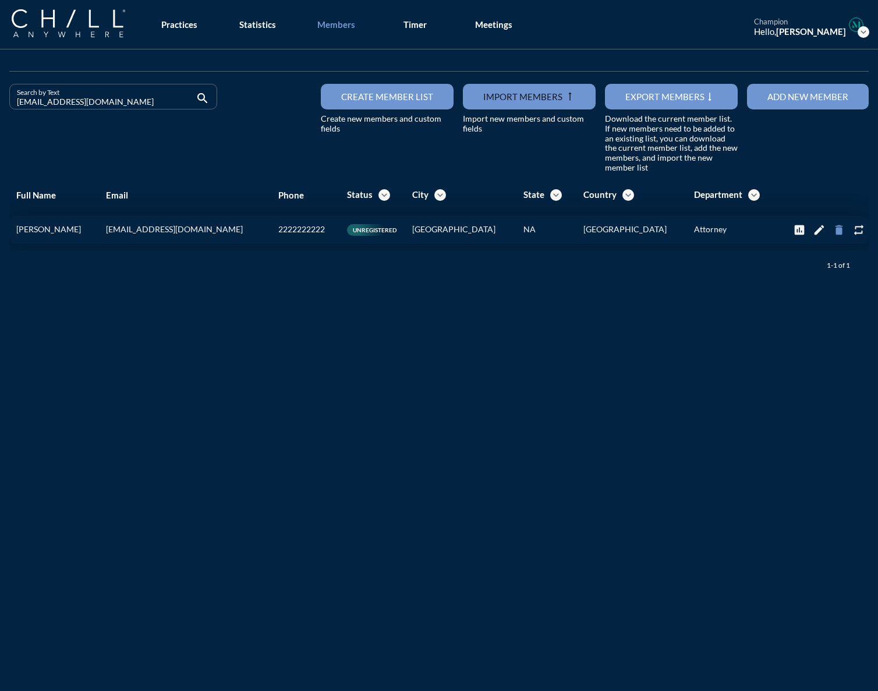
click at [651, 228] on icon "delete" at bounding box center [839, 230] width 13 height 13
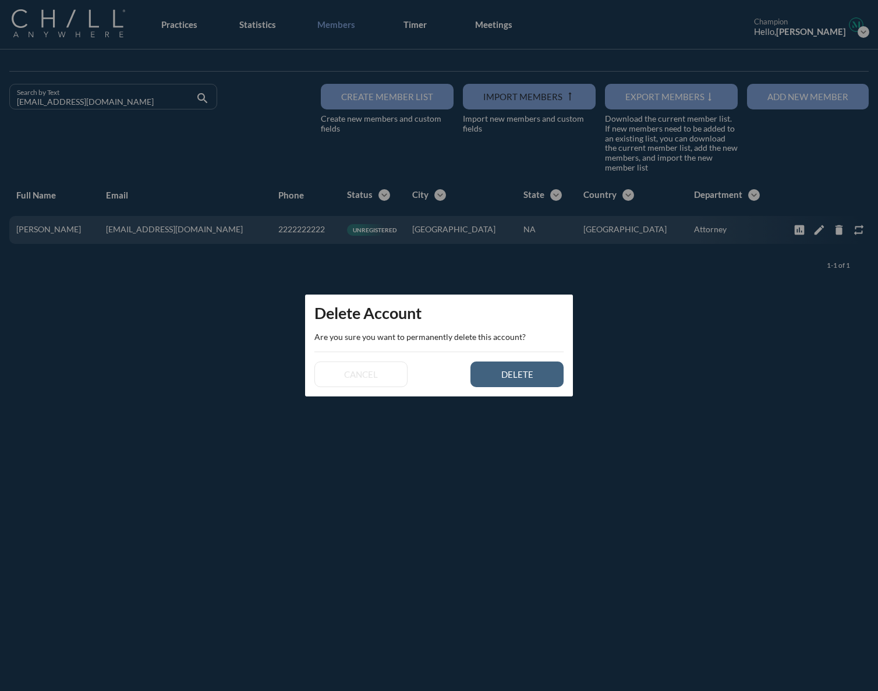
click at [550, 378] on button "delete" at bounding box center [517, 375] width 93 height 26
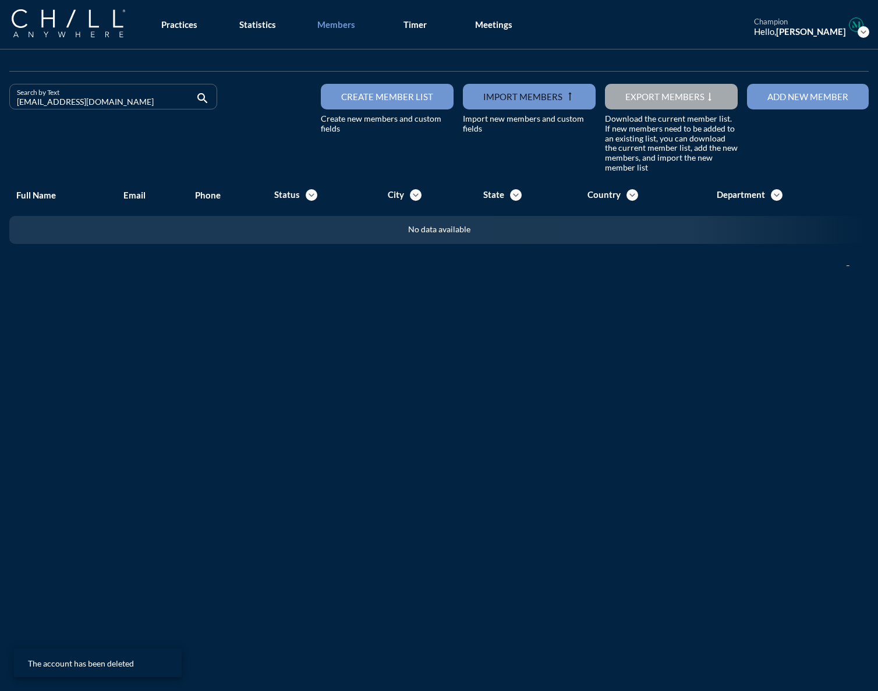
drag, startPoint x: 178, startPoint y: 109, endPoint x: -33, endPoint y: 109, distance: 210.8
click at [0, 109] on html "All Administrative Administrative (non-[PERSON_NAME]) Assistant Associate Attor…" at bounding box center [439, 345] width 878 height 691
drag, startPoint x: 92, startPoint y: 101, endPoint x: -75, endPoint y: 99, distance: 166.6
click at [0, 99] on html "All Administrative Administrative (non-[PERSON_NAME]) Assistant Associate Attor…" at bounding box center [439, 345] width 878 height 691
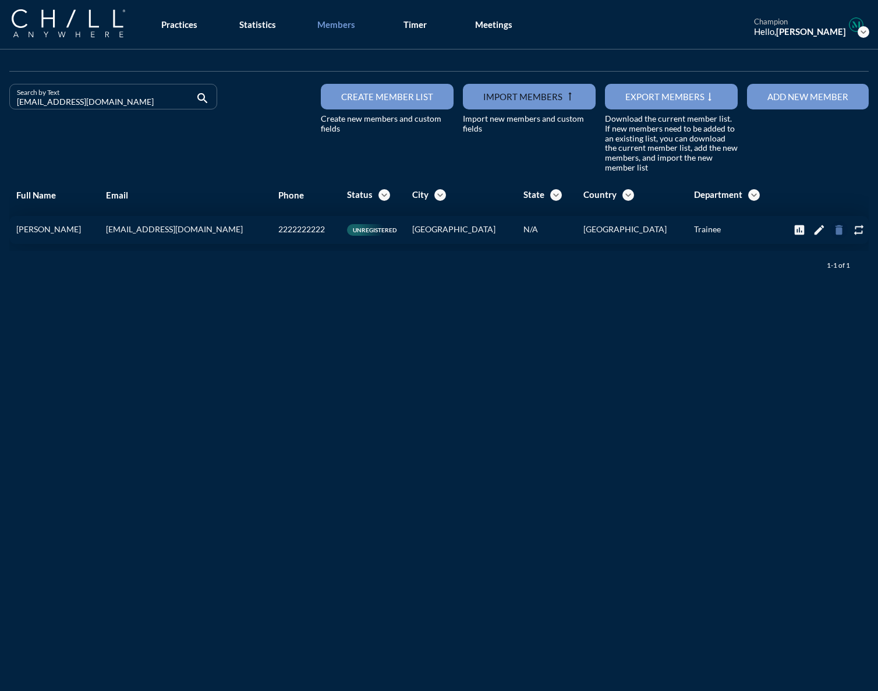
click at [651, 229] on icon "delete" at bounding box center [839, 230] width 13 height 13
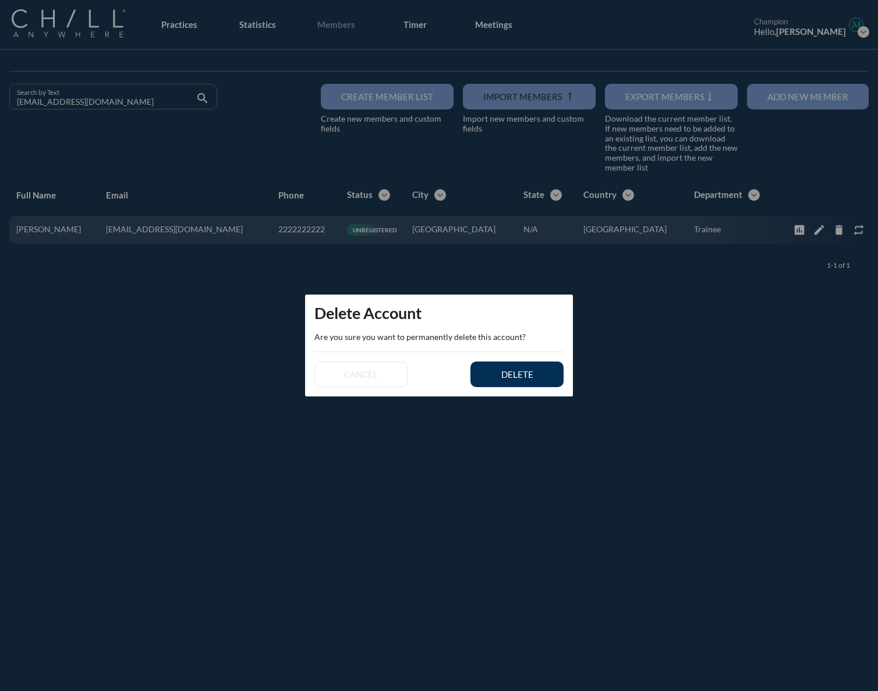
click at [553, 370] on button "delete" at bounding box center [517, 375] width 93 height 26
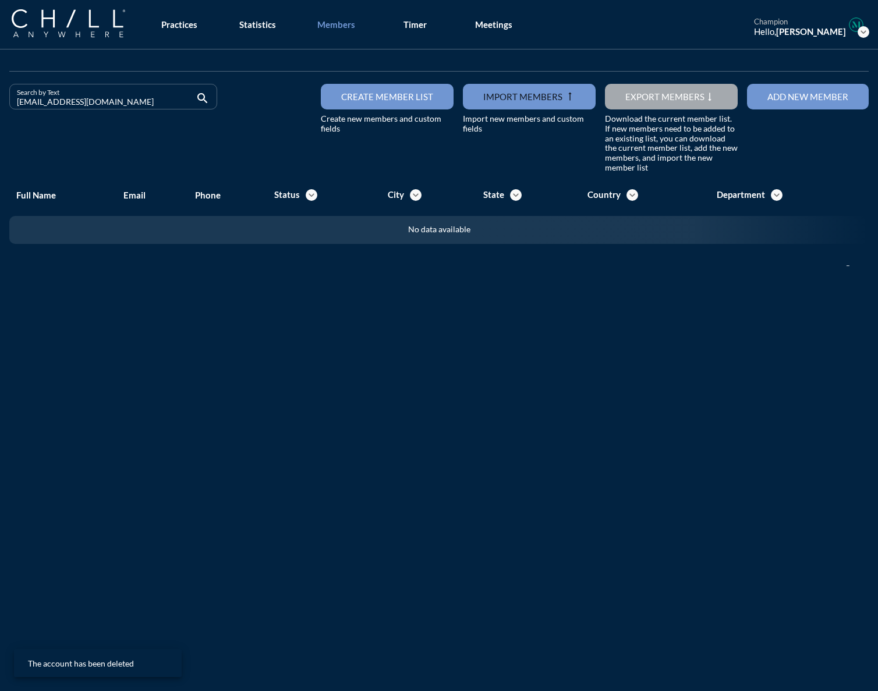
drag, startPoint x: 126, startPoint y: 105, endPoint x: -66, endPoint y: 101, distance: 192.8
click at [0, 101] on html "All Administrative Administrative (non-[PERSON_NAME]) Assistant Associate Attor…" at bounding box center [439, 345] width 878 height 691
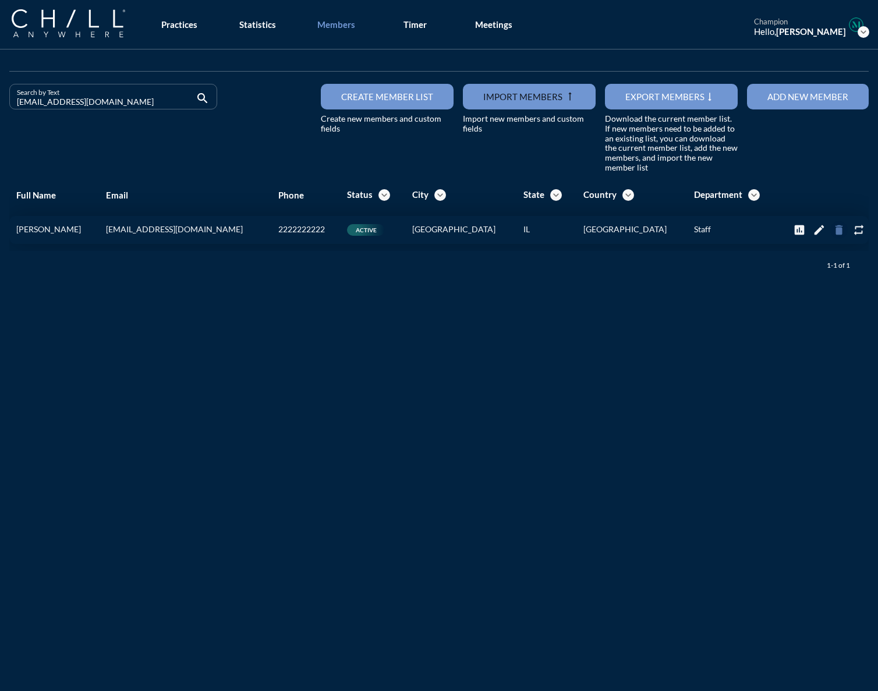
click at [651, 225] on icon "delete" at bounding box center [839, 230] width 13 height 13
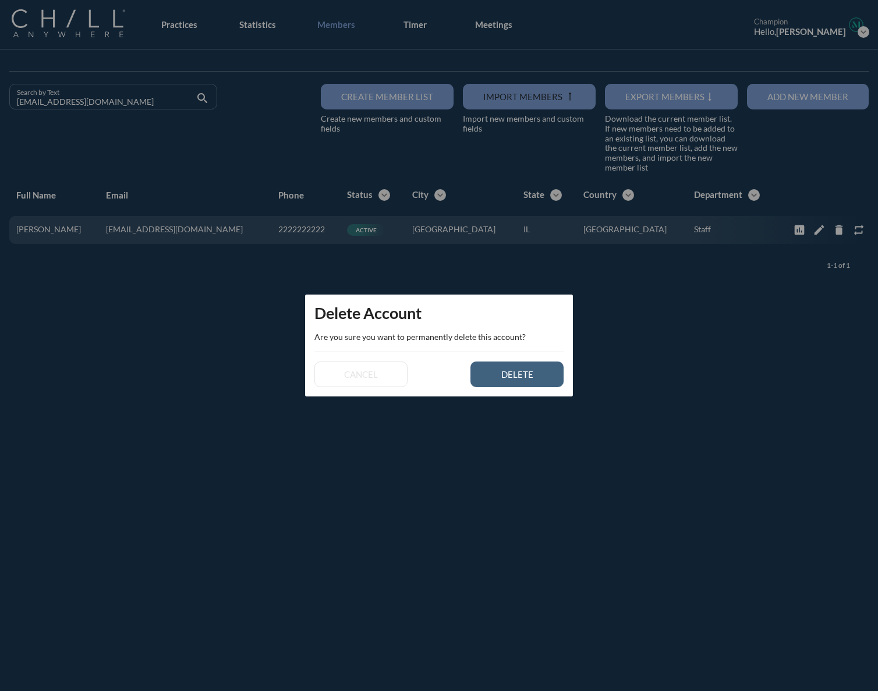
click at [512, 380] on button "delete" at bounding box center [517, 375] width 93 height 26
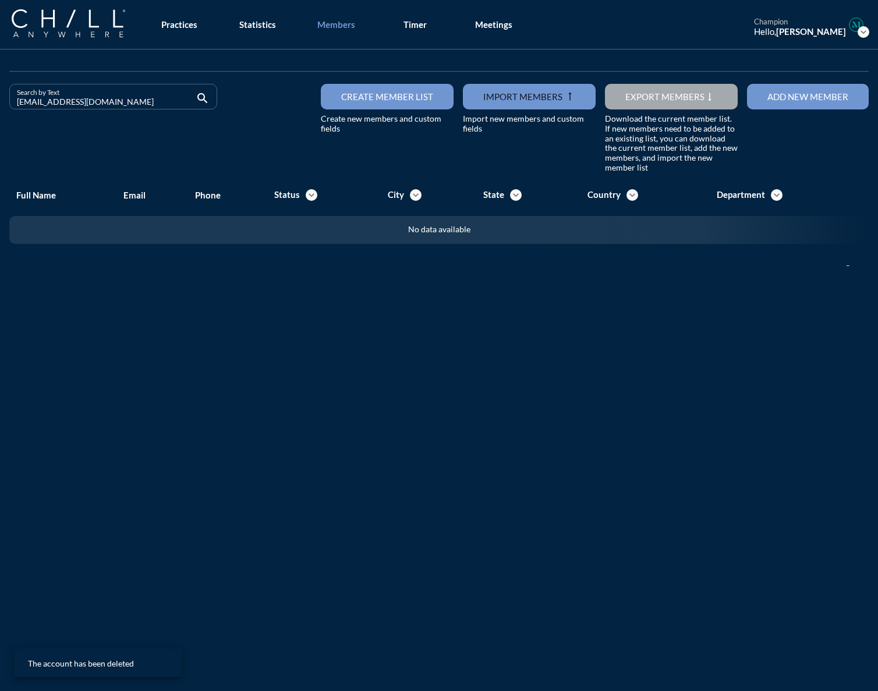
drag, startPoint x: 116, startPoint y: 102, endPoint x: -59, endPoint y: 105, distance: 175.3
click at [0, 105] on html "All Administrative Administrative (non-[PERSON_NAME]) Assistant Associate Attor…" at bounding box center [439, 345] width 878 height 691
click at [60, 102] on input "[EMAIL_ADDRESS][DOMAIN_NAME]" at bounding box center [105, 101] width 176 height 15
drag, startPoint x: 134, startPoint y: 97, endPoint x: -6, endPoint y: 97, distance: 139.8
click at [0, 97] on html "All Administrative Administrative (non-[PERSON_NAME]) Assistant Associate Attor…" at bounding box center [439, 345] width 878 height 691
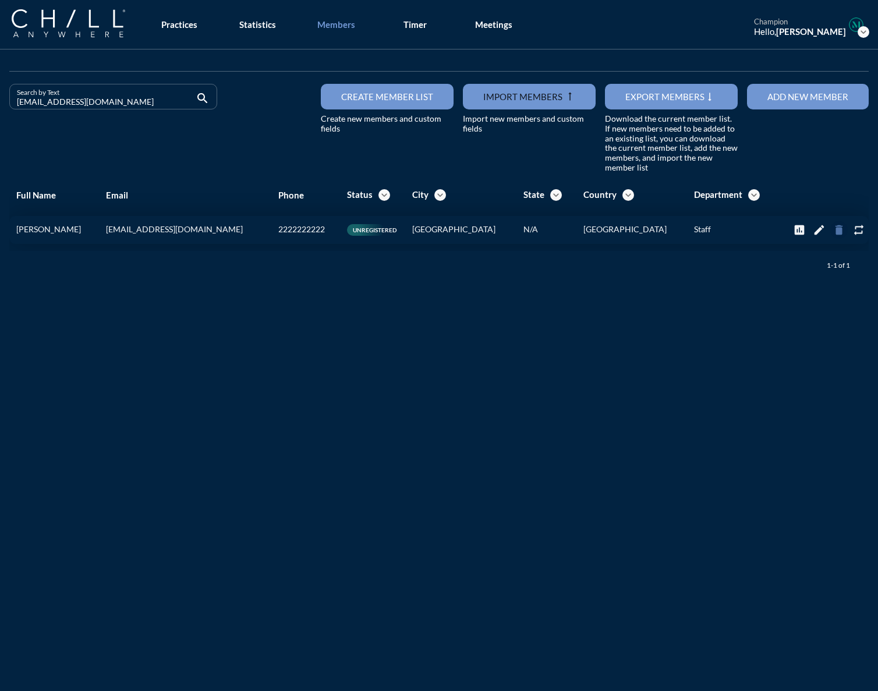
click at [651, 234] on icon "delete" at bounding box center [839, 230] width 13 height 13
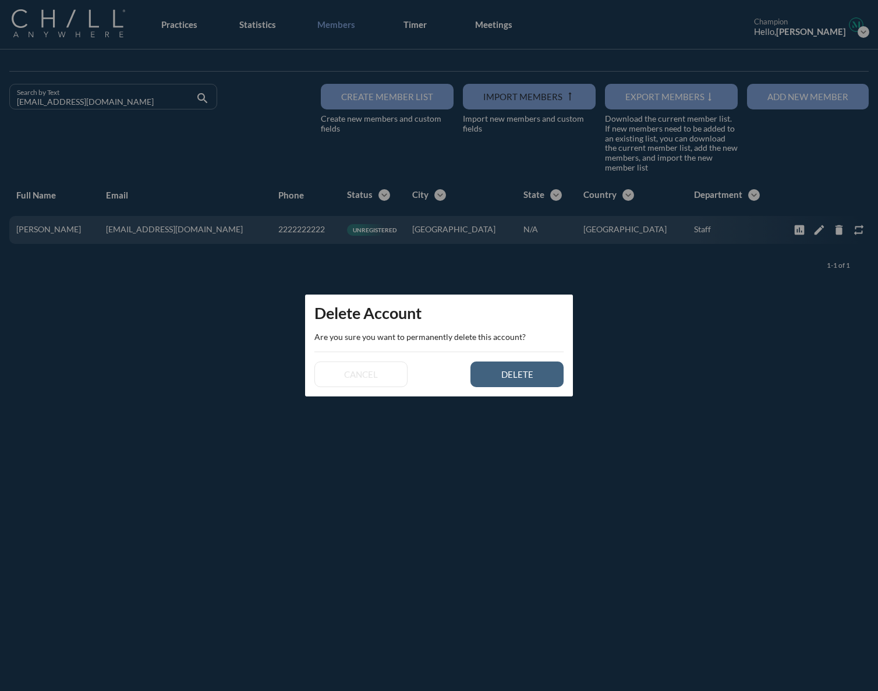
click at [512, 380] on button "delete" at bounding box center [517, 375] width 93 height 26
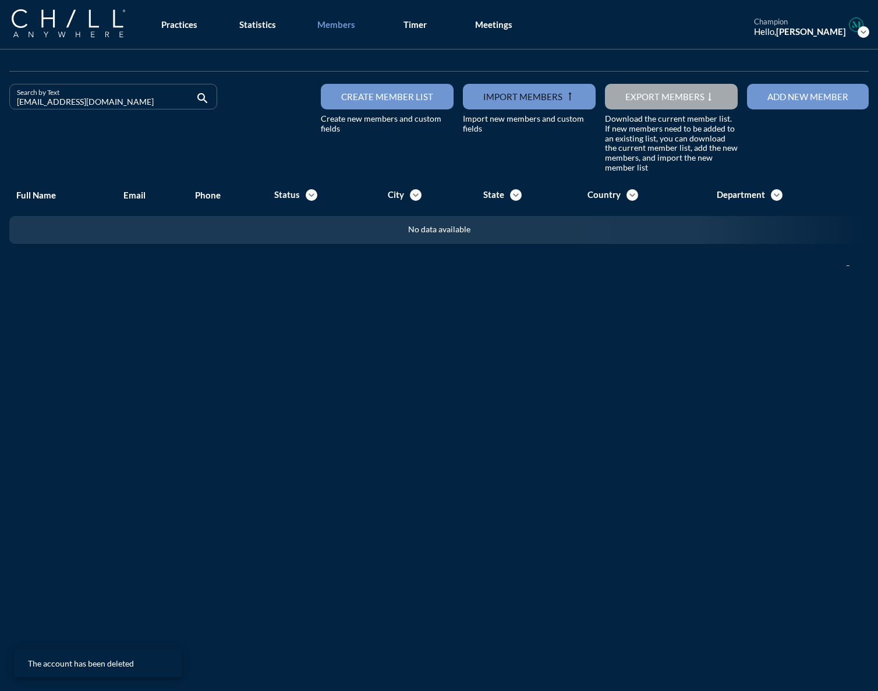
drag, startPoint x: 105, startPoint y: 104, endPoint x: -5, endPoint y: 107, distance: 110.1
click at [0, 107] on html "All Administrative Administrative (non-[PERSON_NAME]) Assistant Associate Attor…" at bounding box center [439, 345] width 878 height 691
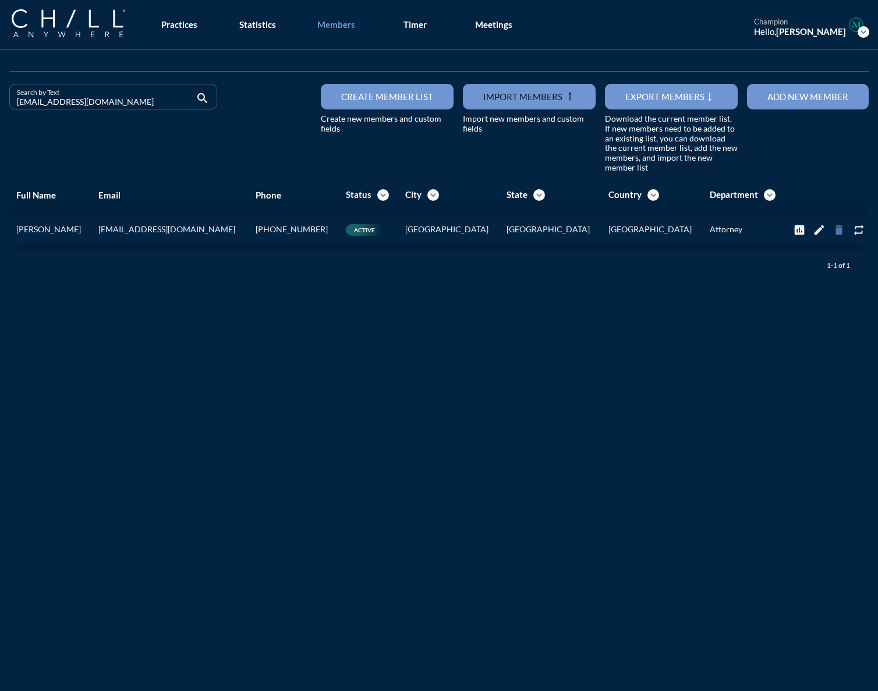
click at [651, 225] on icon "delete" at bounding box center [839, 230] width 13 height 13
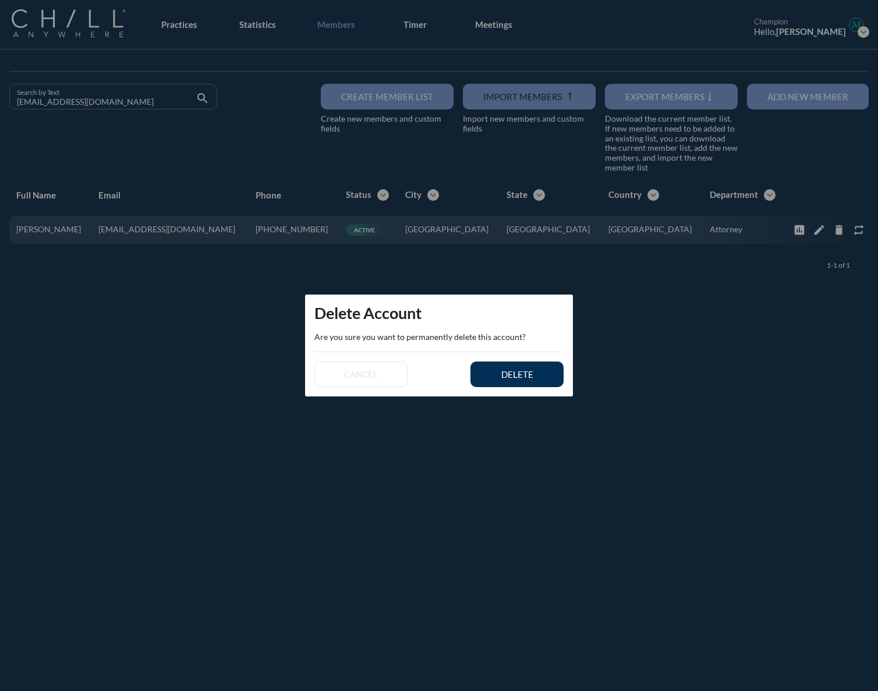
click at [543, 374] on button "delete" at bounding box center [517, 375] width 93 height 26
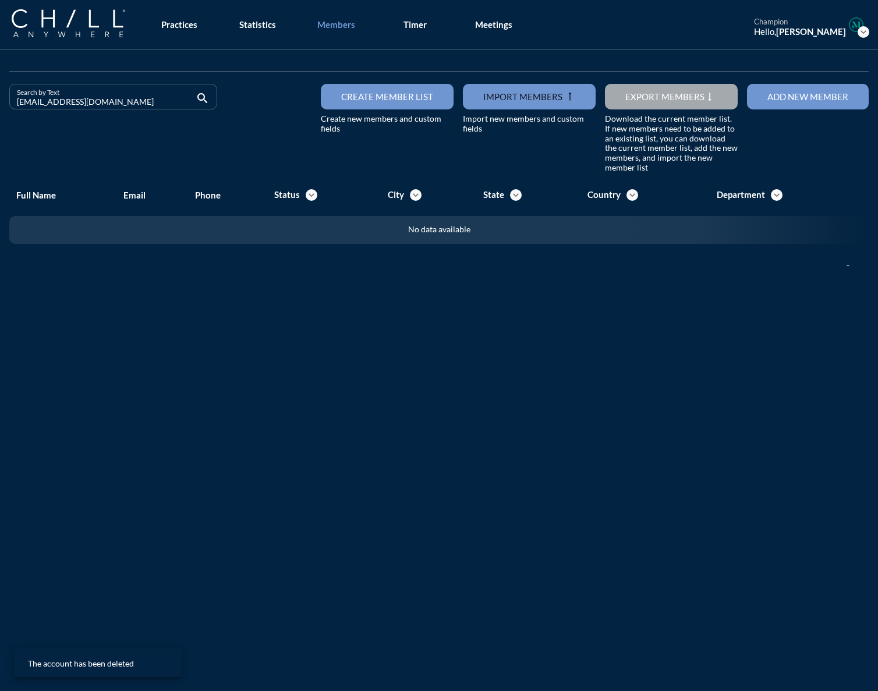
drag, startPoint x: 101, startPoint y: 105, endPoint x: -30, endPoint y: 110, distance: 131.1
click at [0, 110] on html "All Administrative Administrative (non-[PERSON_NAME]) Assistant Associate Attor…" at bounding box center [439, 345] width 878 height 691
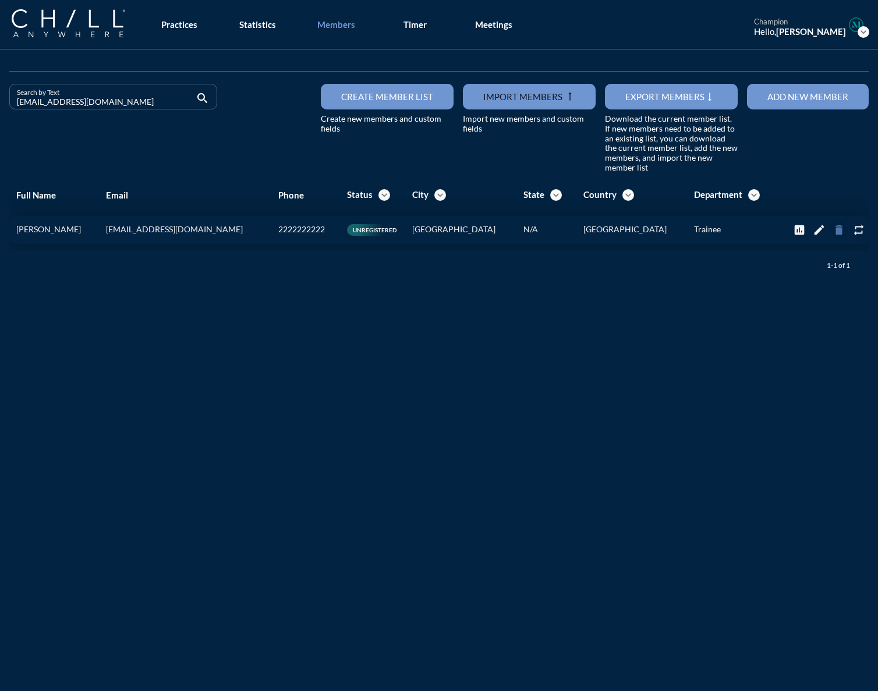
click at [651, 228] on icon "delete" at bounding box center [839, 230] width 13 height 13
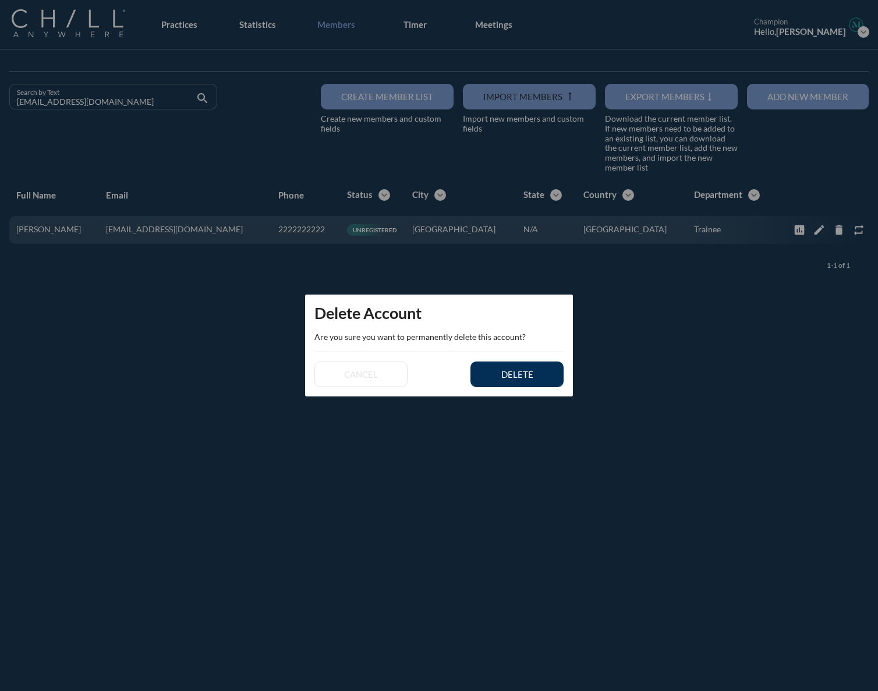
click at [546, 363] on button "delete" at bounding box center [517, 375] width 93 height 26
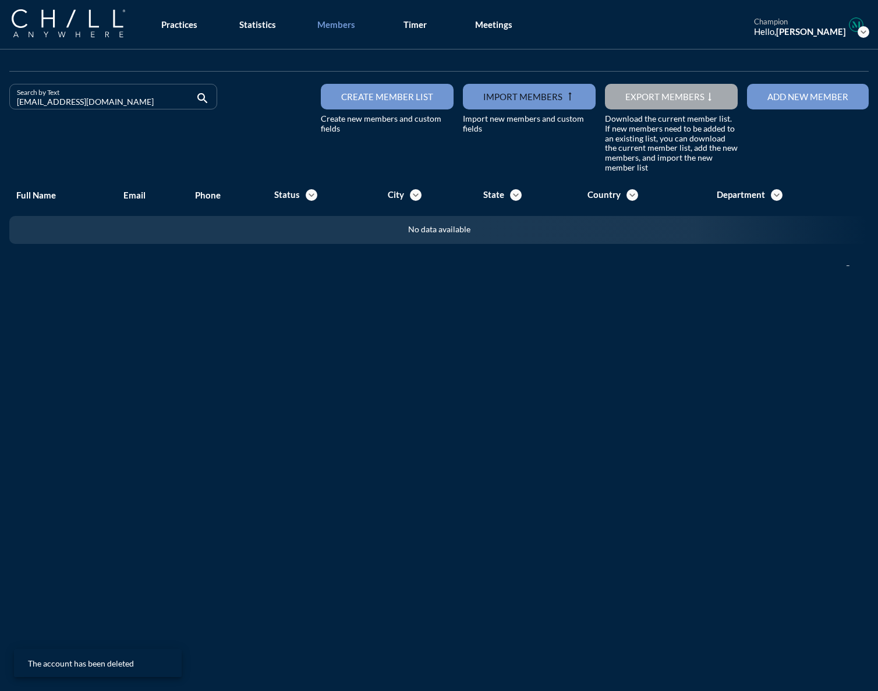
drag, startPoint x: 122, startPoint y: 101, endPoint x: -37, endPoint y: 101, distance: 158.4
click at [0, 101] on html "All Administrative Administrative (non-[PERSON_NAME]) Assistant Associate Attor…" at bounding box center [439, 345] width 878 height 691
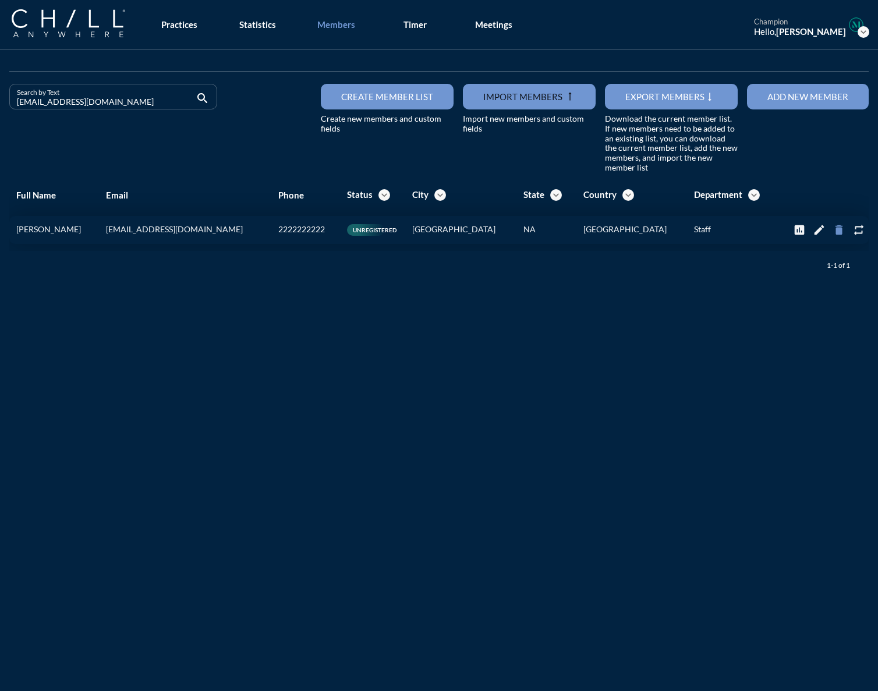
click at [651, 229] on icon "delete" at bounding box center [839, 230] width 13 height 13
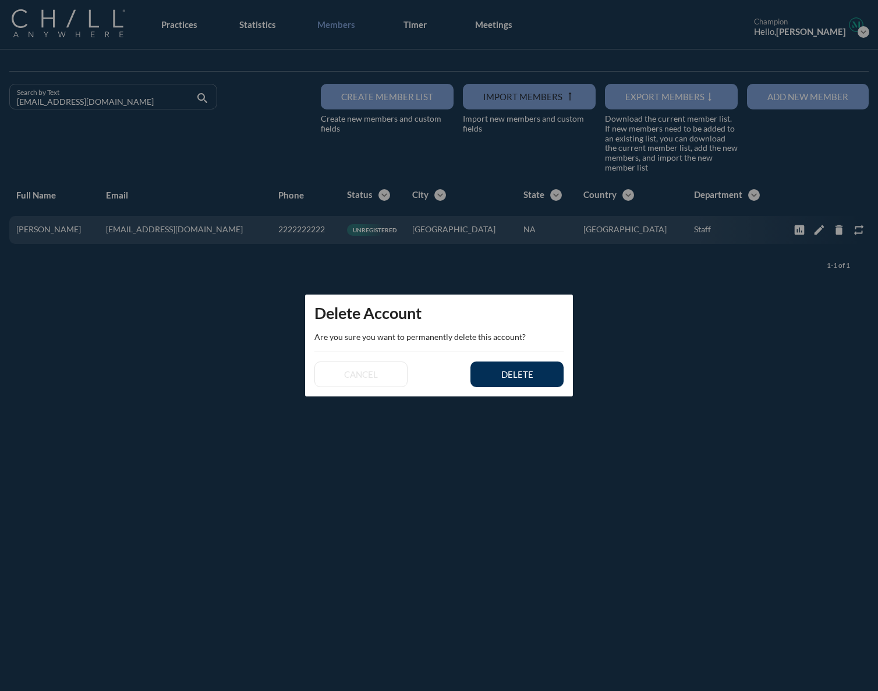
click at [496, 373] on div "delete" at bounding box center [517, 374] width 52 height 10
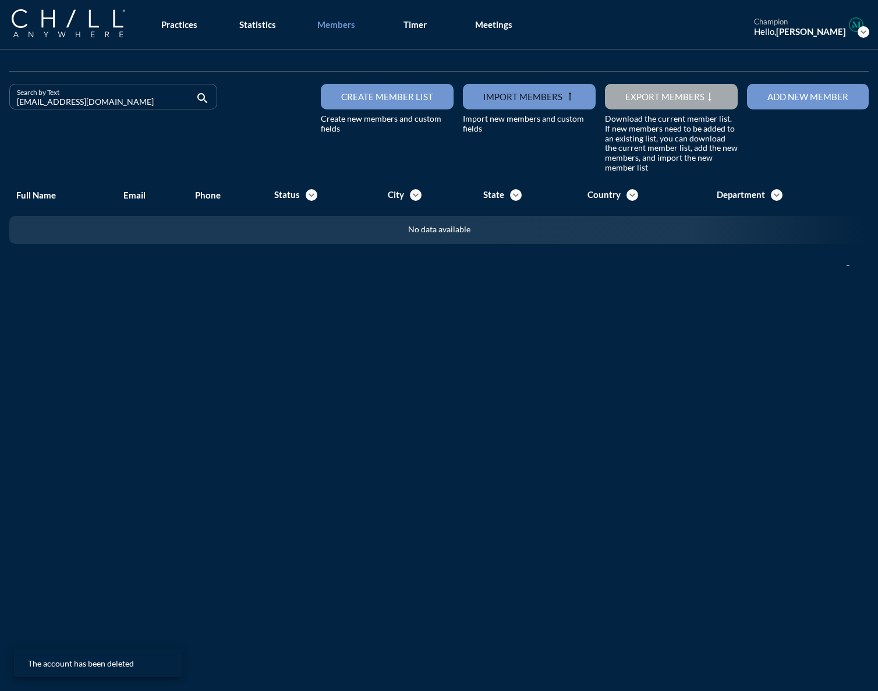
drag, startPoint x: 77, startPoint y: 106, endPoint x: -57, endPoint y: 114, distance: 134.7
click at [0, 114] on html "All Administrative Administrative (non-[PERSON_NAME]) Assistant Associate Attor…" at bounding box center [439, 345] width 878 height 691
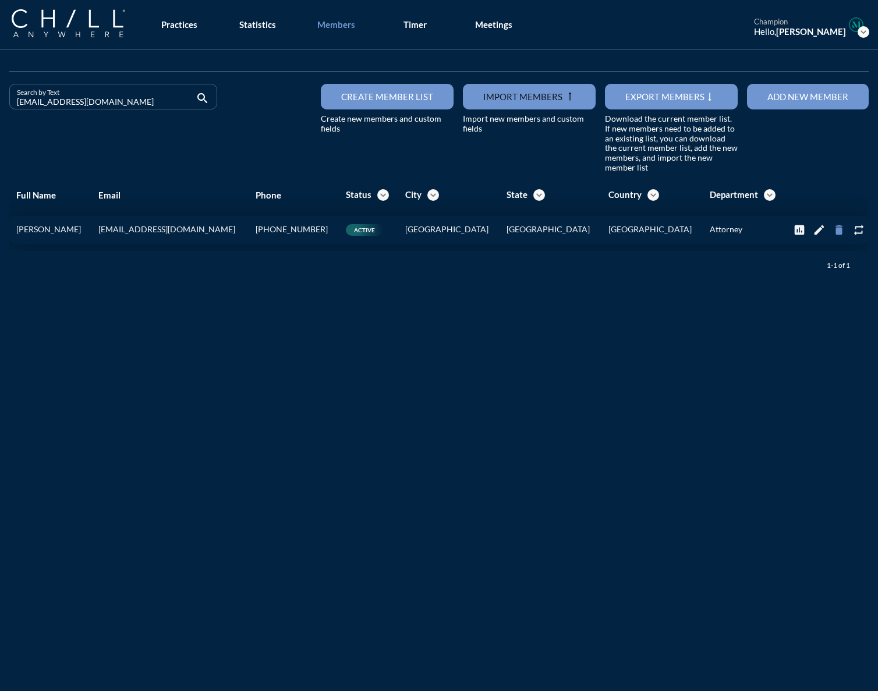
click at [651, 236] on icon "delete" at bounding box center [839, 230] width 13 height 13
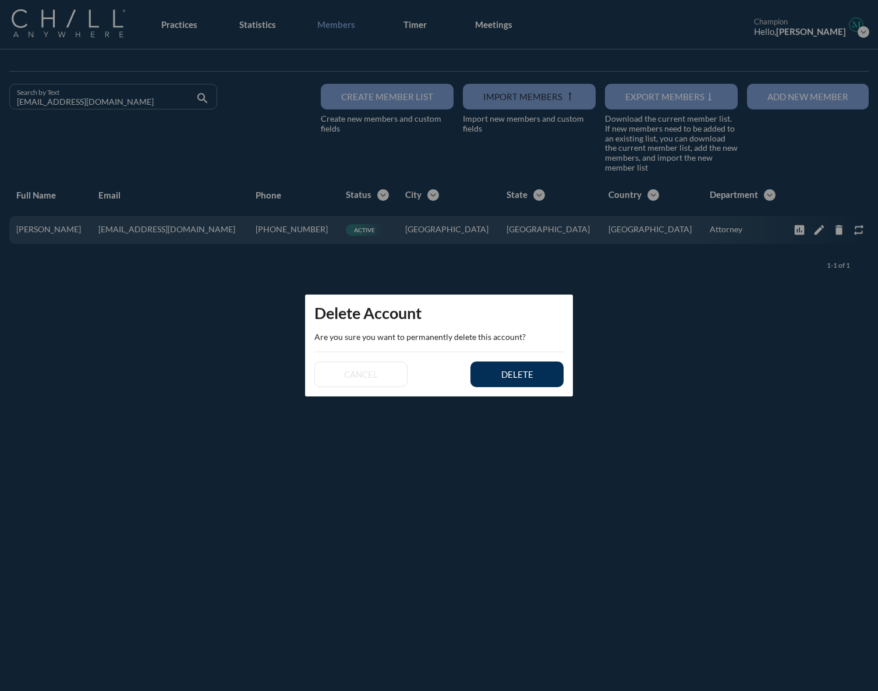
click at [532, 374] on div "delete" at bounding box center [517, 374] width 52 height 10
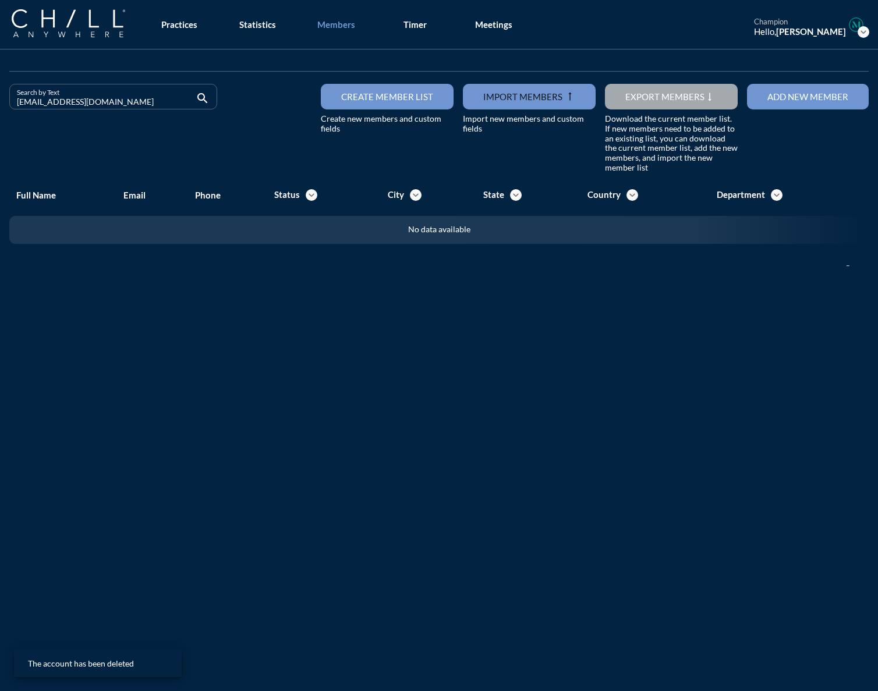
drag, startPoint x: 104, startPoint y: 105, endPoint x: -19, endPoint y: 103, distance: 122.3
click at [0, 103] on html "All Administrative Administrative (non-[PERSON_NAME]) Assistant Associate Attor…" at bounding box center [439, 345] width 878 height 691
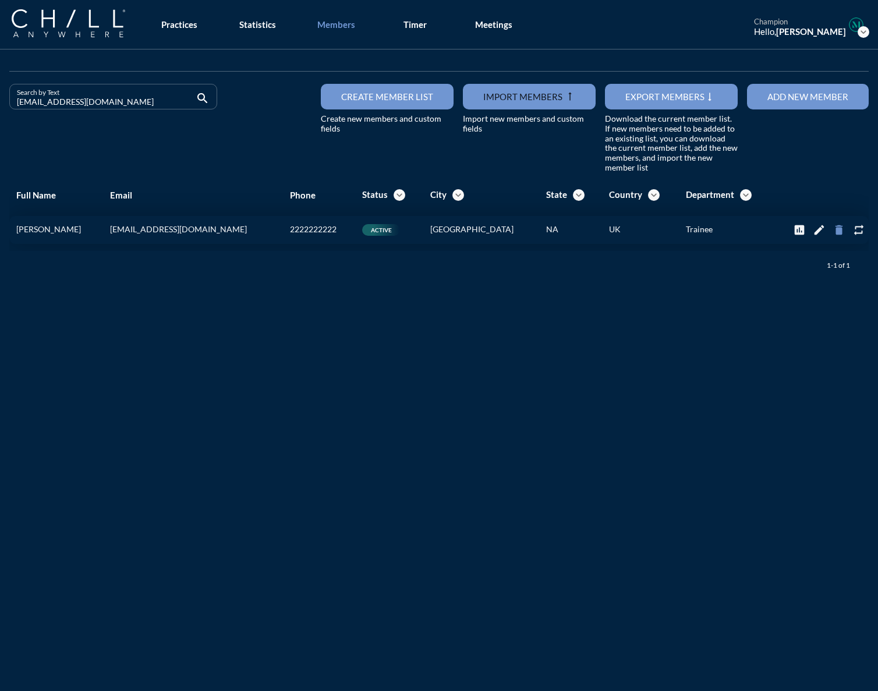
click at [651, 235] on icon "delete" at bounding box center [839, 230] width 13 height 13
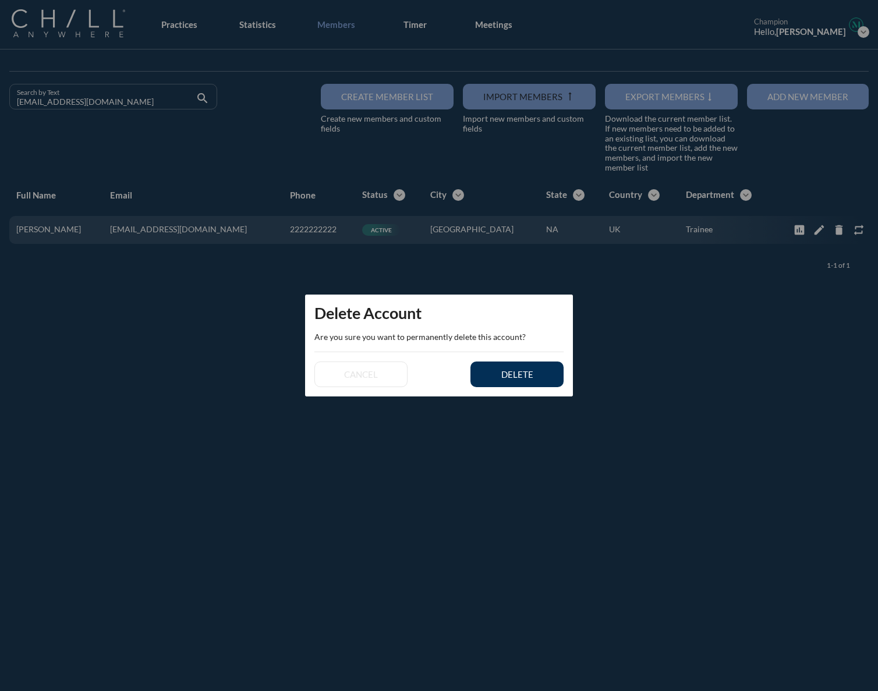
click at [545, 372] on button "delete" at bounding box center [517, 375] width 93 height 26
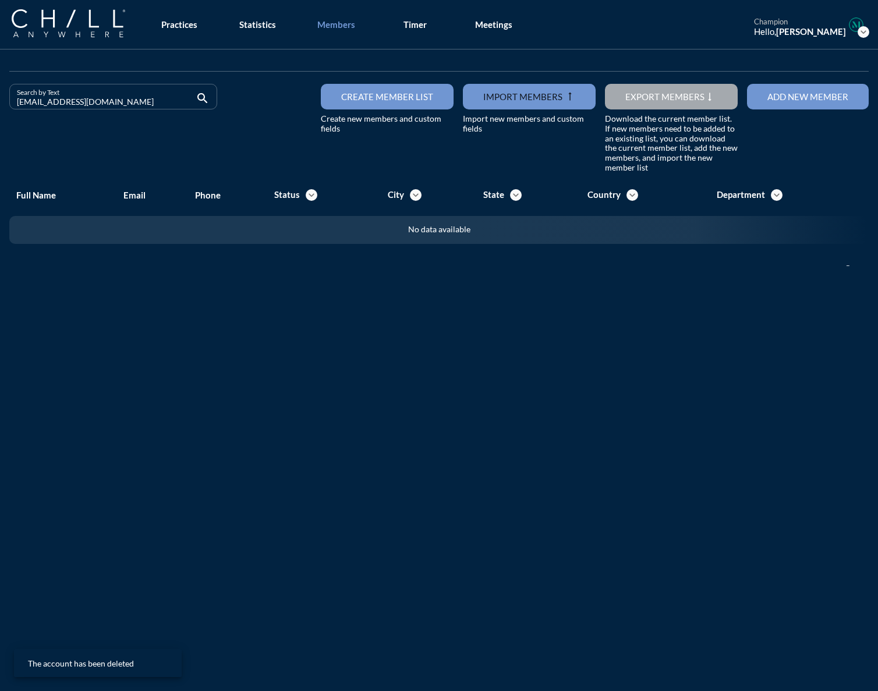
drag, startPoint x: 100, startPoint y: 101, endPoint x: -8, endPoint y: 103, distance: 107.8
click at [0, 103] on html "All Administrative Administrative (non-[PERSON_NAME]) Assistant Associate Attor…" at bounding box center [439, 345] width 878 height 691
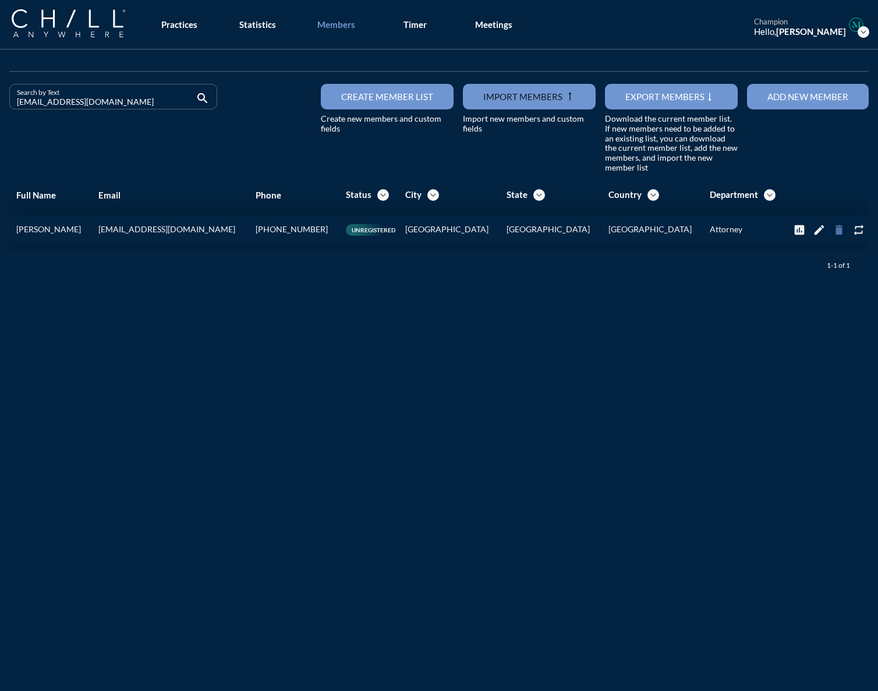
click at [651, 227] on icon "delete" at bounding box center [839, 230] width 13 height 13
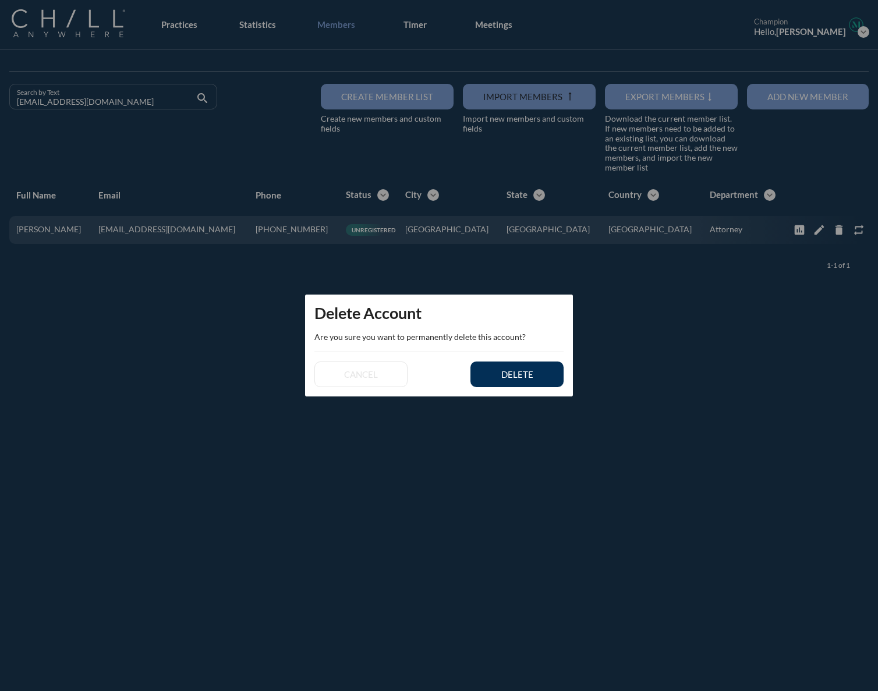
click at [515, 384] on button "delete" at bounding box center [517, 375] width 93 height 26
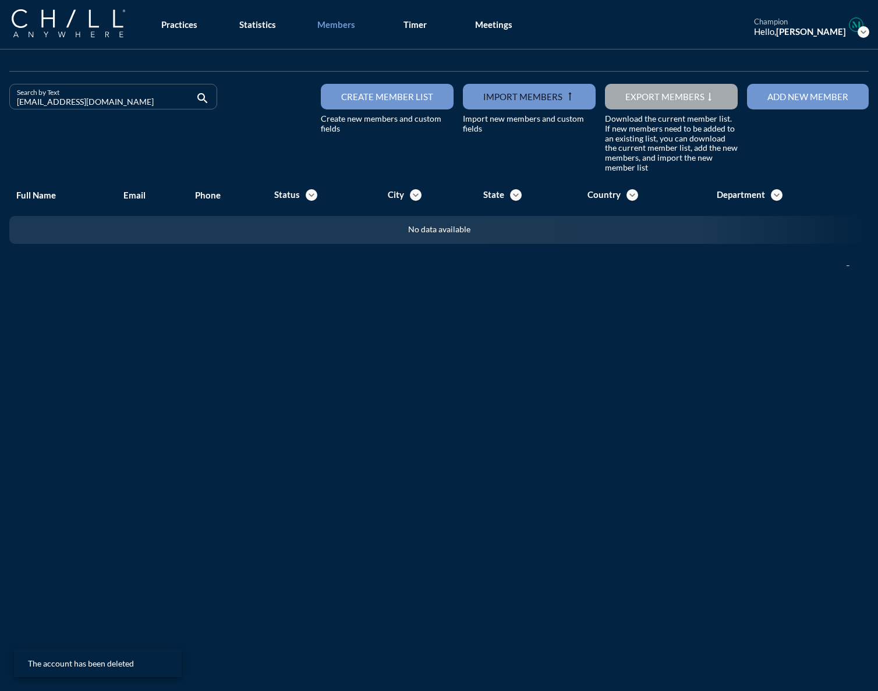
drag, startPoint x: 112, startPoint y: 107, endPoint x: -3, endPoint y: 108, distance: 115.3
click at [0, 108] on html "All Administrative Administrative (non-[PERSON_NAME]) Assistant Associate Attor…" at bounding box center [439, 345] width 878 height 691
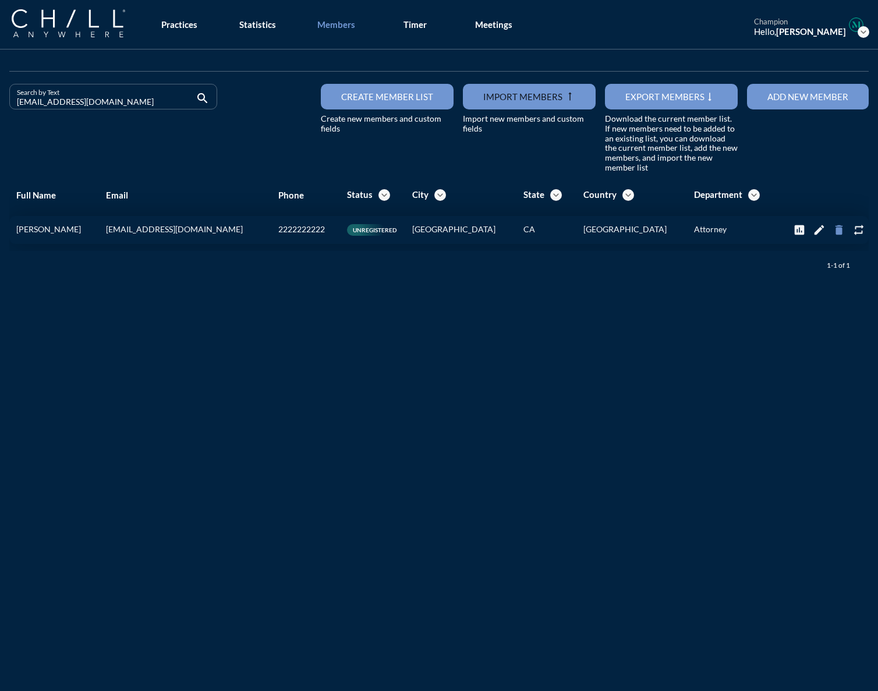
click at [651, 226] on icon "delete" at bounding box center [839, 230] width 13 height 13
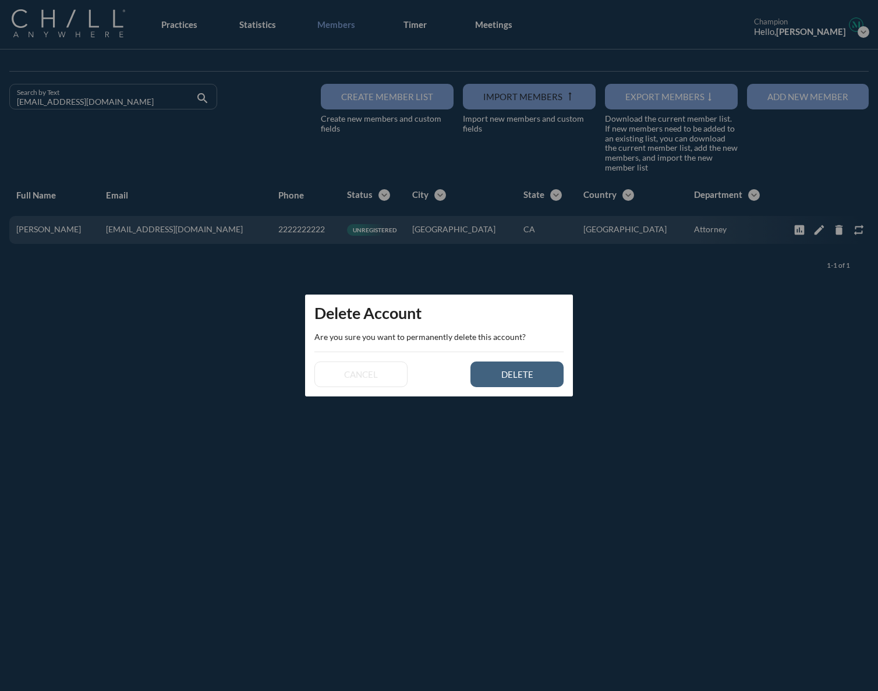
click at [523, 372] on div "delete" at bounding box center [517, 374] width 52 height 10
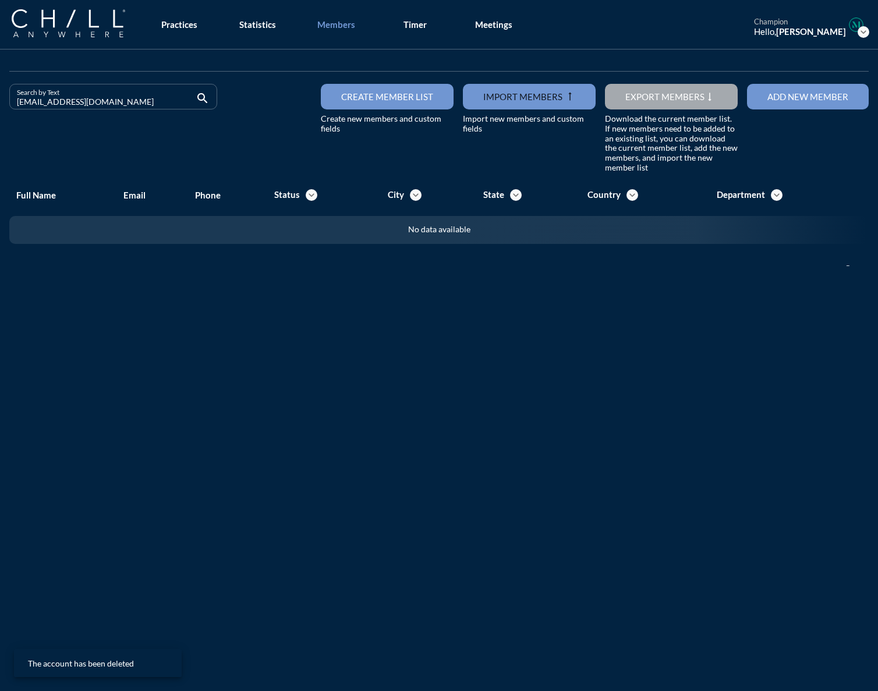
drag, startPoint x: 91, startPoint y: 107, endPoint x: -26, endPoint y: 105, distance: 117.1
click at [0, 105] on html "All Administrative Administrative (non-[PERSON_NAME]) Assistant Associate Attor…" at bounding box center [439, 345] width 878 height 691
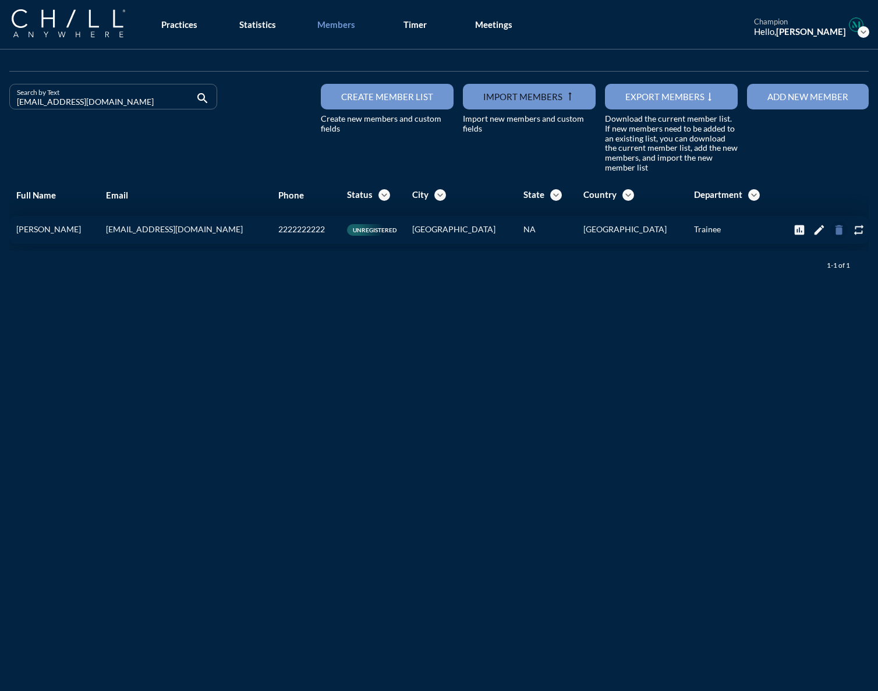
click at [651, 229] on icon "delete" at bounding box center [839, 230] width 13 height 13
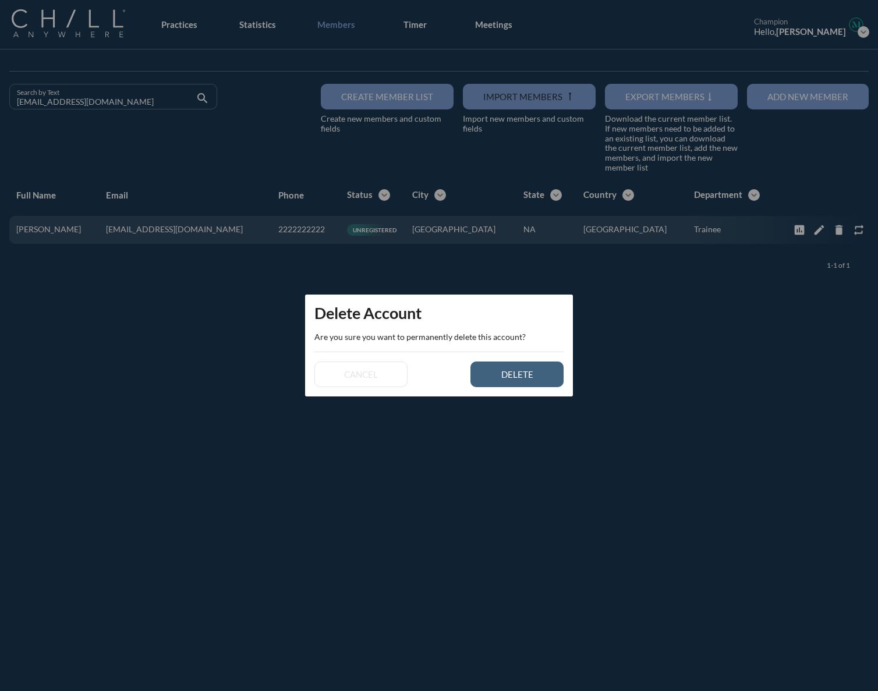
click at [493, 372] on div "delete" at bounding box center [517, 374] width 52 height 10
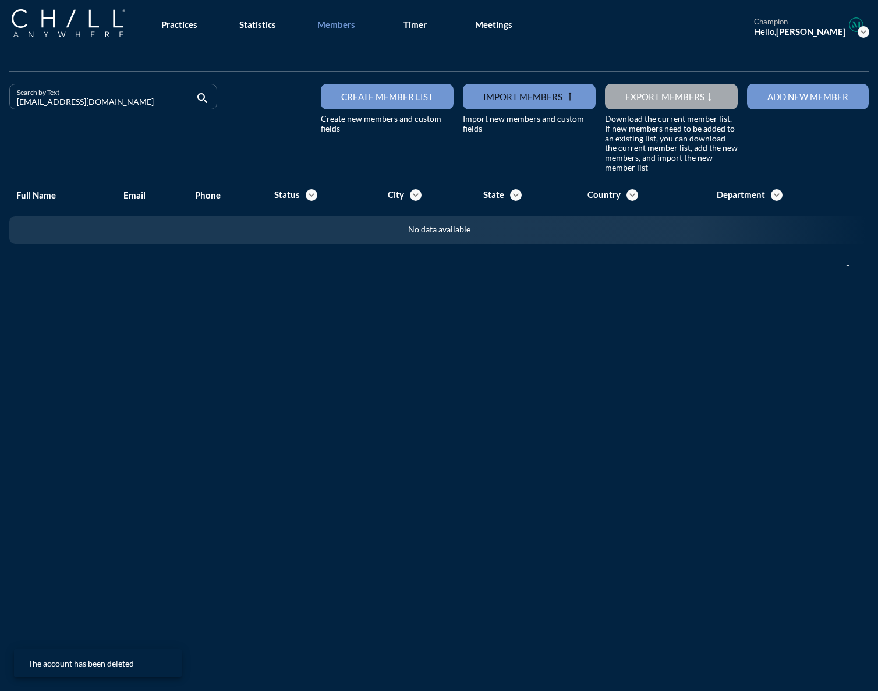
drag, startPoint x: 113, startPoint y: 105, endPoint x: -41, endPoint y: 106, distance: 153.8
click at [0, 106] on html "All Administrative Administrative (non-[PERSON_NAME]) Assistant Associate Attor…" at bounding box center [439, 345] width 878 height 691
drag, startPoint x: 124, startPoint y: 105, endPoint x: -55, endPoint y: 108, distance: 179.4
click at [0, 108] on html "All Administrative Administrative (non-[PERSON_NAME]) Assistant Associate Attor…" at bounding box center [439, 345] width 878 height 691
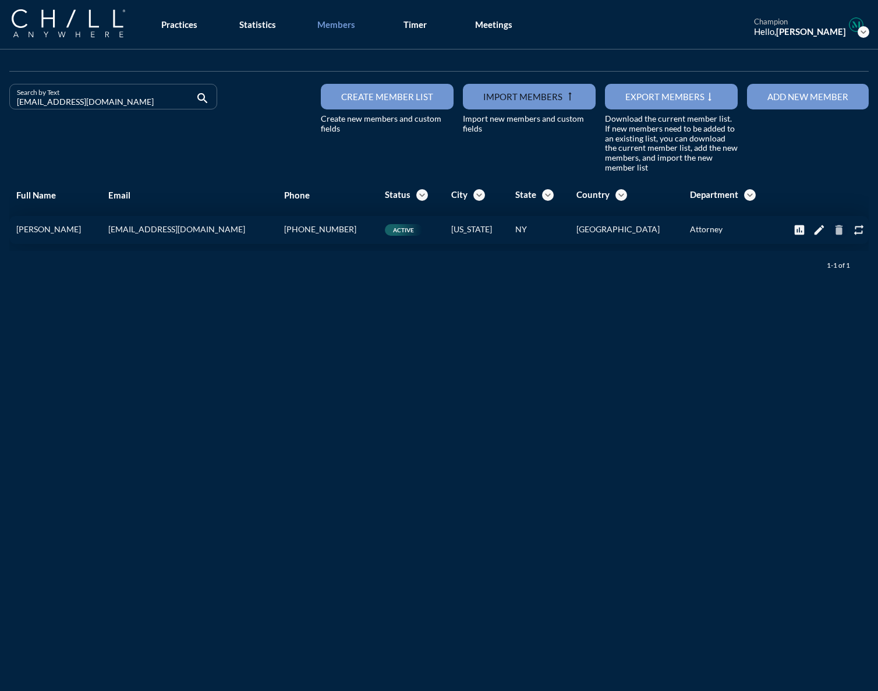
click at [651, 238] on button "delete" at bounding box center [838, 229] width 17 height 17
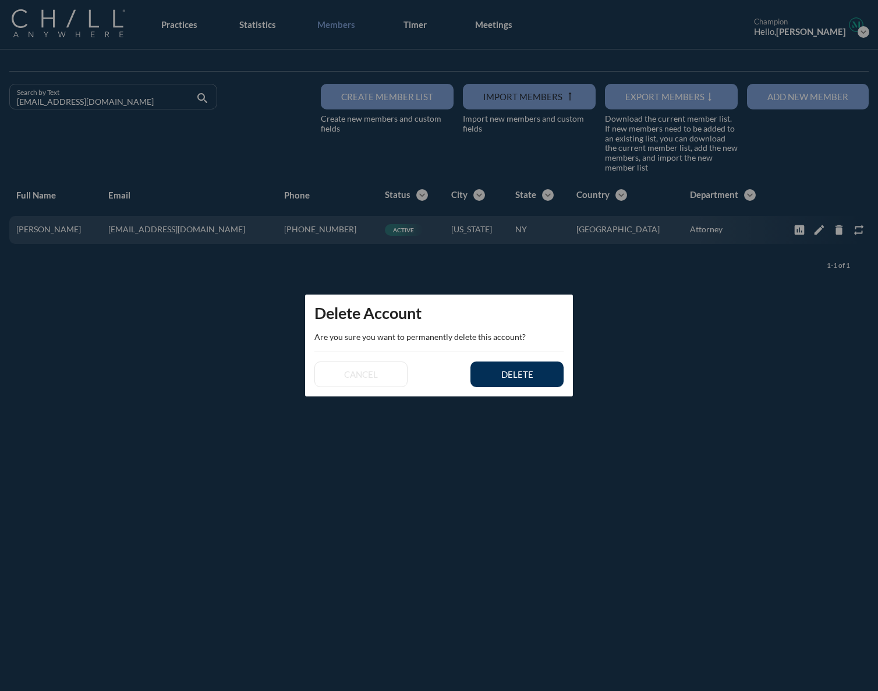
click at [487, 367] on button "delete" at bounding box center [517, 375] width 93 height 26
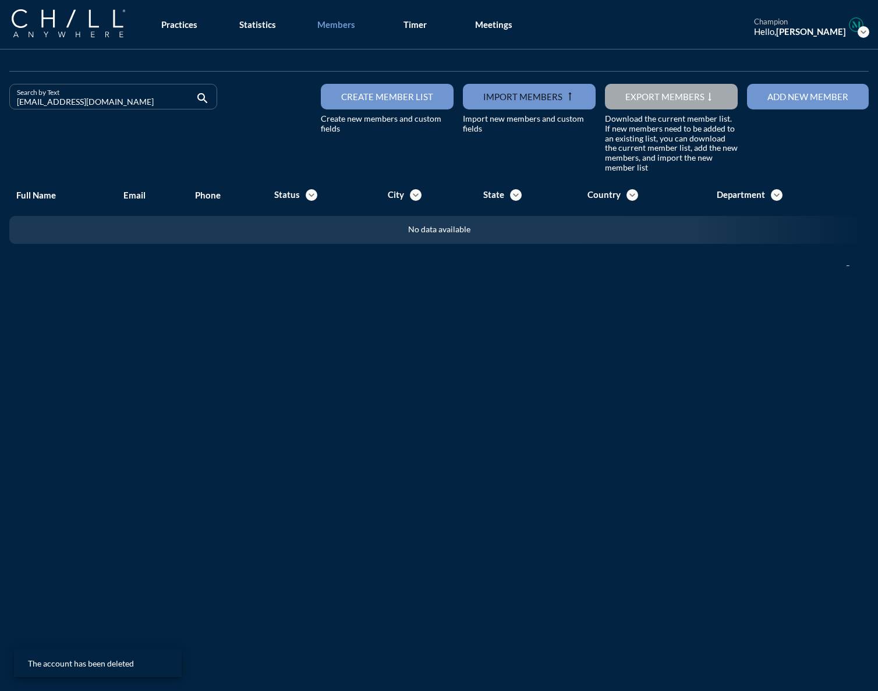
drag, startPoint x: 100, startPoint y: 104, endPoint x: -66, endPoint y: 98, distance: 166.1
click at [0, 98] on html "All Administrative Administrative (non-[PERSON_NAME]) Assistant Associate Attor…" at bounding box center [439, 345] width 878 height 691
drag, startPoint x: 83, startPoint y: 107, endPoint x: -104, endPoint y: 105, distance: 186.4
click at [0, 105] on html "All Administrative Administrative (non-[PERSON_NAME]) Assistant Associate Attor…" at bounding box center [439, 345] width 878 height 691
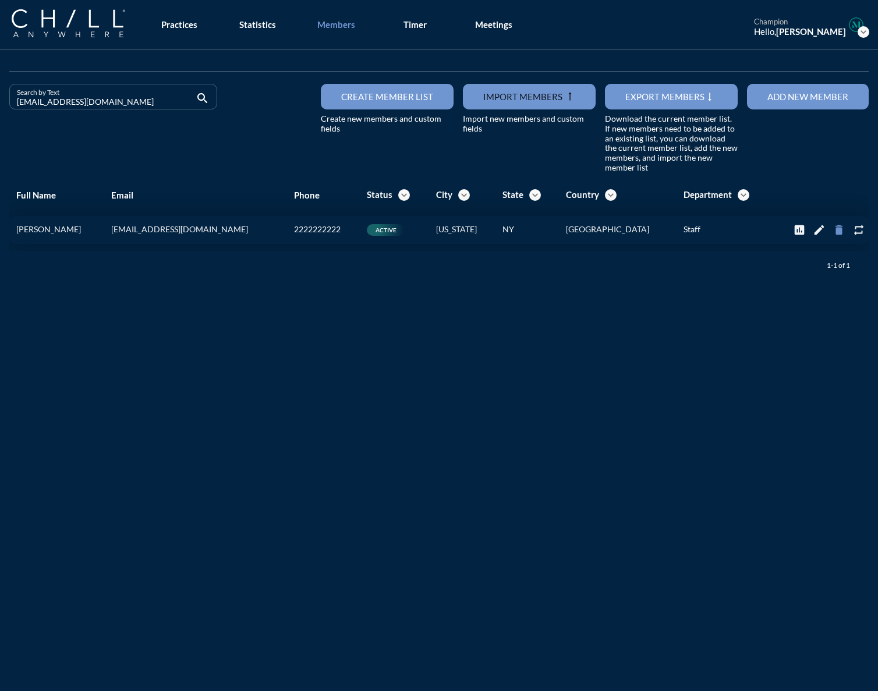
click at [651, 229] on icon "delete" at bounding box center [839, 230] width 13 height 13
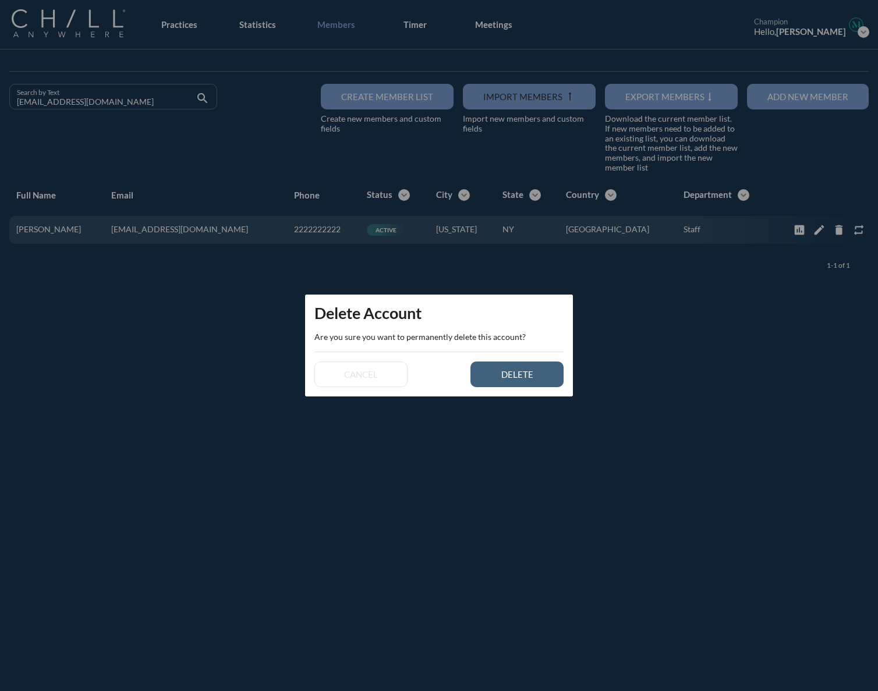
click at [536, 380] on button "delete" at bounding box center [517, 375] width 93 height 26
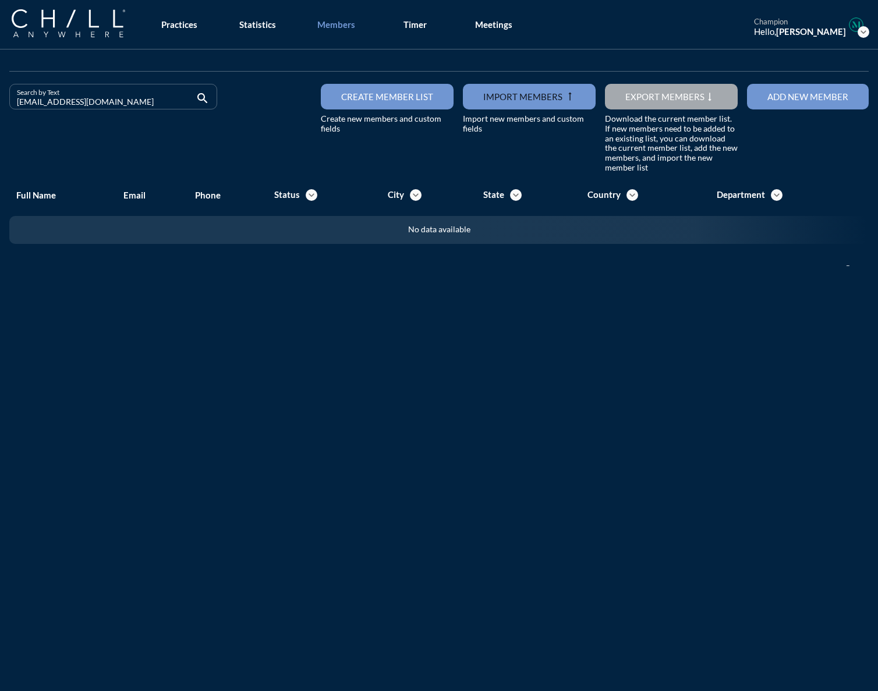
drag, startPoint x: 122, startPoint y: 101, endPoint x: -27, endPoint y: 110, distance: 148.8
click at [0, 110] on html "All Administrative Administrative (non-[PERSON_NAME]) Assistant Associate Attor…" at bounding box center [439, 345] width 878 height 691
drag, startPoint x: 149, startPoint y: 95, endPoint x: -65, endPoint y: 101, distance: 213.2
click at [0, 101] on html "All Administrative Administrative (non-[PERSON_NAME]) Assistant Associate Attor…" at bounding box center [439, 345] width 878 height 691
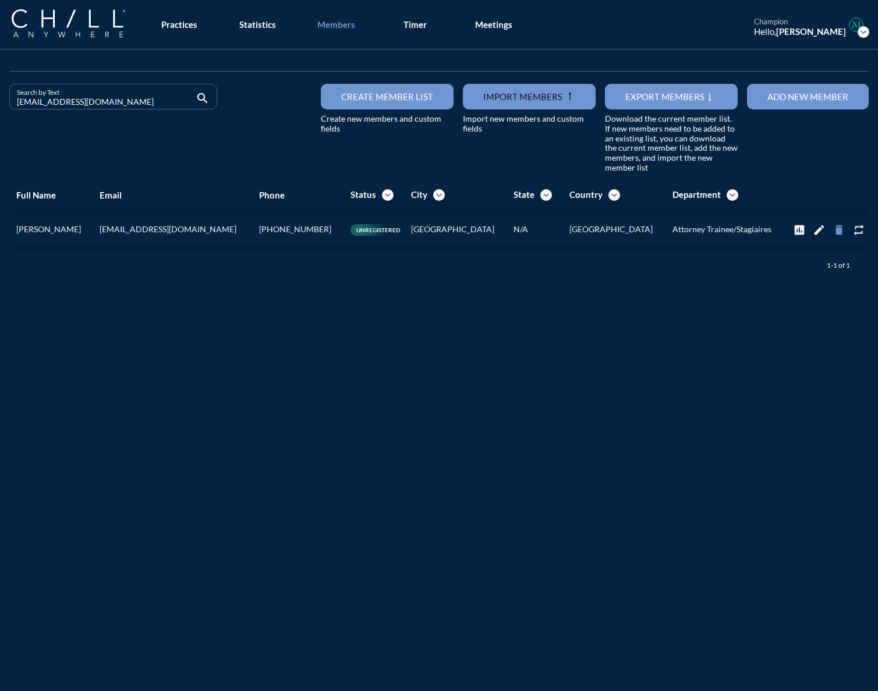
click at [651, 229] on icon "delete" at bounding box center [839, 230] width 13 height 13
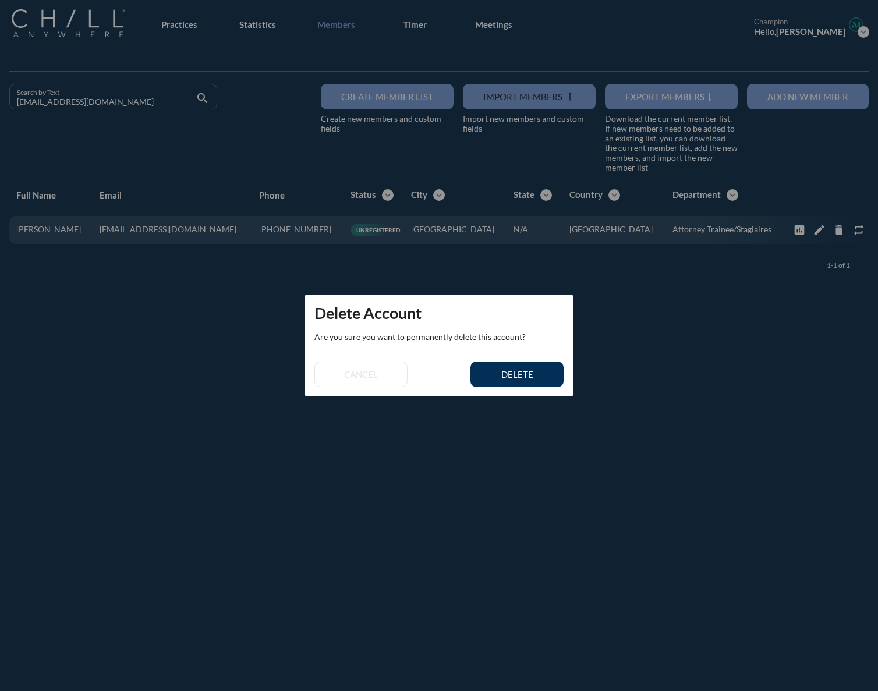
click at [483, 370] on button "delete" at bounding box center [517, 375] width 93 height 26
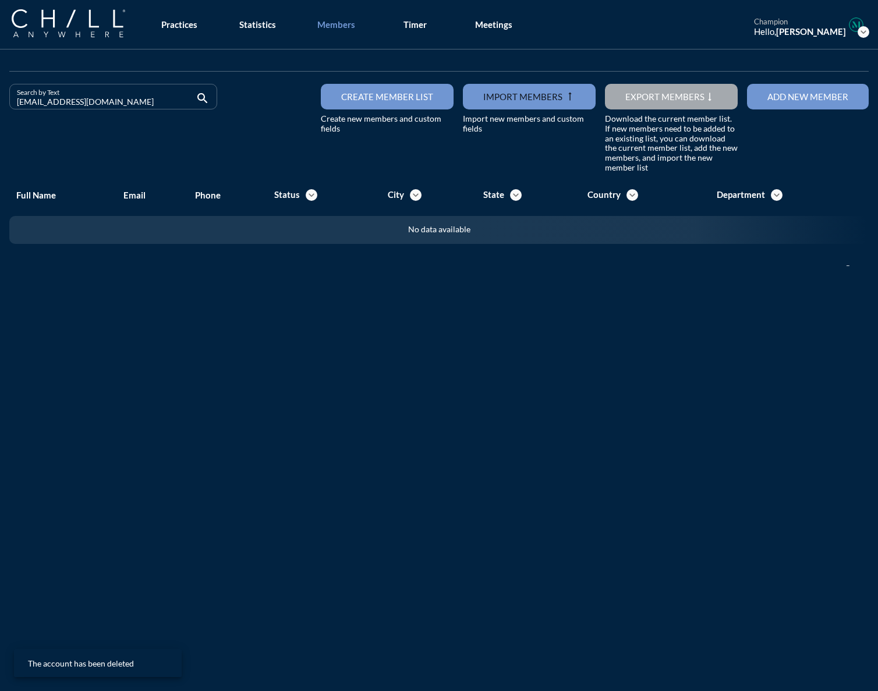
drag, startPoint x: 129, startPoint y: 105, endPoint x: -41, endPoint y: 104, distance: 170.1
click at [0, 104] on html "All Administrative Administrative (non-[PERSON_NAME]) Assistant Associate Attor…" at bounding box center [439, 345] width 878 height 691
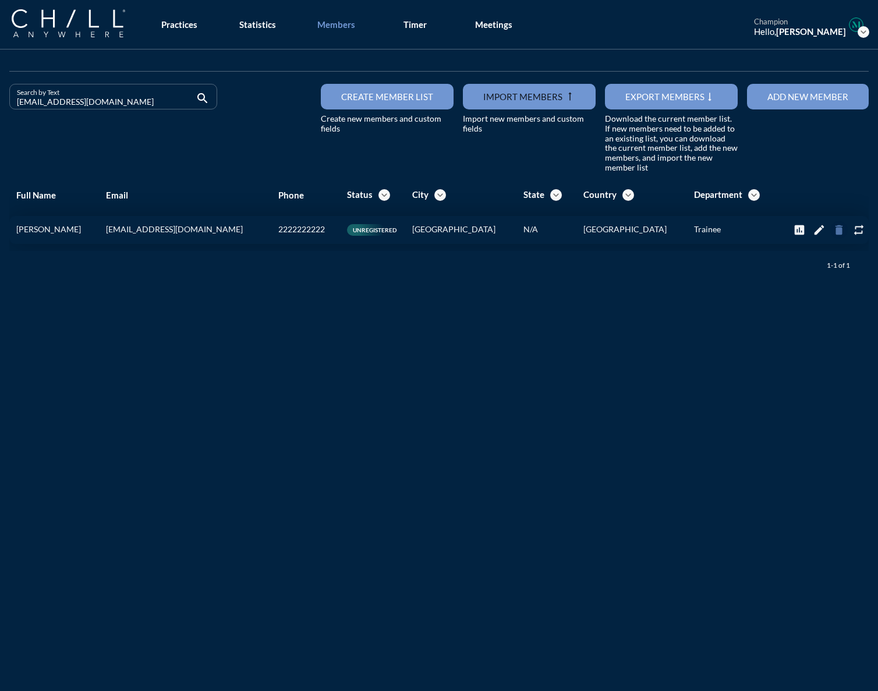
click at [651, 232] on icon "delete" at bounding box center [839, 230] width 13 height 13
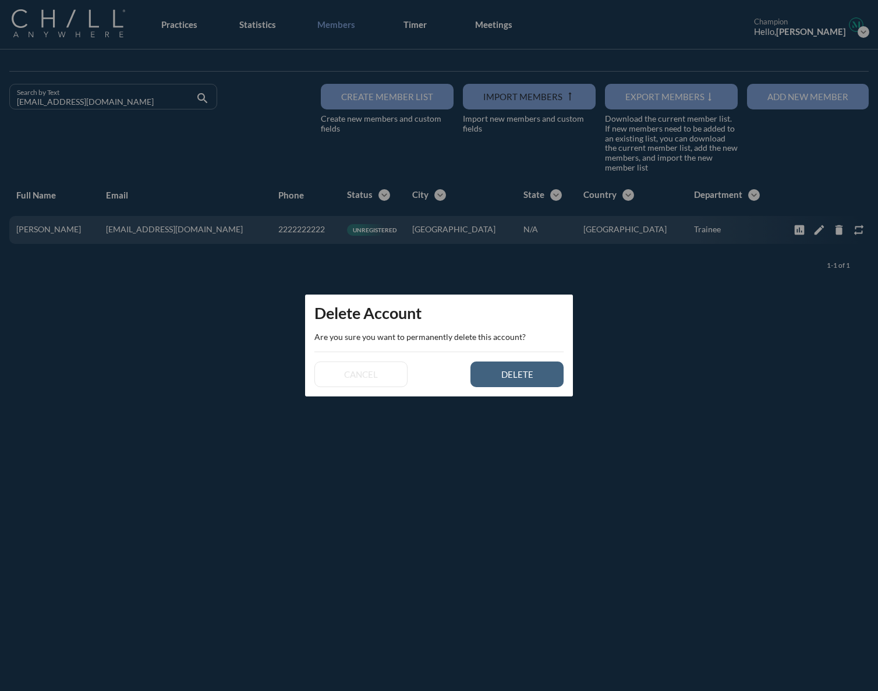
click at [545, 376] on button "delete" at bounding box center [517, 375] width 93 height 26
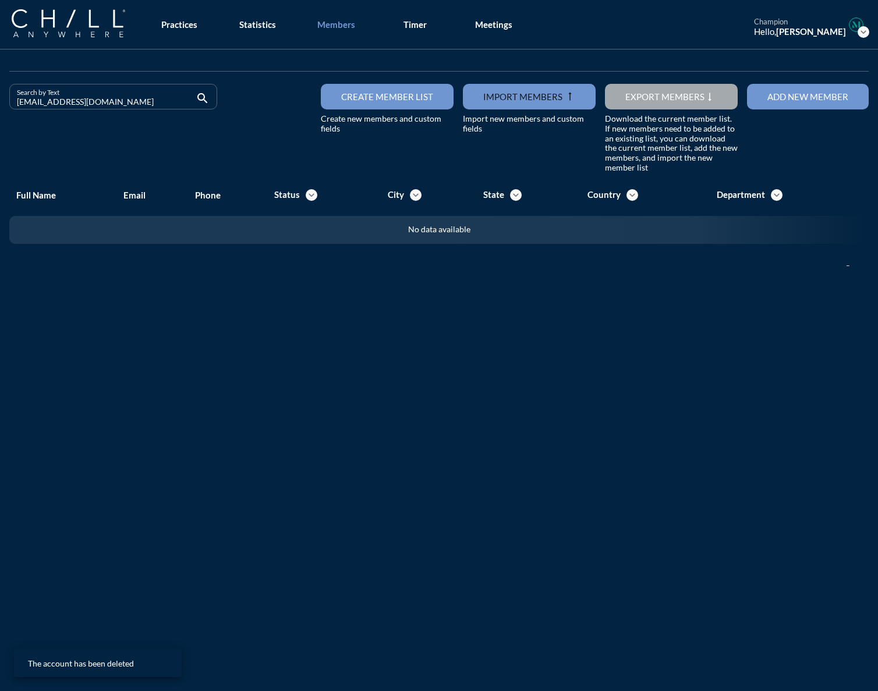
drag, startPoint x: 132, startPoint y: 102, endPoint x: -195, endPoint y: 104, distance: 326.1
click at [0, 104] on html "All Administrative Administrative (non-[PERSON_NAME]) Assistant Associate Attor…" at bounding box center [439, 345] width 878 height 691
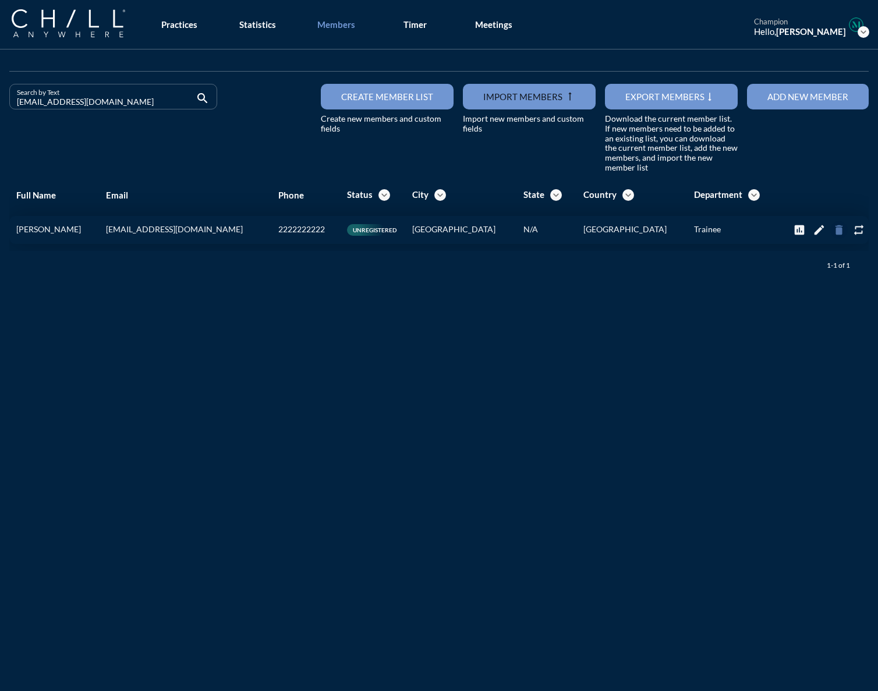
click at [651, 229] on icon "delete" at bounding box center [839, 230] width 13 height 13
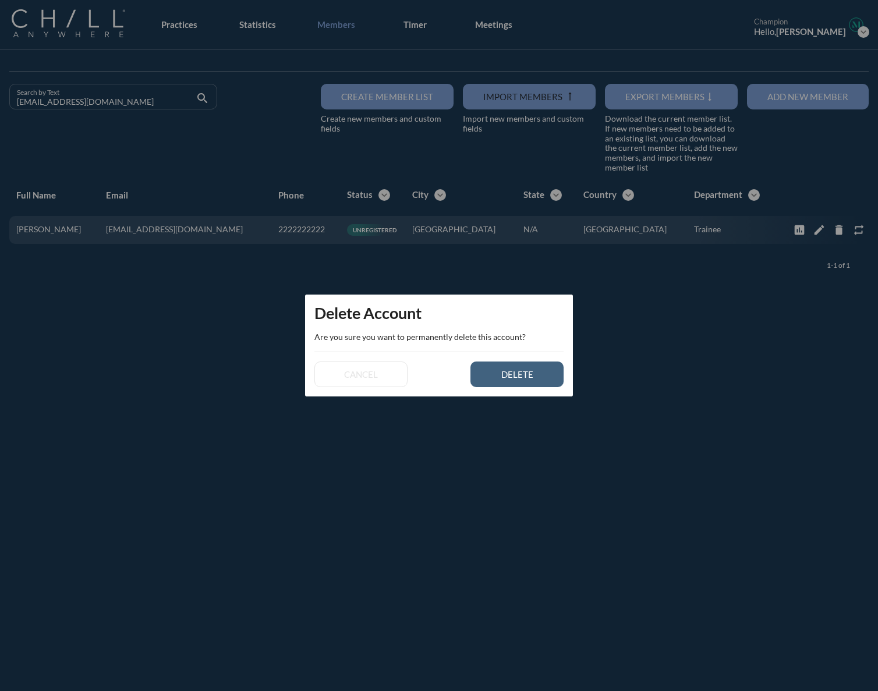
click at [507, 375] on div "delete" at bounding box center [517, 374] width 52 height 10
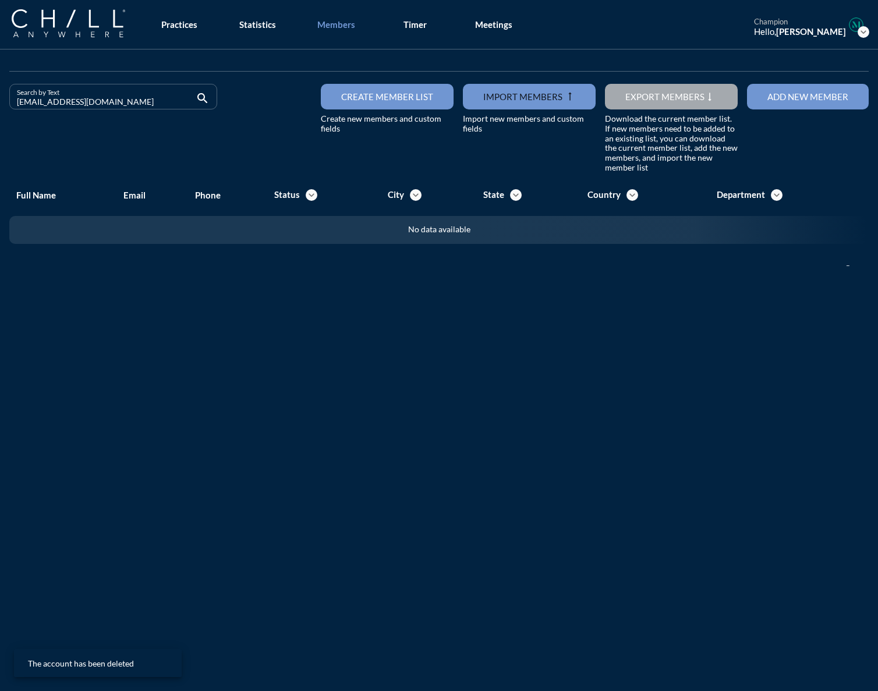
drag, startPoint x: 102, startPoint y: 100, endPoint x: -57, endPoint y: 96, distance: 159.6
click at [0, 96] on html "All Administrative Administrative (non-[PERSON_NAME]) Assistant Associate Attor…" at bounding box center [439, 345] width 878 height 691
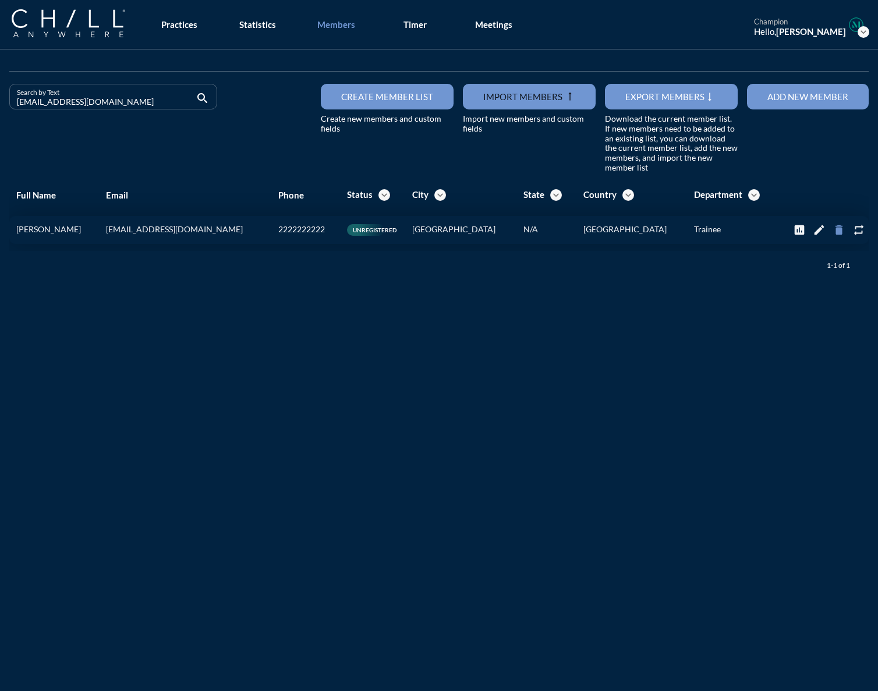
click at [651, 229] on icon "delete" at bounding box center [839, 230] width 13 height 13
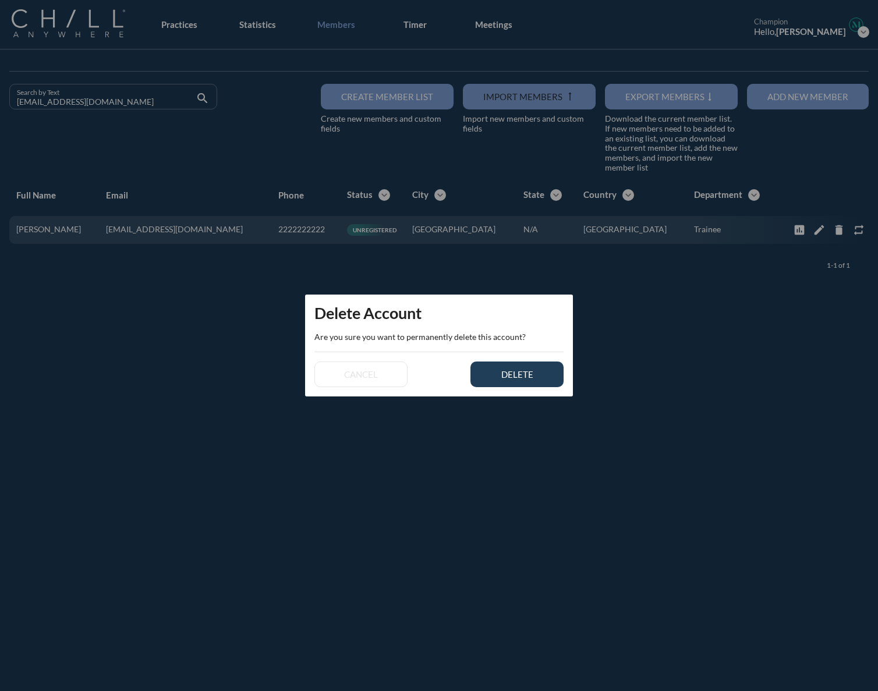
drag, startPoint x: 545, startPoint y: 372, endPoint x: 506, endPoint y: 387, distance: 41.9
click at [546, 373] on button "delete" at bounding box center [517, 375] width 93 height 26
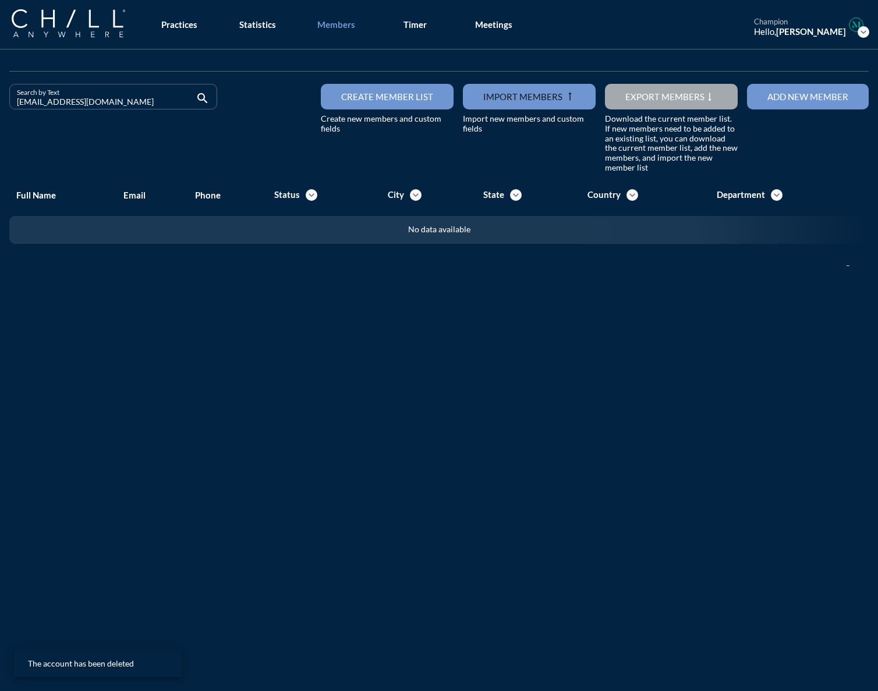
drag, startPoint x: 113, startPoint y: 101, endPoint x: -1, endPoint y: 102, distance: 113.6
click at [0, 102] on html "All Administrative Administrative (non-[PERSON_NAME]) Assistant Associate Attor…" at bounding box center [439, 345] width 878 height 691
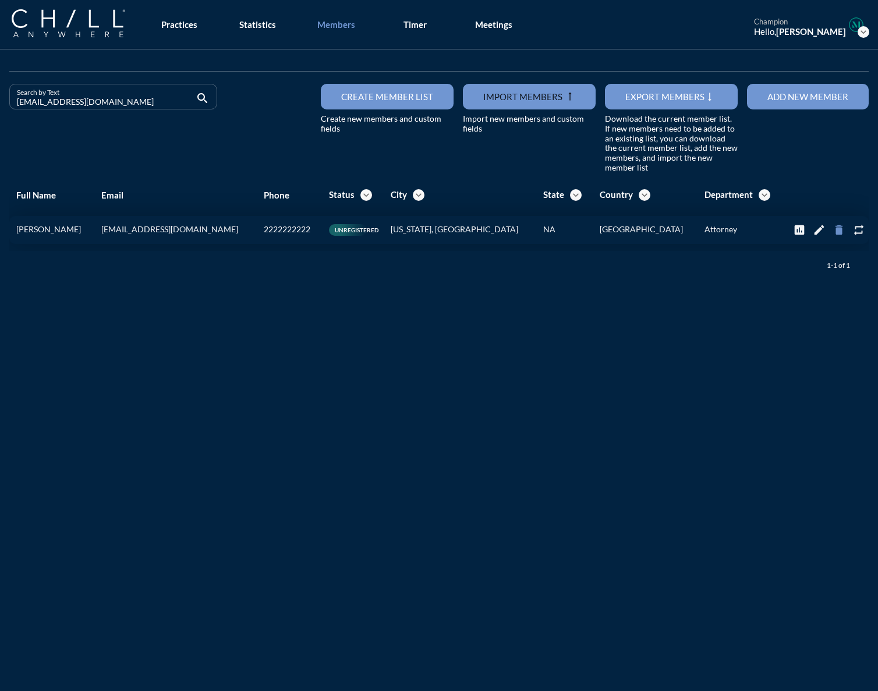
click at [651, 233] on icon "delete" at bounding box center [839, 230] width 13 height 13
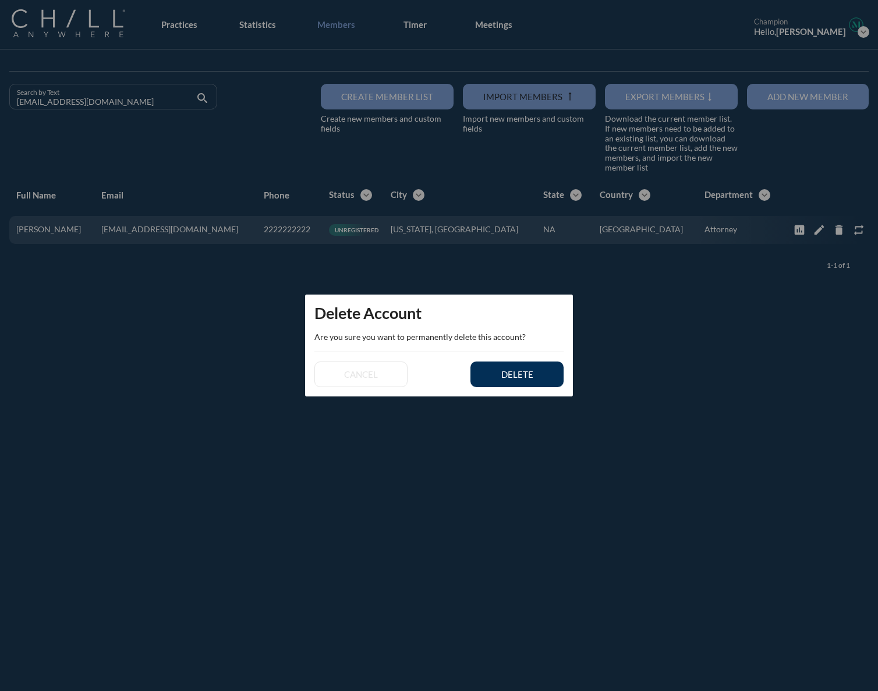
click at [518, 384] on button "delete" at bounding box center [517, 375] width 93 height 26
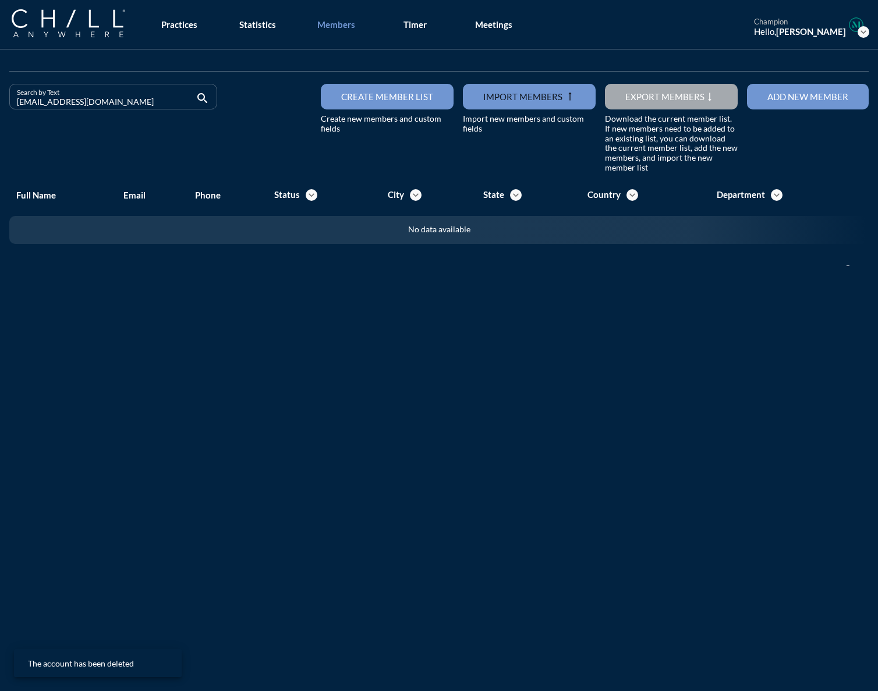
drag, startPoint x: 147, startPoint y: 98, endPoint x: -66, endPoint y: 112, distance: 213.6
click at [0, 112] on html "All Administrative Administrative (non-[PERSON_NAME]) Assistant Associate Attor…" at bounding box center [439, 345] width 878 height 691
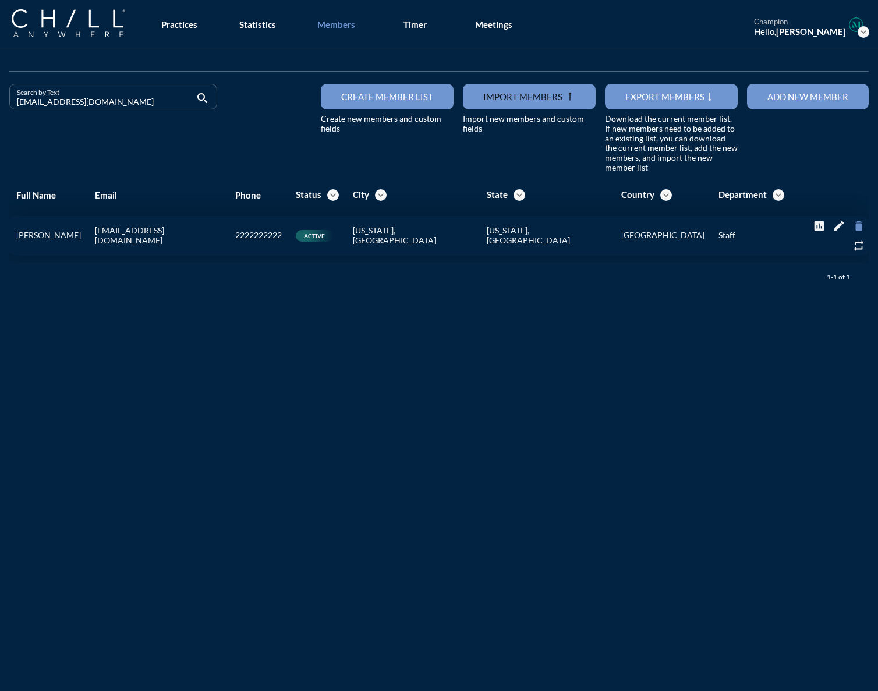
click at [651, 232] on icon "delete" at bounding box center [859, 226] width 13 height 13
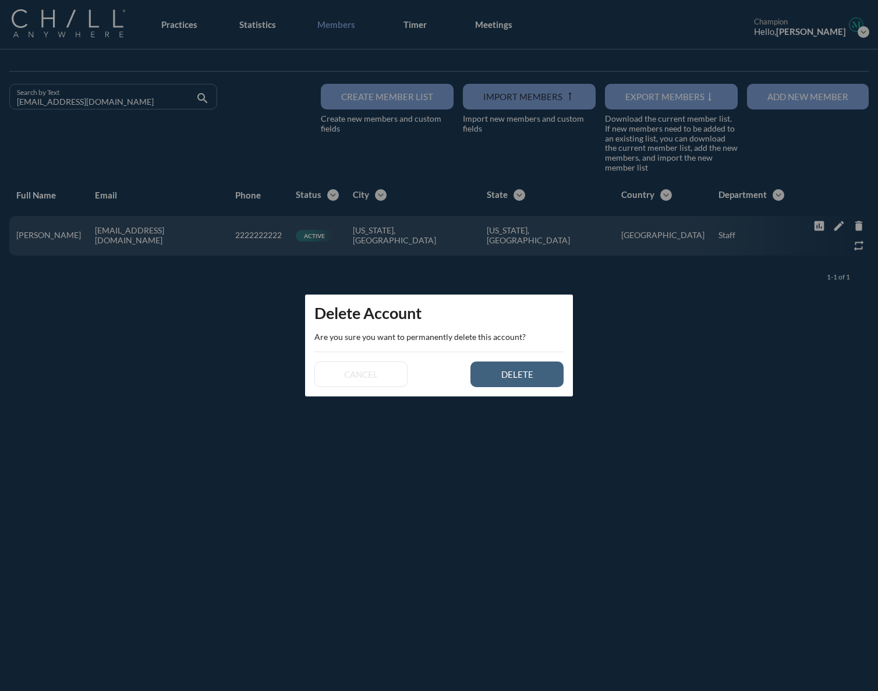
click at [492, 383] on button "delete" at bounding box center [517, 375] width 93 height 26
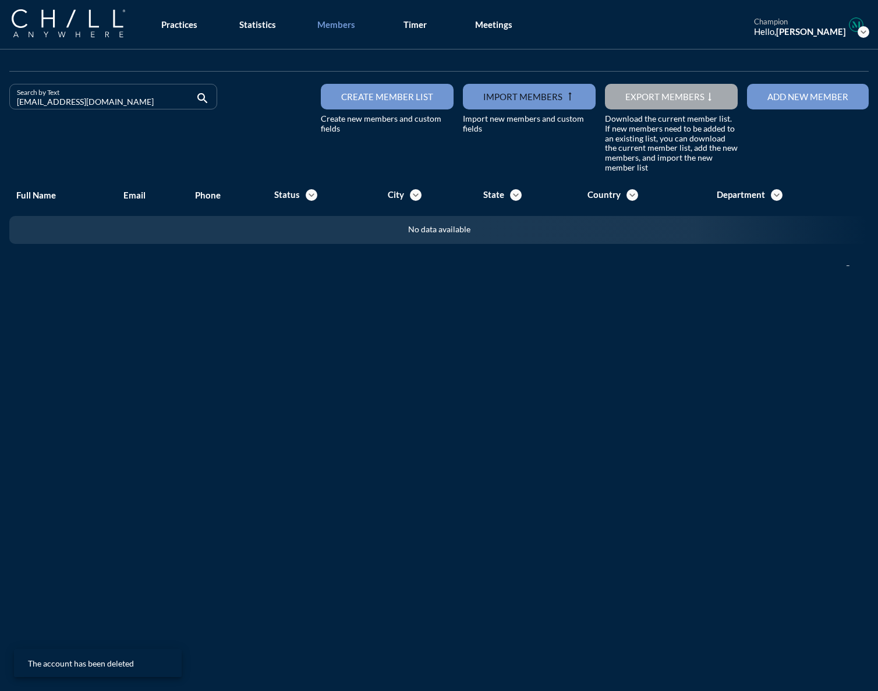
drag, startPoint x: 111, startPoint y: 105, endPoint x: -152, endPoint y: 100, distance: 263.3
click at [0, 100] on html "All Administrative Administrative (non-[PERSON_NAME]) Assistant Associate Attor…" at bounding box center [439, 345] width 878 height 691
